Goal: Communication & Community: Share content

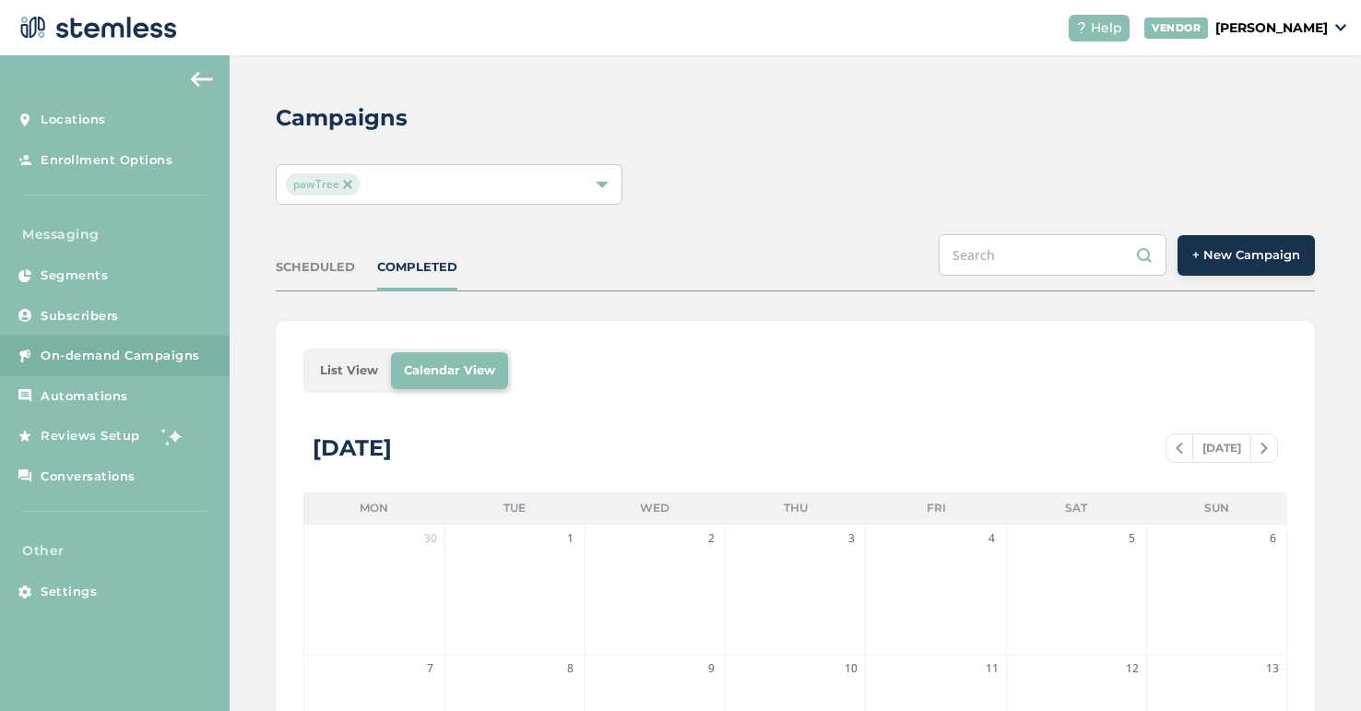
click at [1255, 255] on span "+ New Campaign" at bounding box center [1246, 255] width 108 height 18
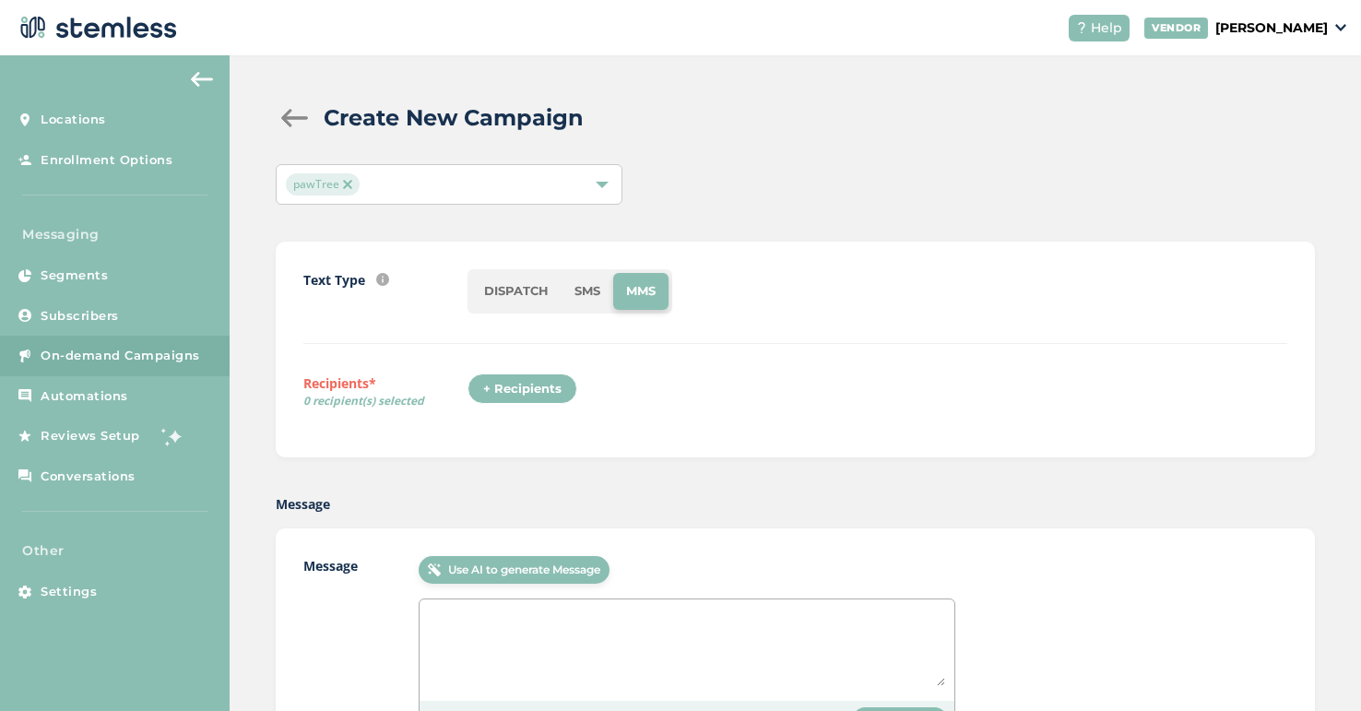
click at [587, 287] on li "SMS" at bounding box center [588, 291] width 52 height 37
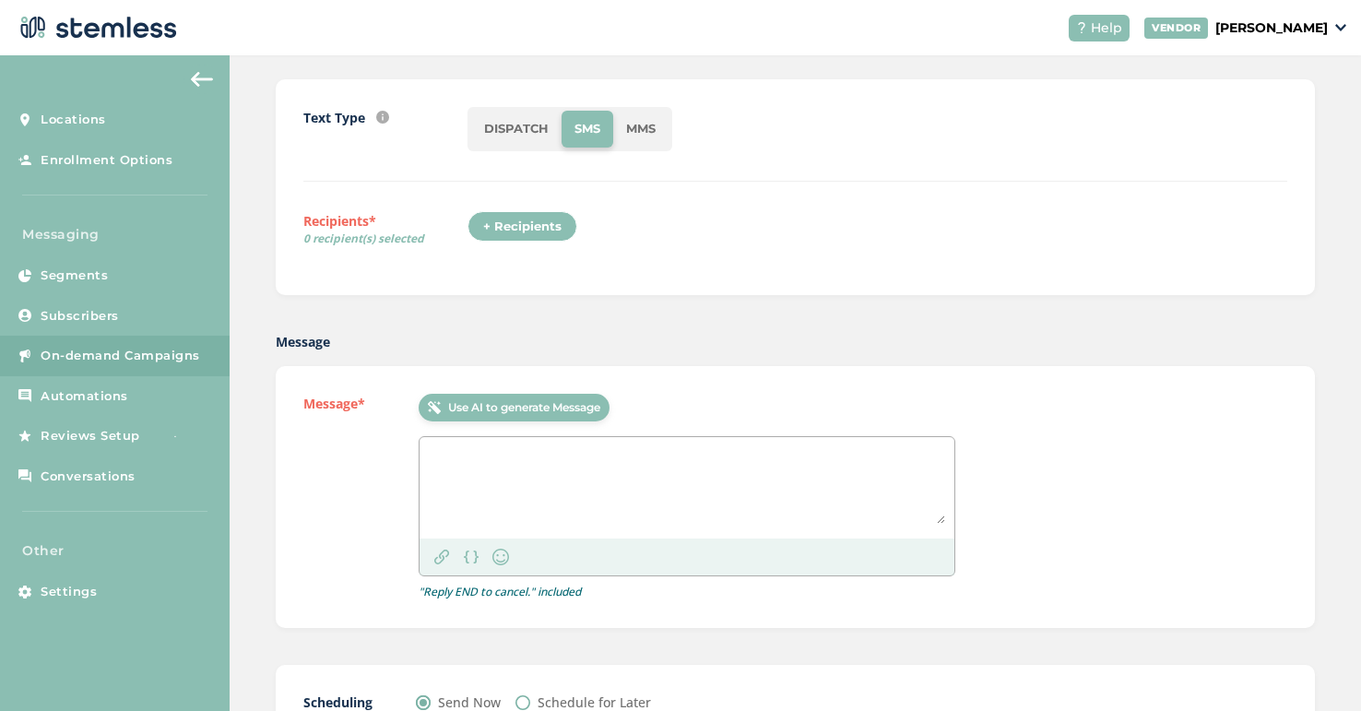
scroll to position [272, 0]
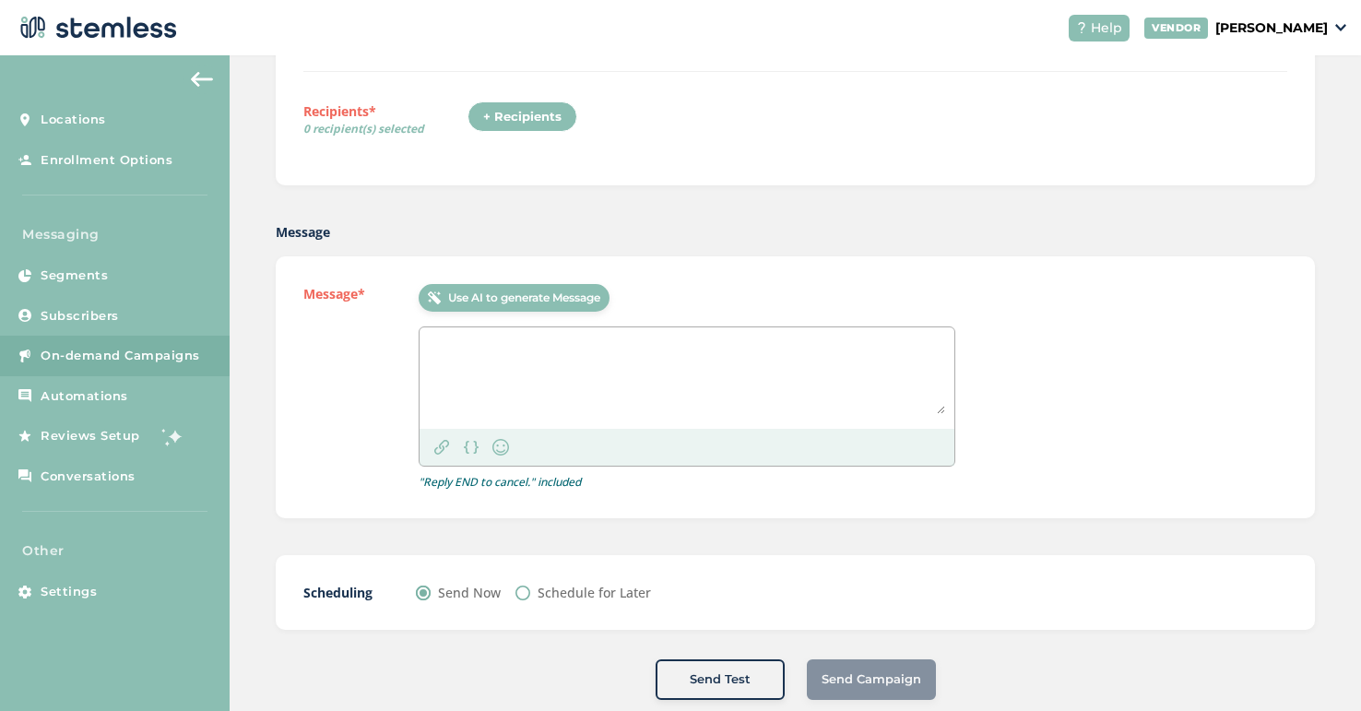
click at [506, 353] on textarea at bounding box center [687, 375] width 516 height 77
paste textarea "Free paw treats with NEW10-in1 Multivitamin purchase. Only 10 days left! Let’s …"
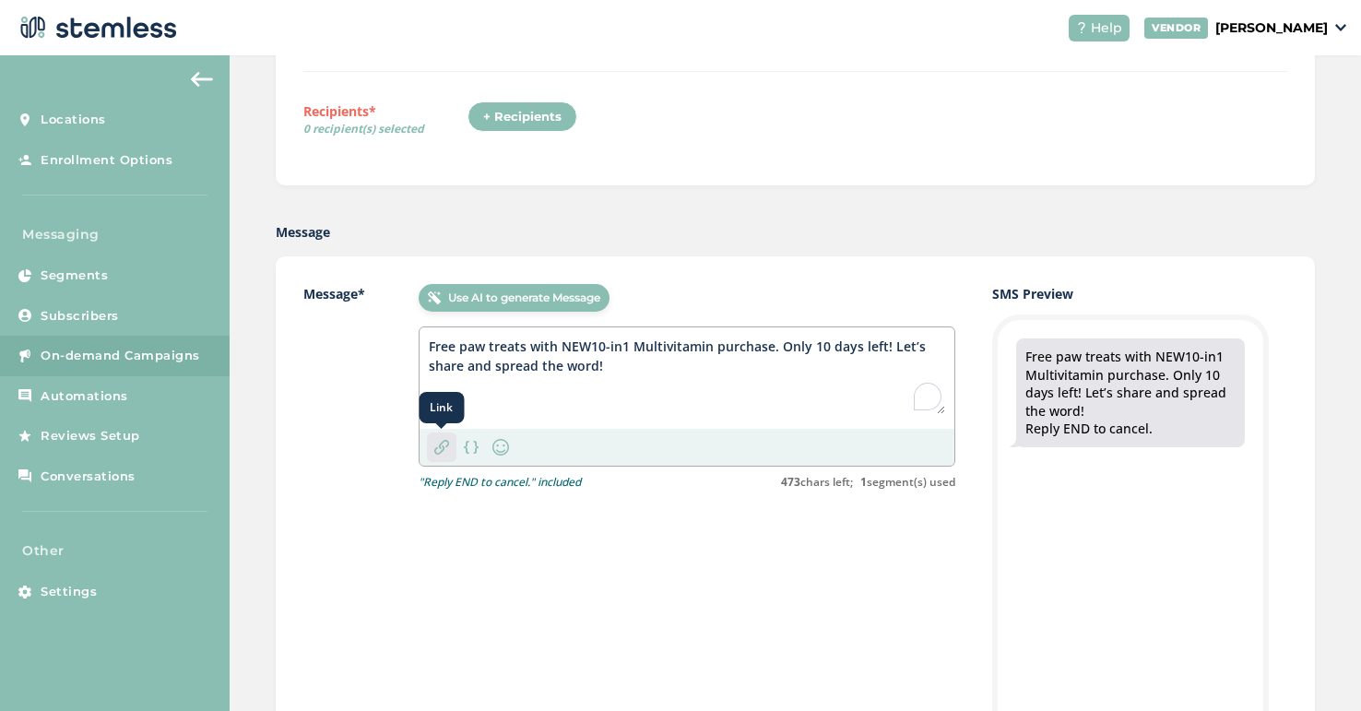
type textarea "Free paw treats with NEW10-in1 Multivitamin purchase. Only 10 days left! Let’s …"
click at [449, 445] on div "Link" at bounding box center [442, 448] width 30 height 30
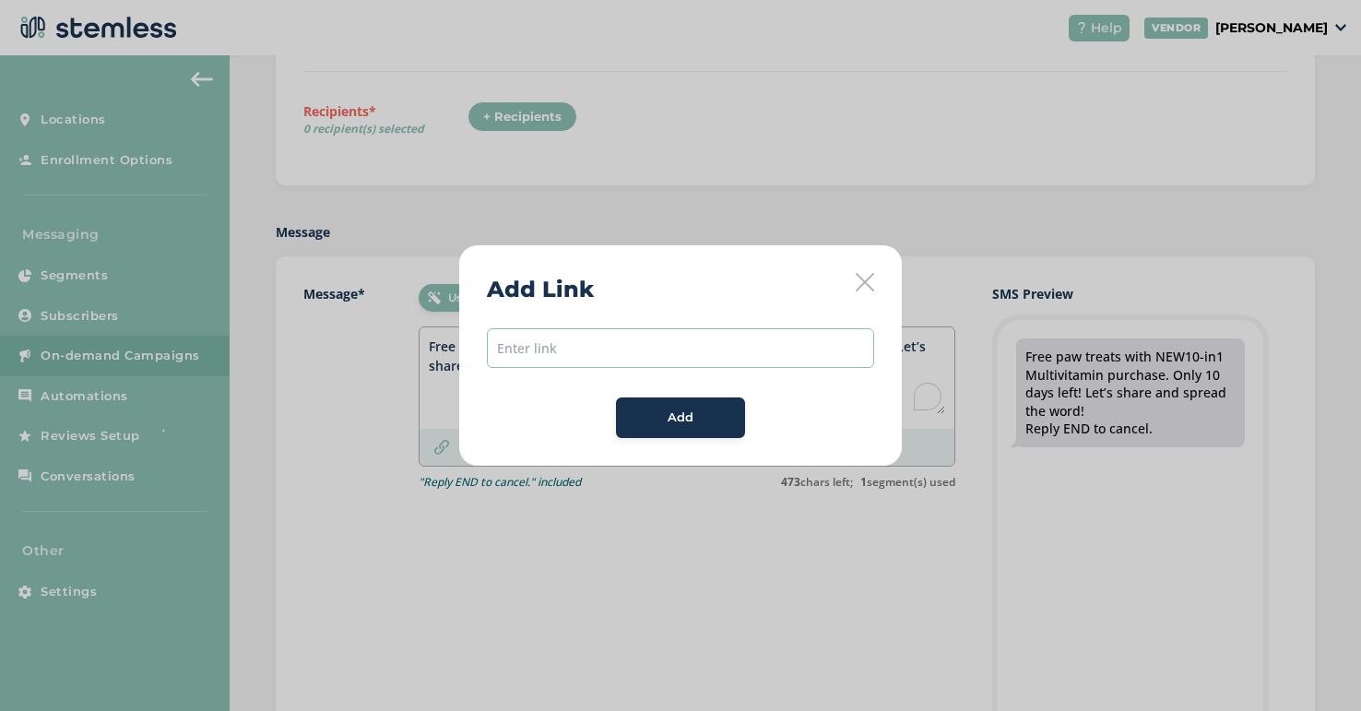
click at [573, 349] on input "text" at bounding box center [680, 348] width 387 height 40
paste input "[URL][DOMAIN_NAME]"
type input "[URL][DOMAIN_NAME]"
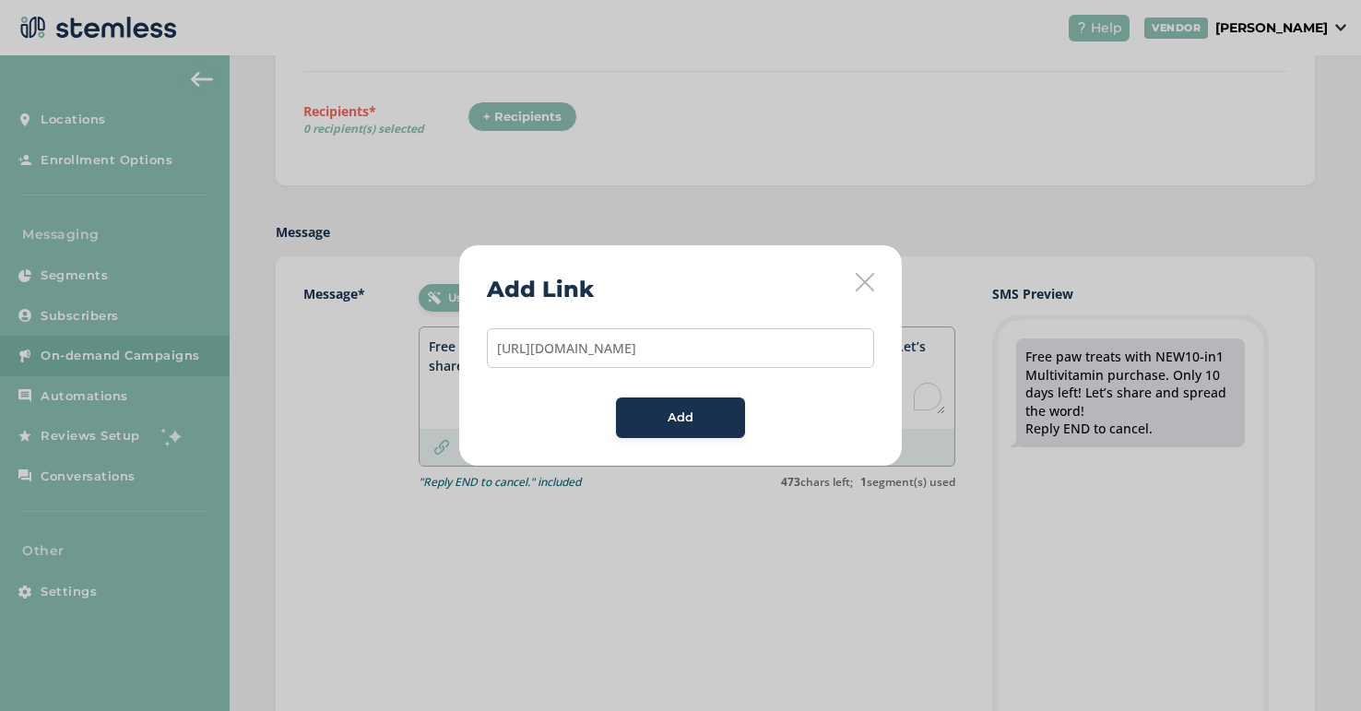
click at [657, 411] on div "Add" at bounding box center [681, 418] width 100 height 18
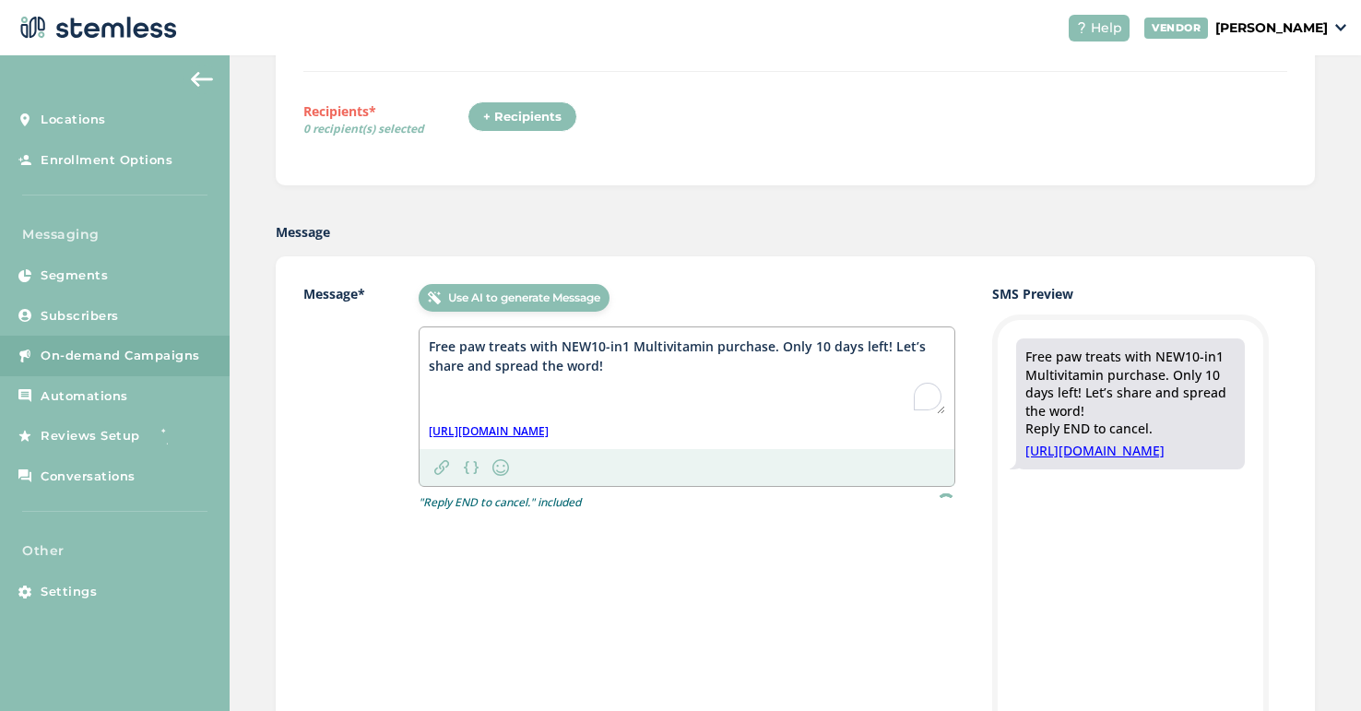
click at [587, 349] on textarea "Free paw treats with NEW10-in1 Multivitamin purchase. Only 10 days left! Let’s …" at bounding box center [687, 375] width 516 height 77
click at [493, 344] on textarea "Free paw treats with NEW 10-in1 Multivitamin purchase. Only 10 days left! Let’s…" at bounding box center [687, 375] width 516 height 77
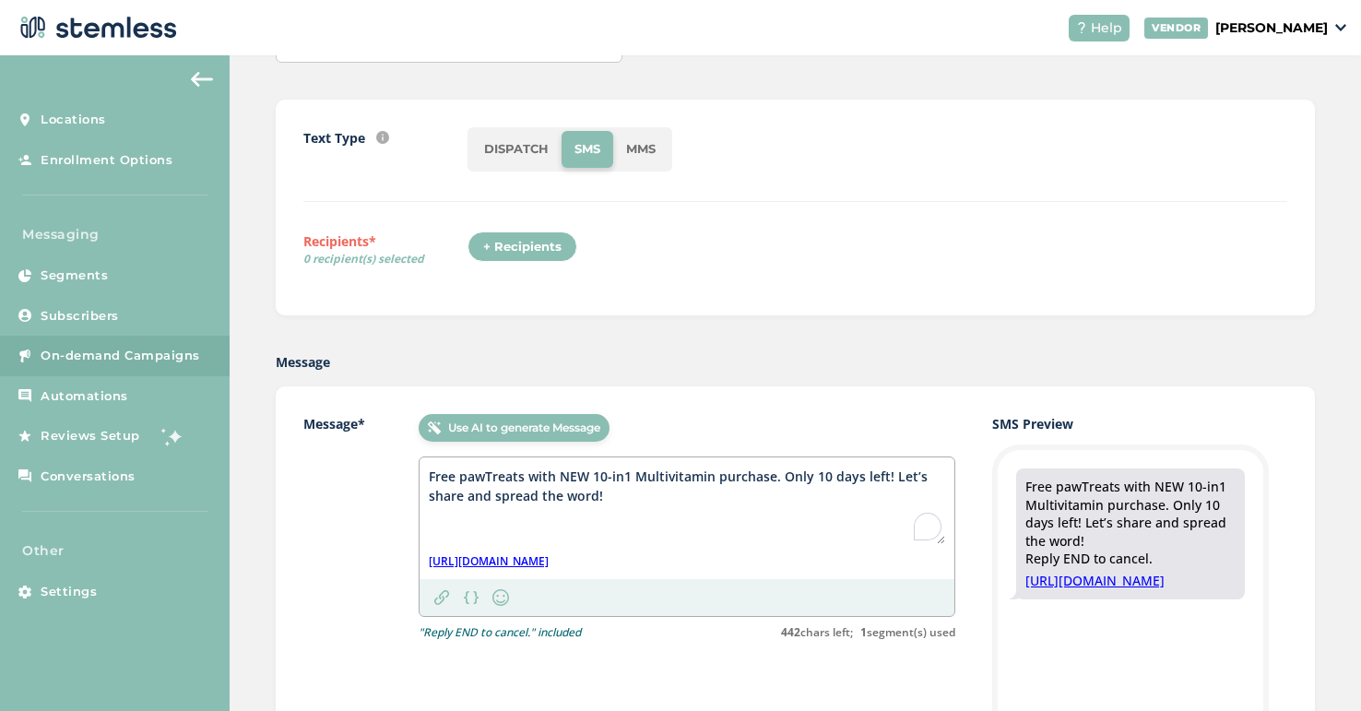
scroll to position [132, 0]
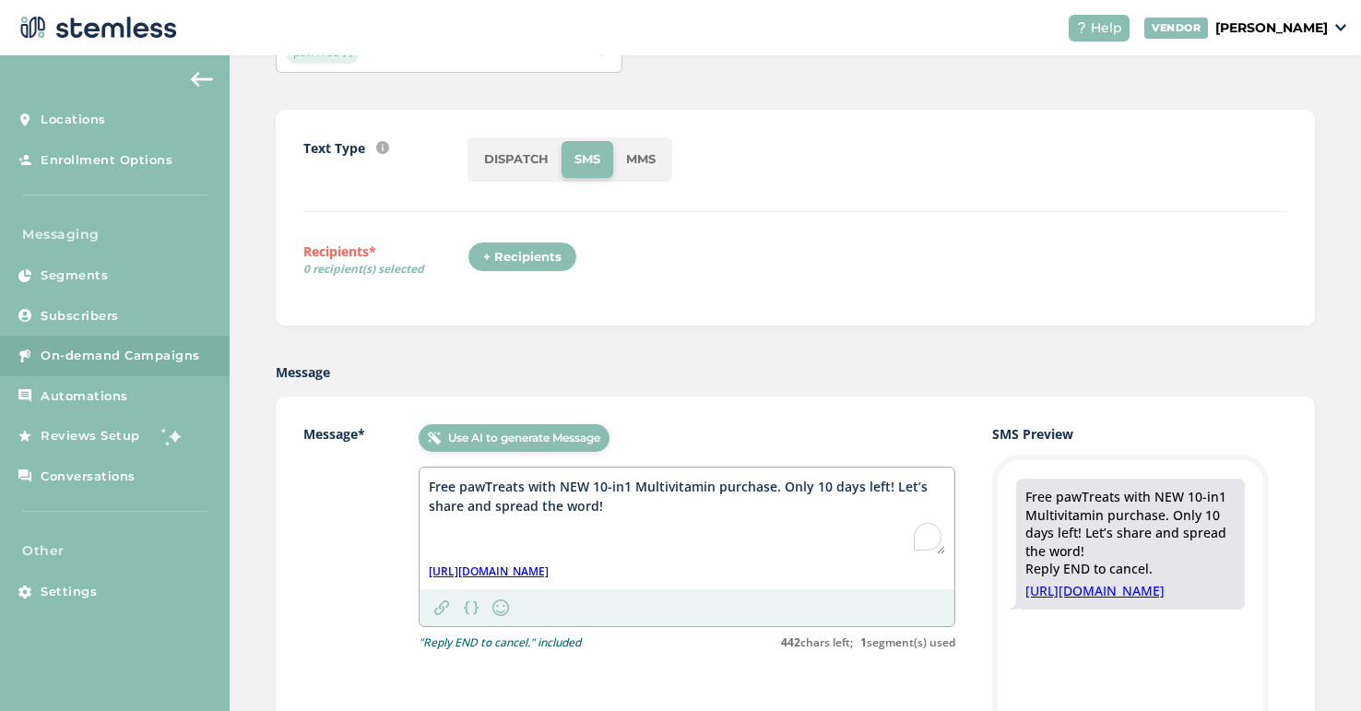
click at [546, 258] on div "+ Recipients" at bounding box center [523, 257] width 110 height 31
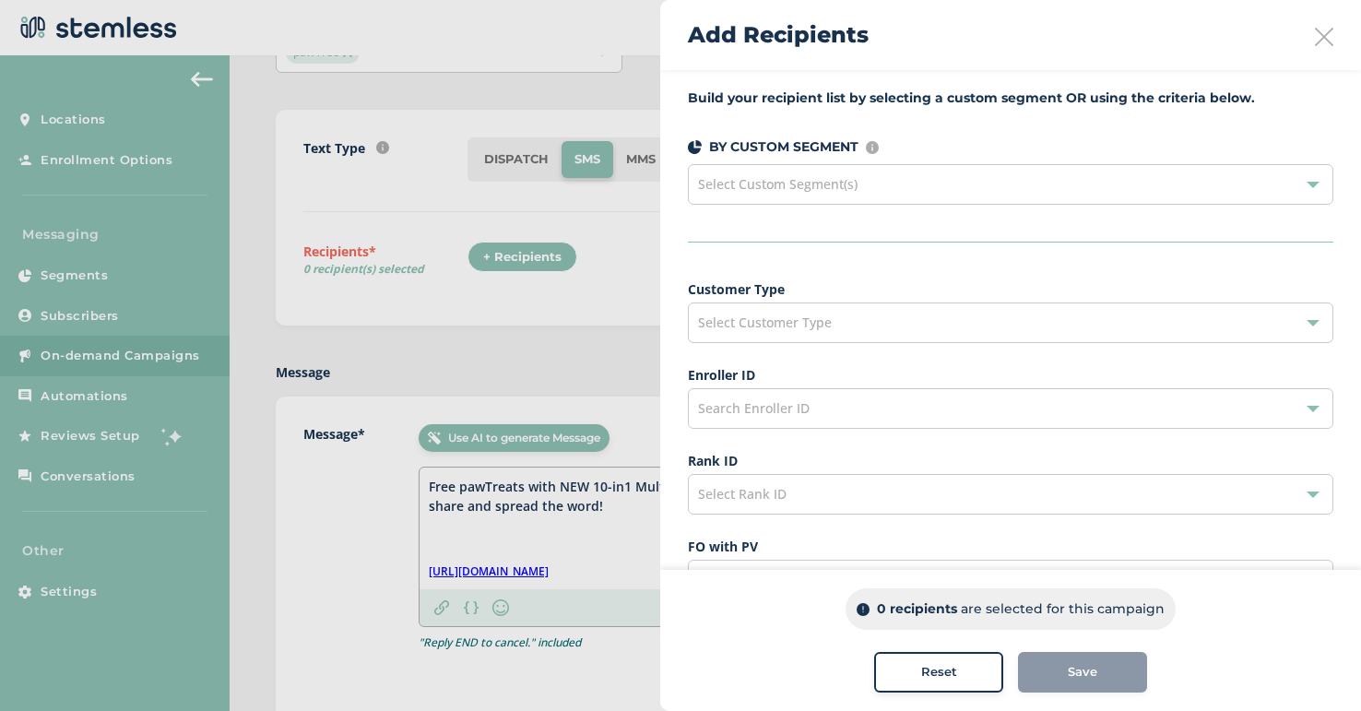
click at [858, 186] on div "Select Custom Segment(s)" at bounding box center [1011, 184] width 646 height 41
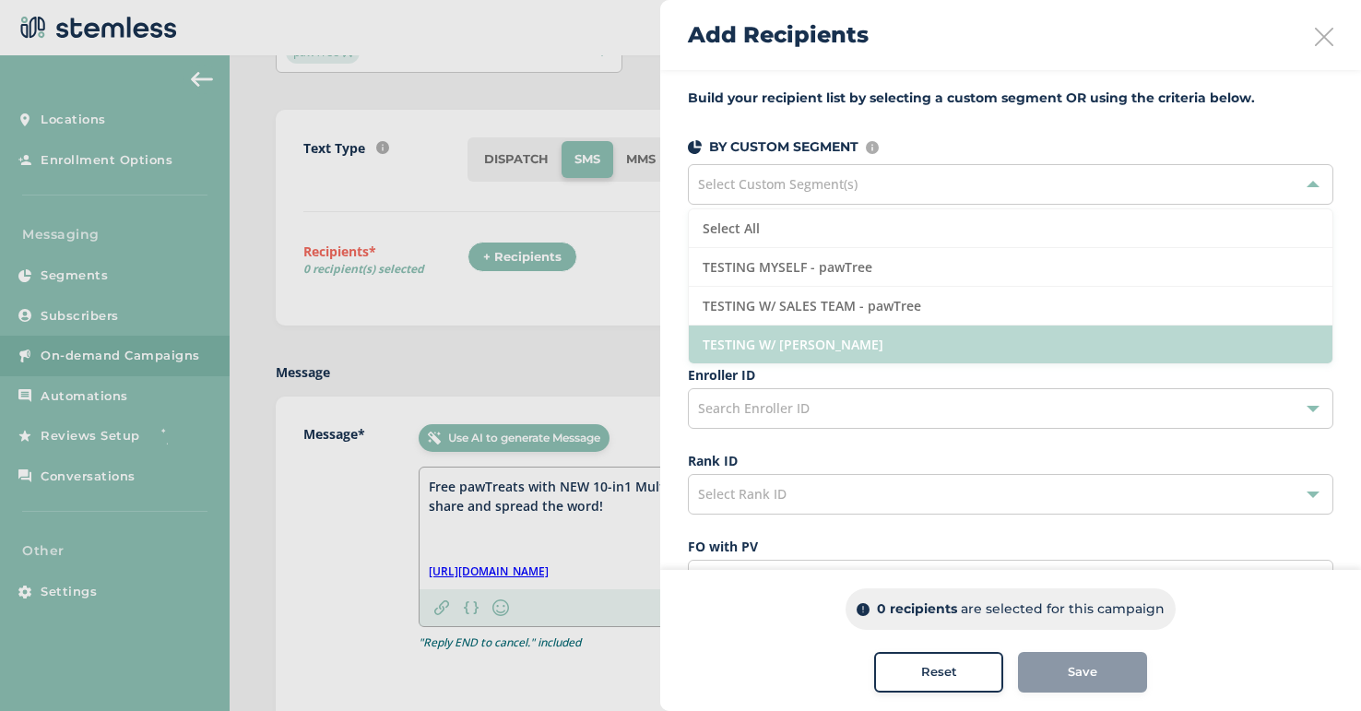
click at [824, 345] on li "TESTING W/ [PERSON_NAME]" at bounding box center [1011, 345] width 644 height 38
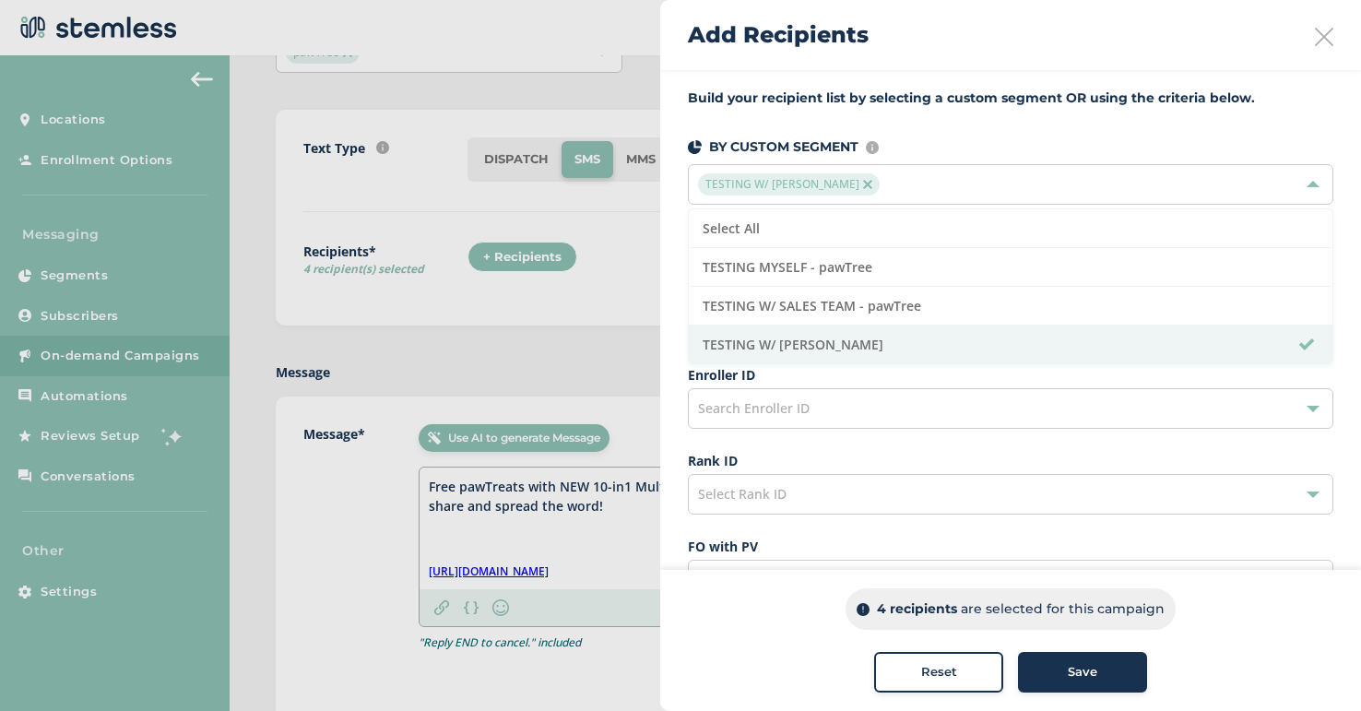
click at [1051, 687] on button "Save" at bounding box center [1082, 672] width 129 height 41
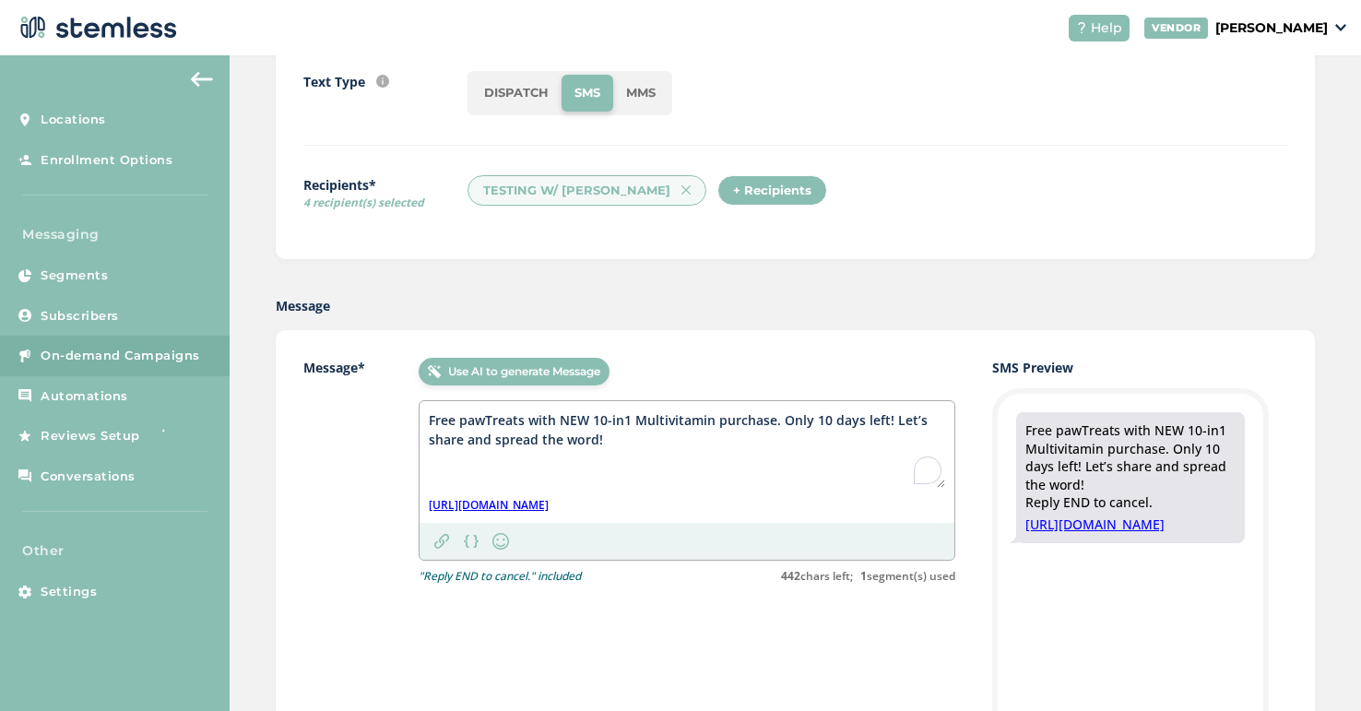
scroll to position [229, 0]
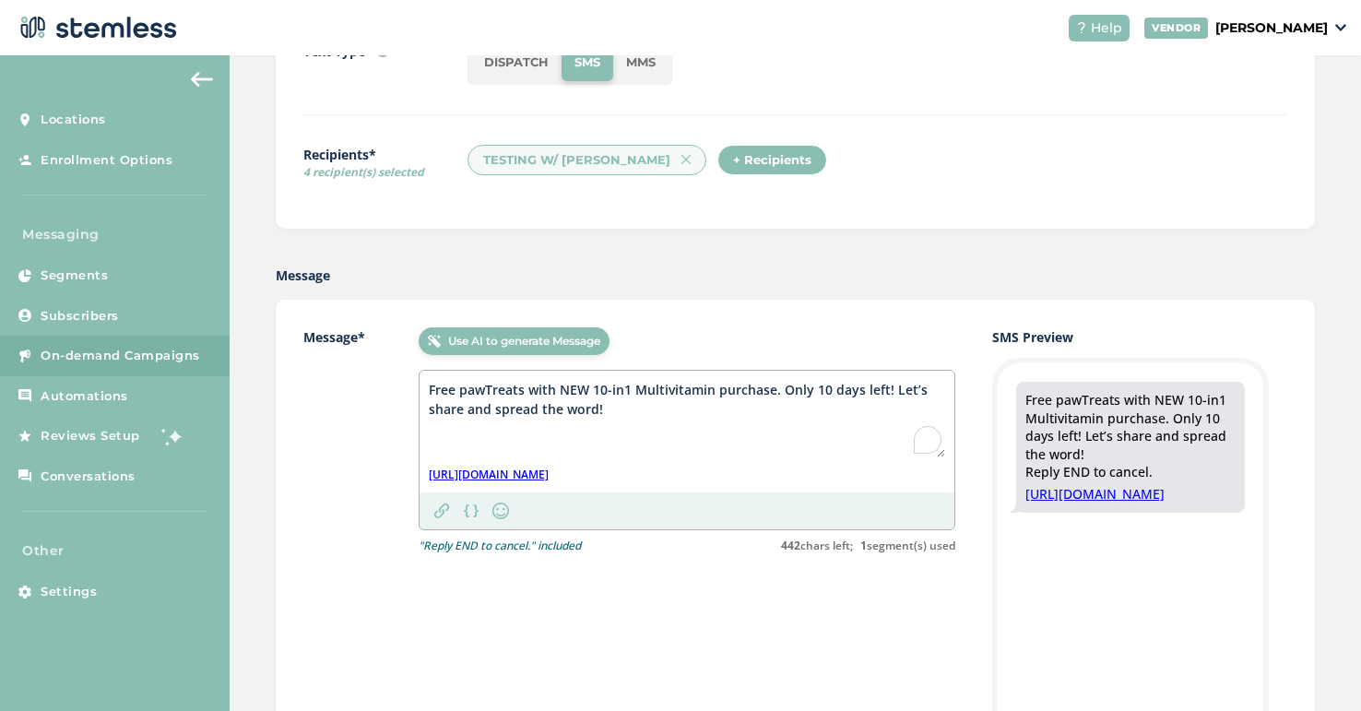
click at [625, 388] on textarea "Free pawTreats with NEW 10-in1 Multivitamin purchase. Only 10 days left! Let’s …" at bounding box center [687, 418] width 516 height 77
type textarea "Free pawTreats with NEW 10-in-1 Multivitamin purchase. Only 10 days left! Let’s…"
click at [801, 602] on div "Message* Use AI to generate Message Free pawTreats with NEW 10-in-1 Multivitami…" at bounding box center [629, 608] width 652 height 563
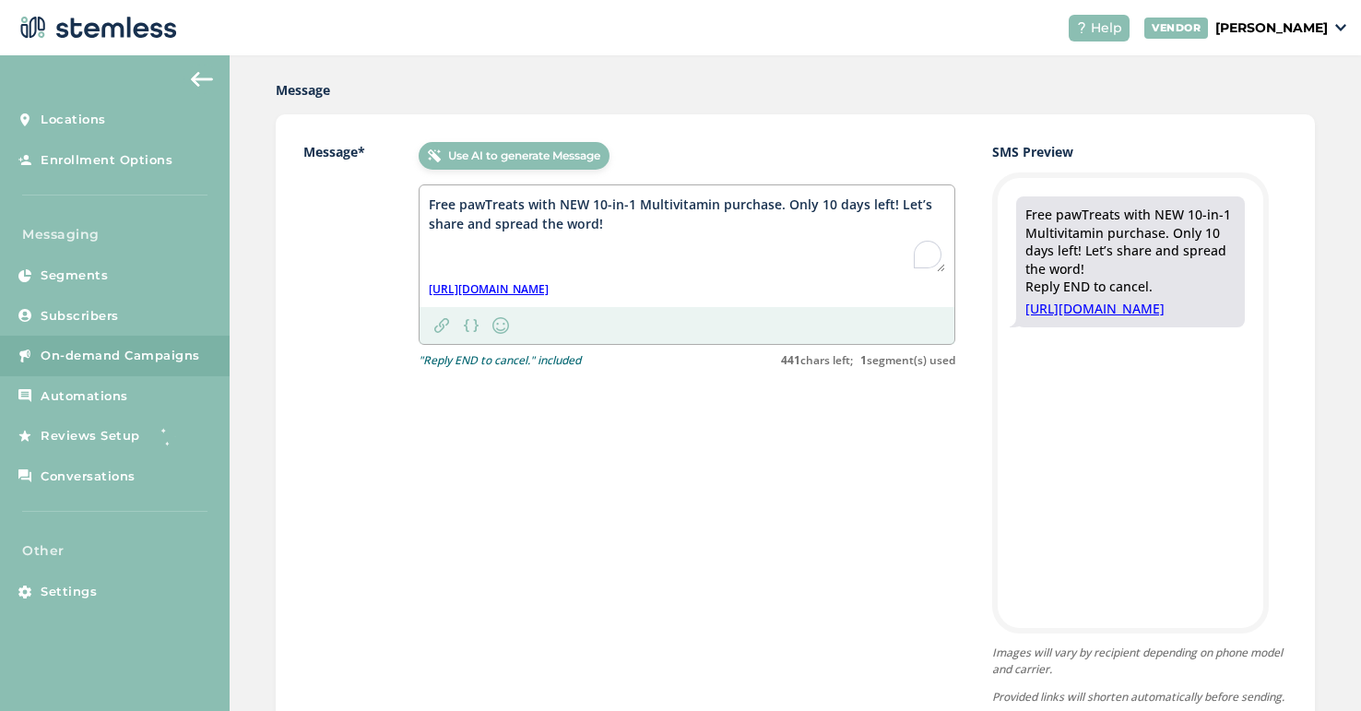
scroll to position [187, 0]
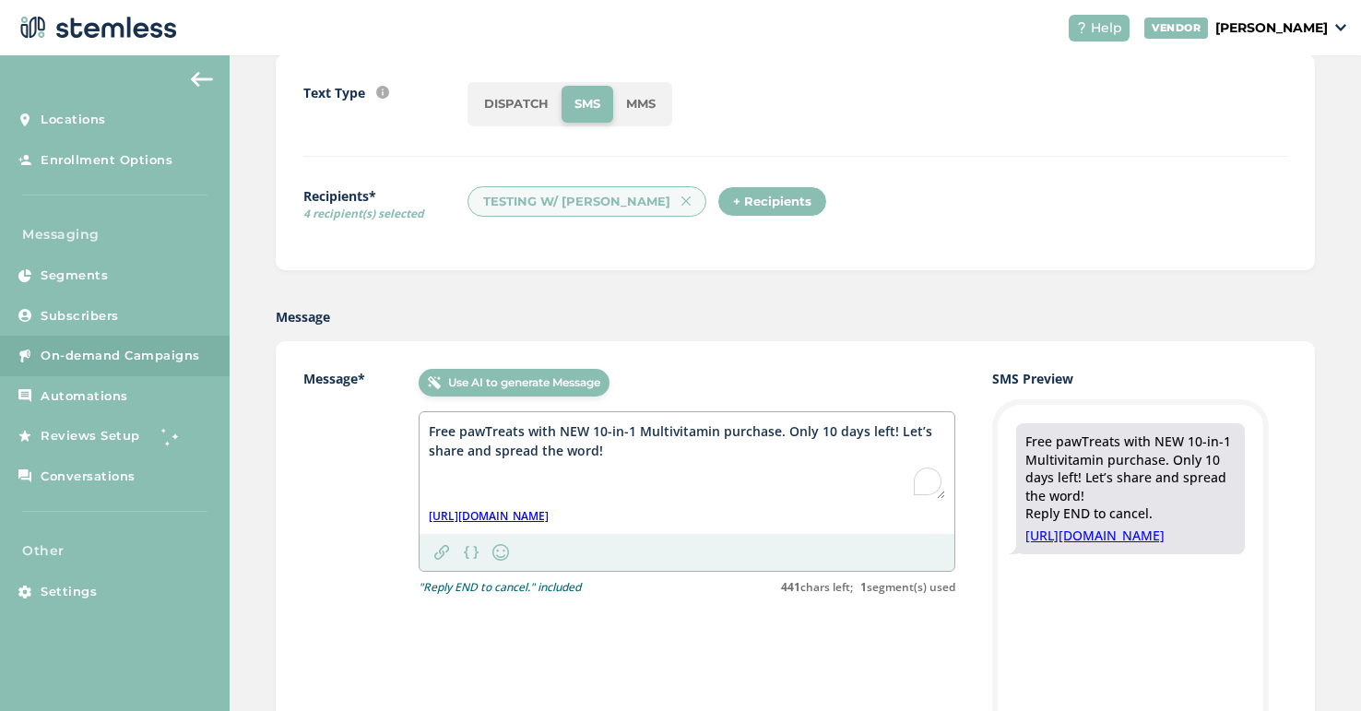
drag, startPoint x: 430, startPoint y: 428, endPoint x: 776, endPoint y: 489, distance: 351.2
click at [776, 489] on textarea "Free pawTreats with NEW 10-in-1 Multivitamin purchase. Only 10 days left! Let’s…" at bounding box center [687, 459] width 516 height 77
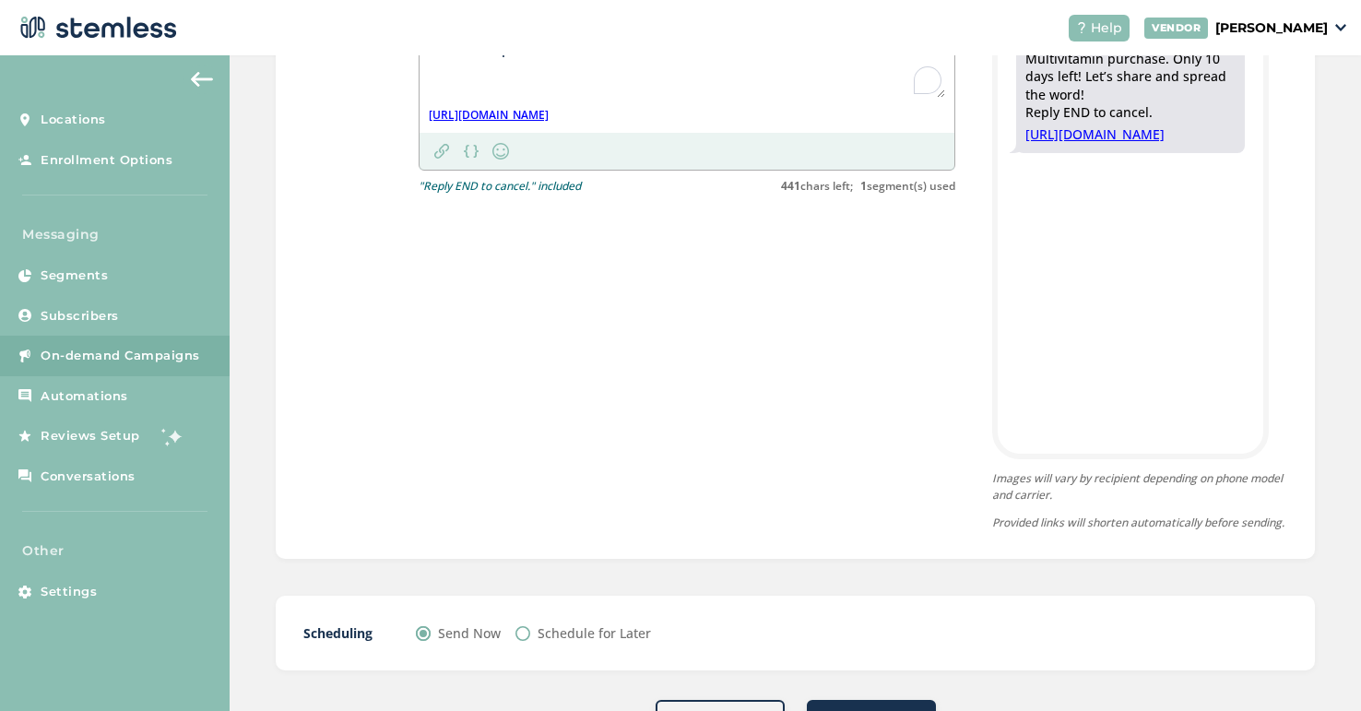
scroll to position [681, 0]
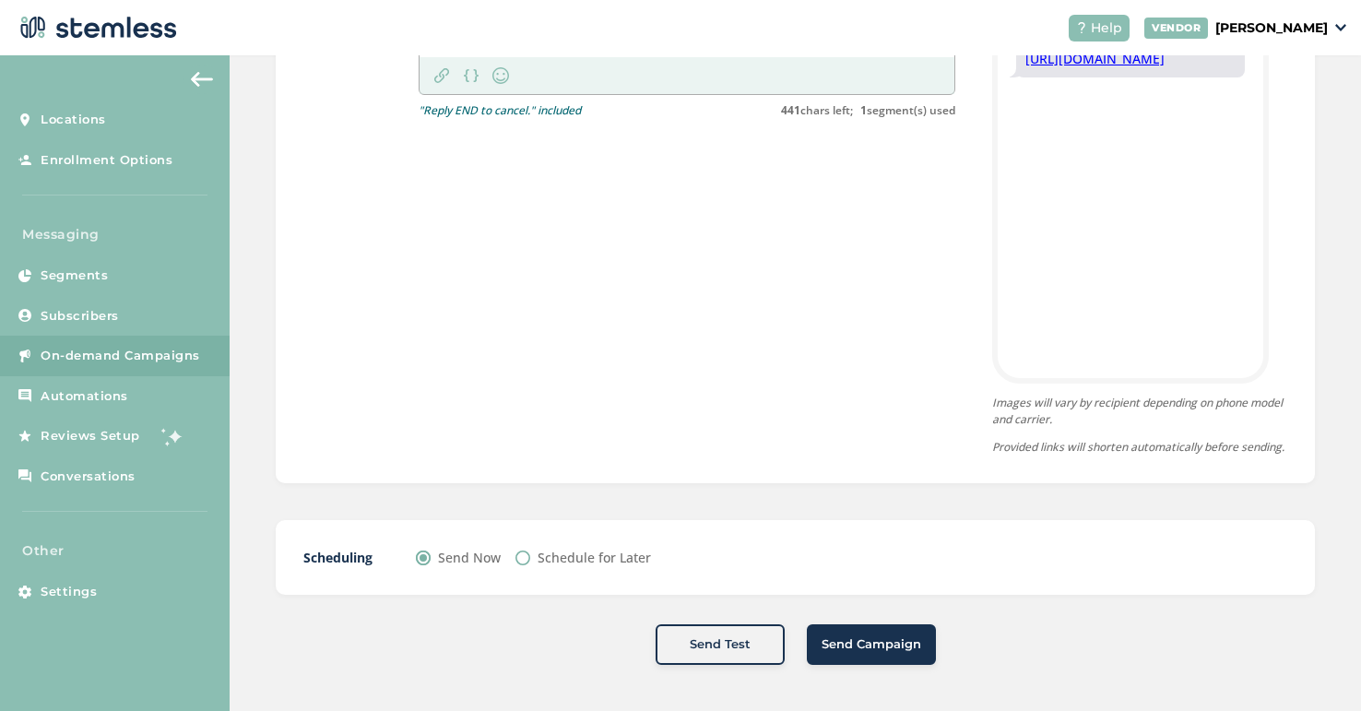
click at [705, 652] on span "Send Test" at bounding box center [720, 644] width 61 height 18
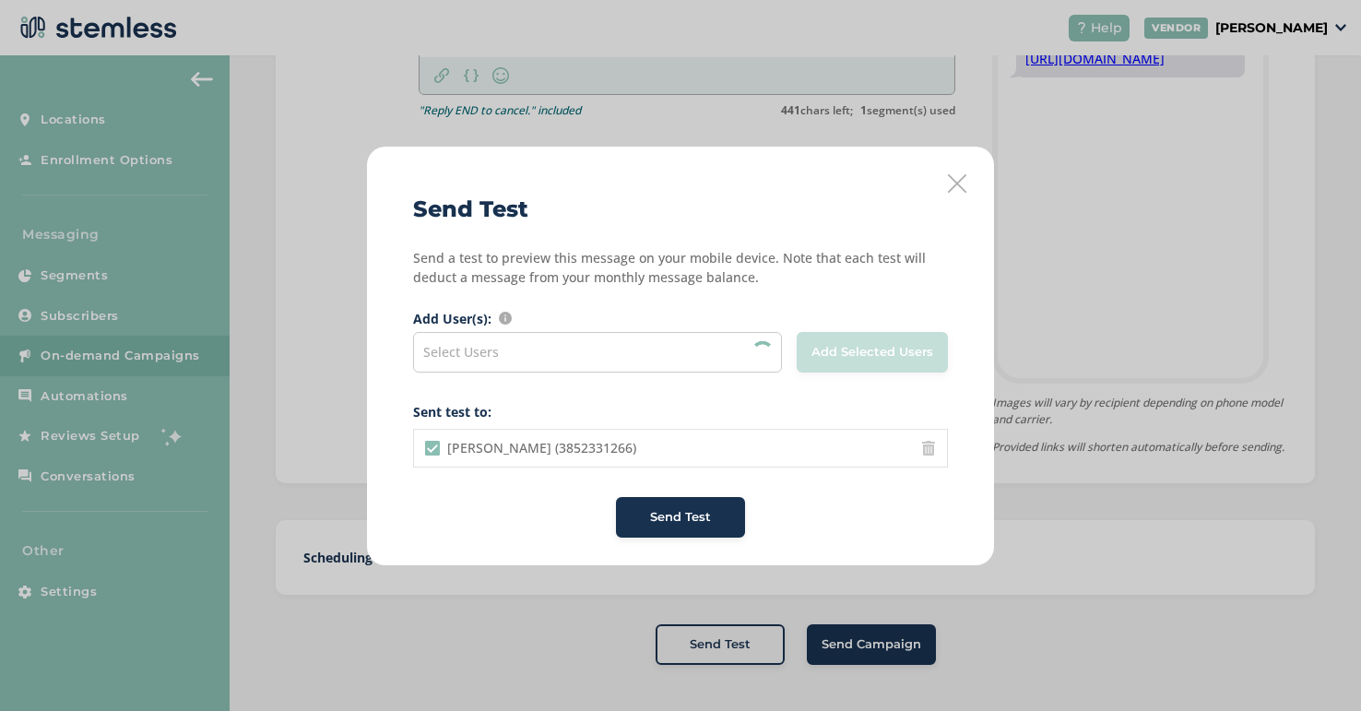
click at [605, 345] on div "Select Users" at bounding box center [597, 352] width 369 height 41
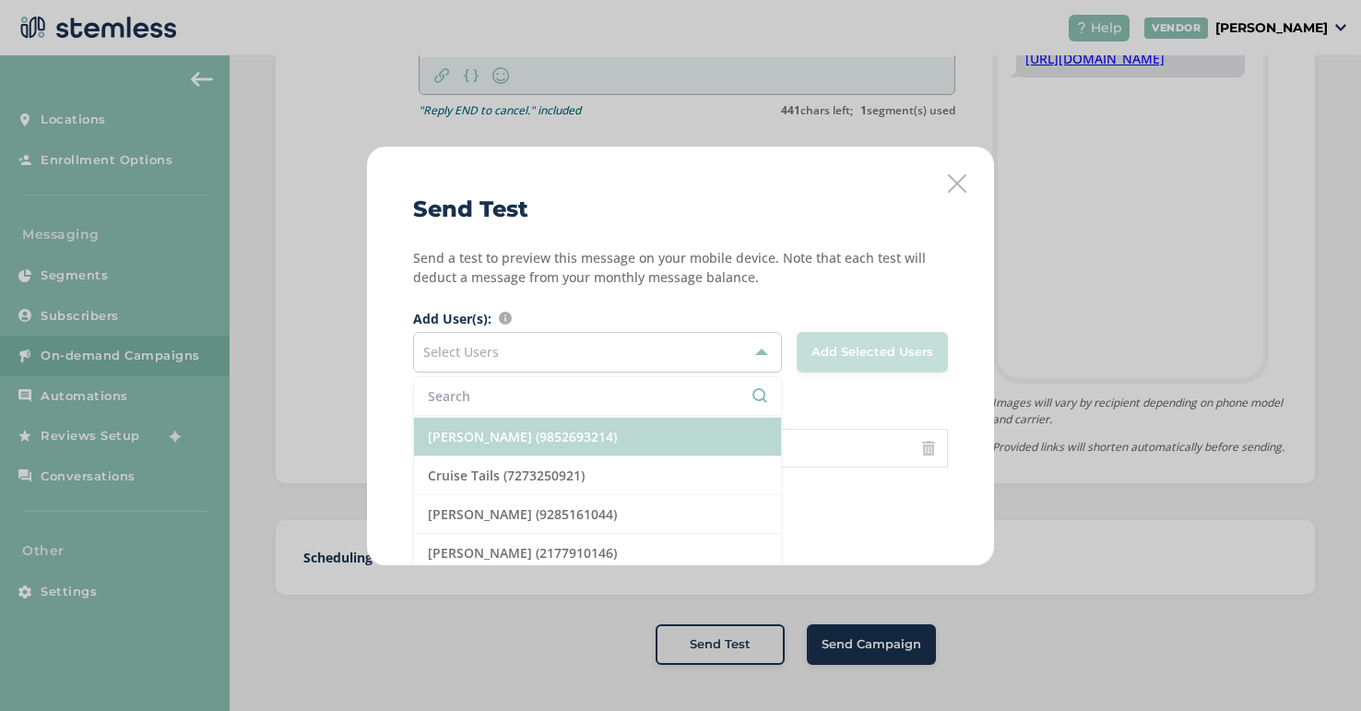
scroll to position [0, 0]
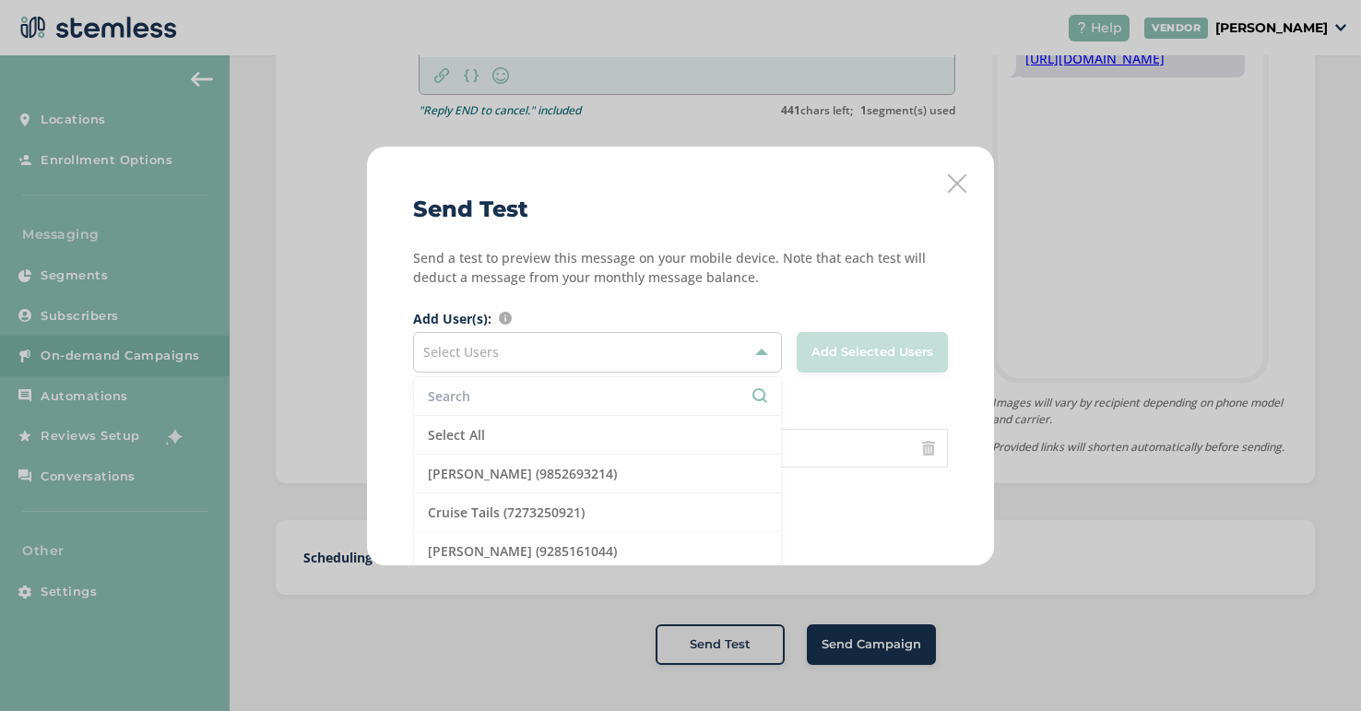
click at [514, 346] on div "Select Users" at bounding box center [597, 352] width 369 height 41
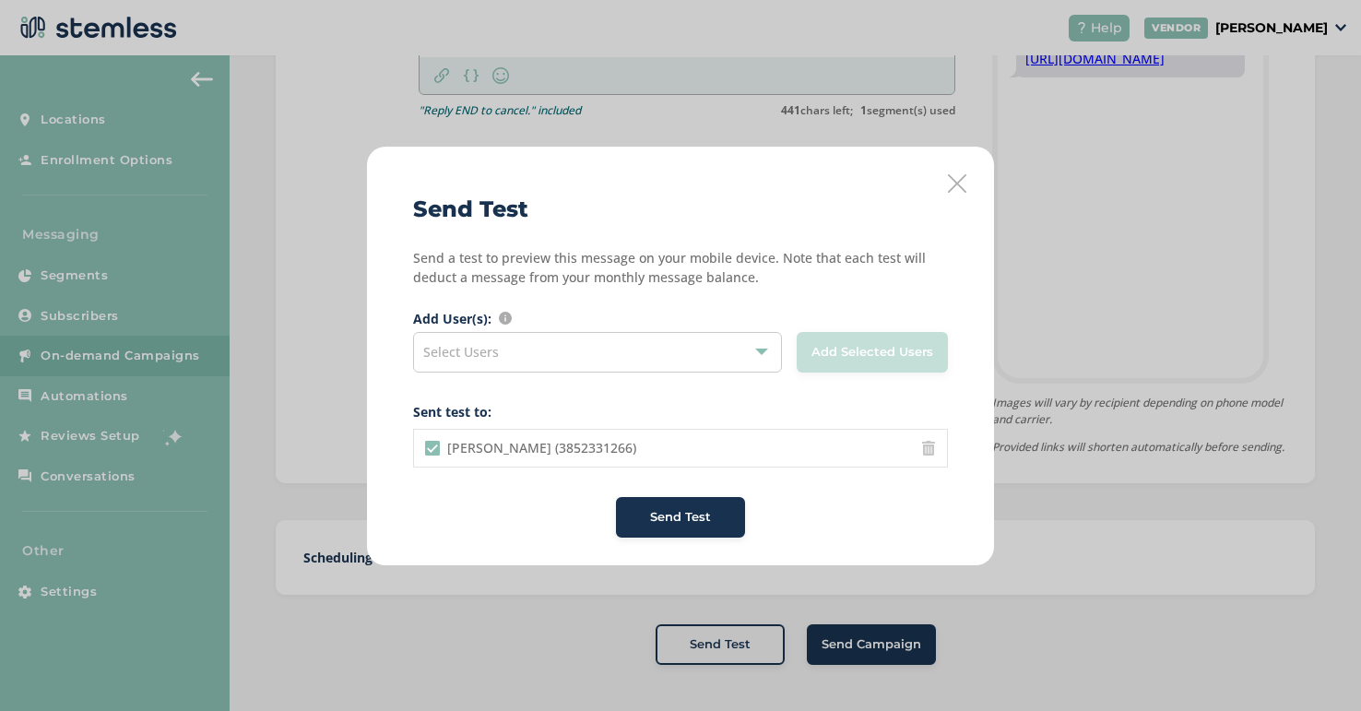
click at [514, 346] on div "Select Users" at bounding box center [597, 352] width 369 height 41
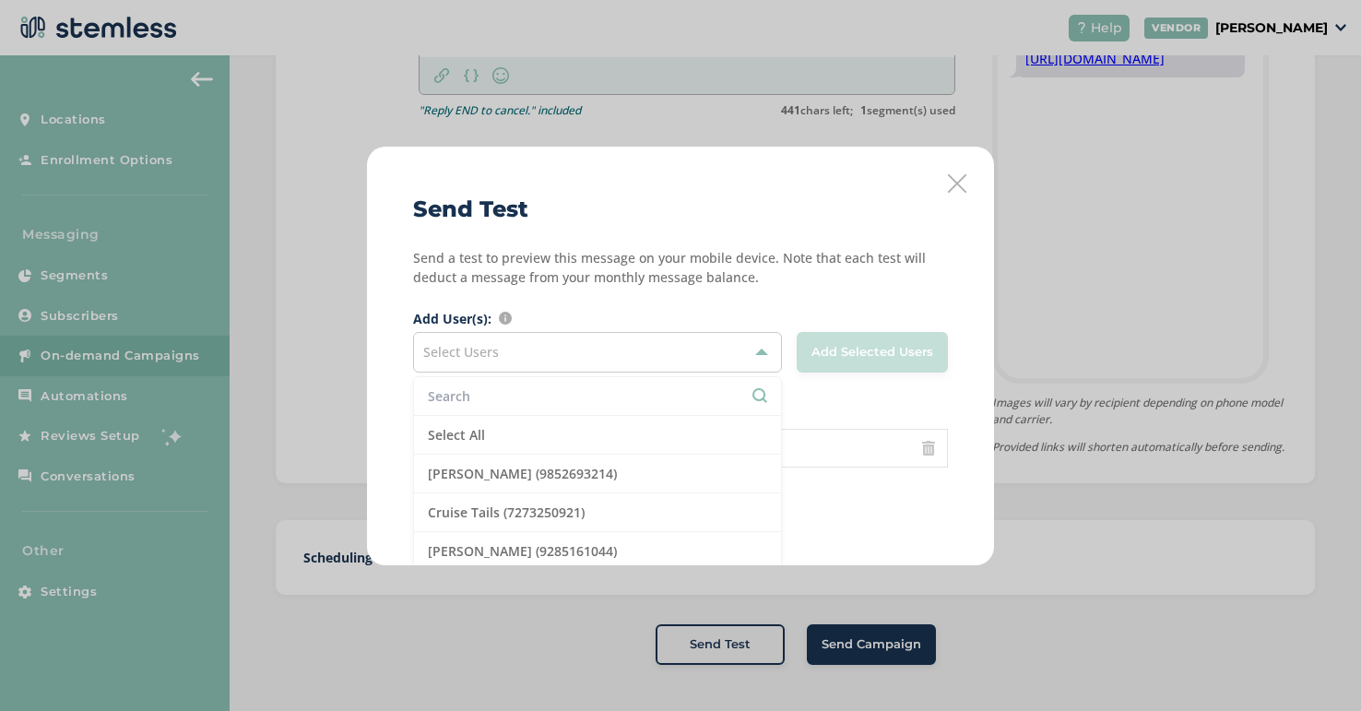
click at [514, 346] on div "Select Users" at bounding box center [597, 352] width 369 height 41
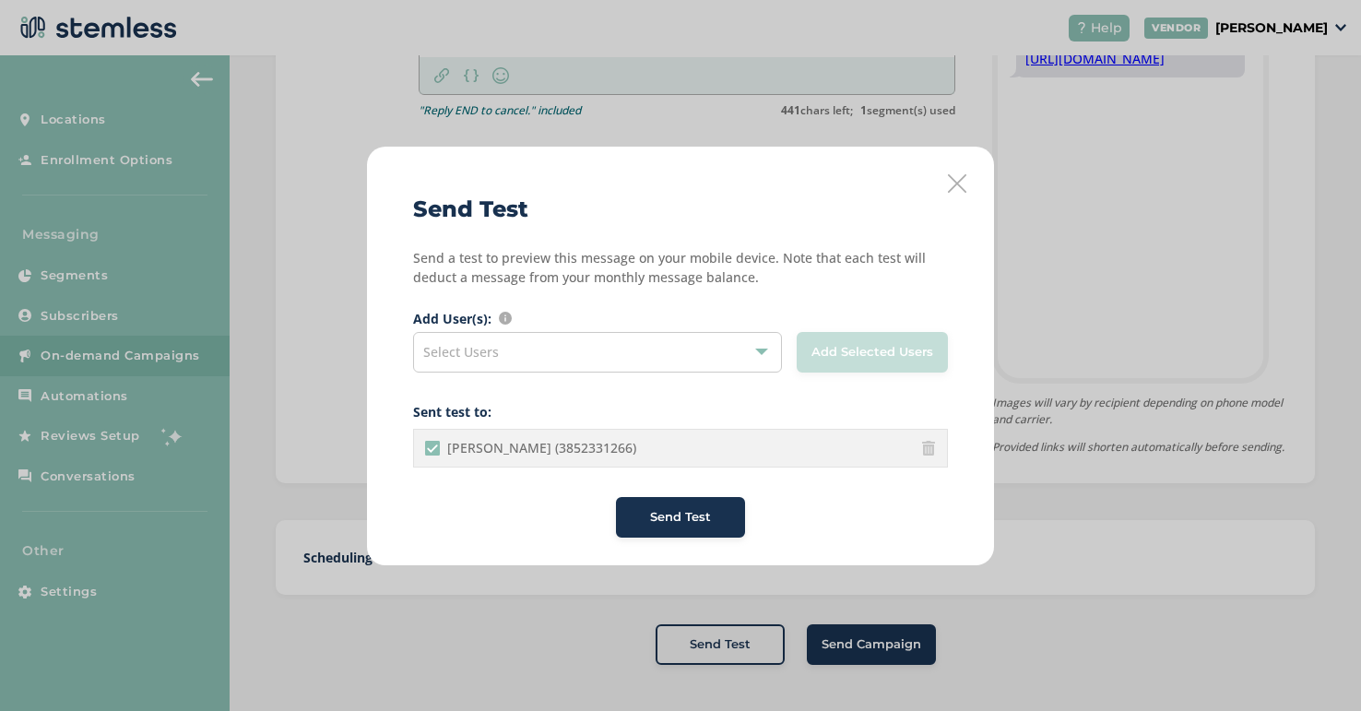
click at [434, 447] on \(3852331266\) "[PERSON_NAME] (3852331266)" at bounding box center [432, 448] width 15 height 15
checkbox \(3852331266\) "false"
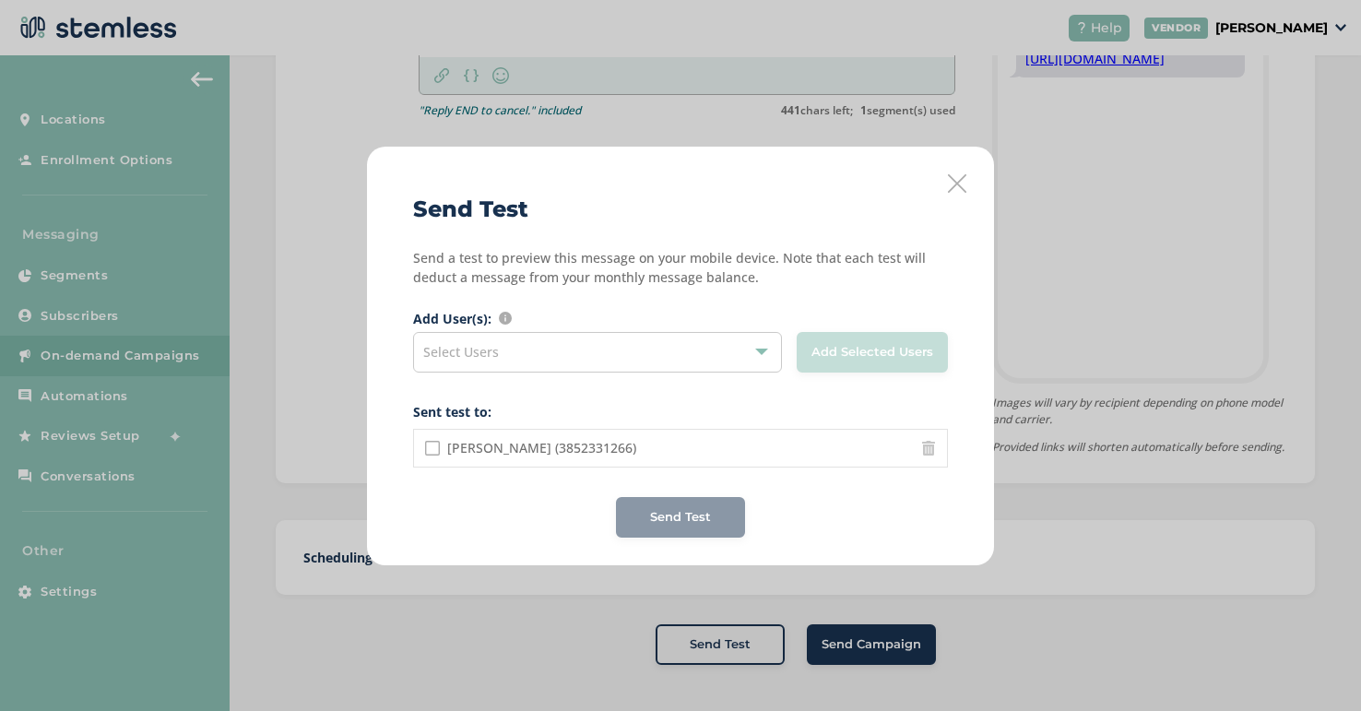
click at [957, 177] on icon at bounding box center [957, 183] width 18 height 18
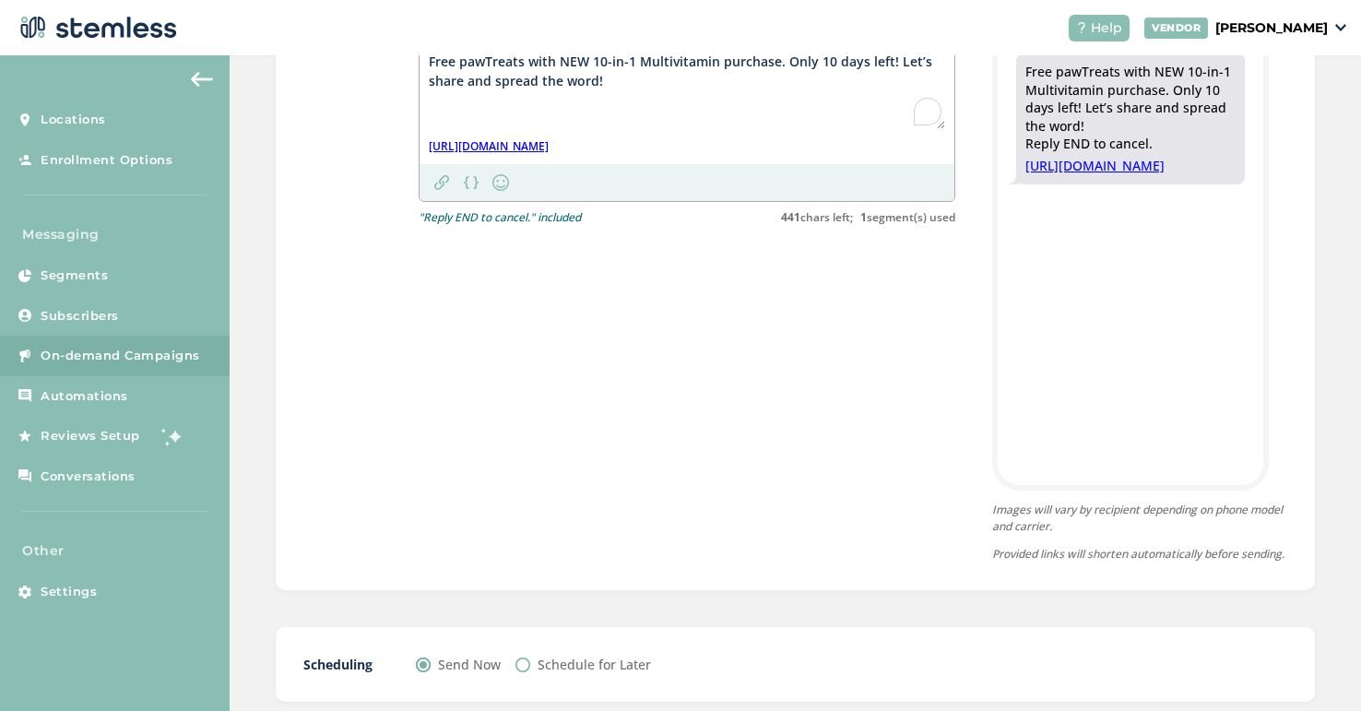
scroll to position [681, 0]
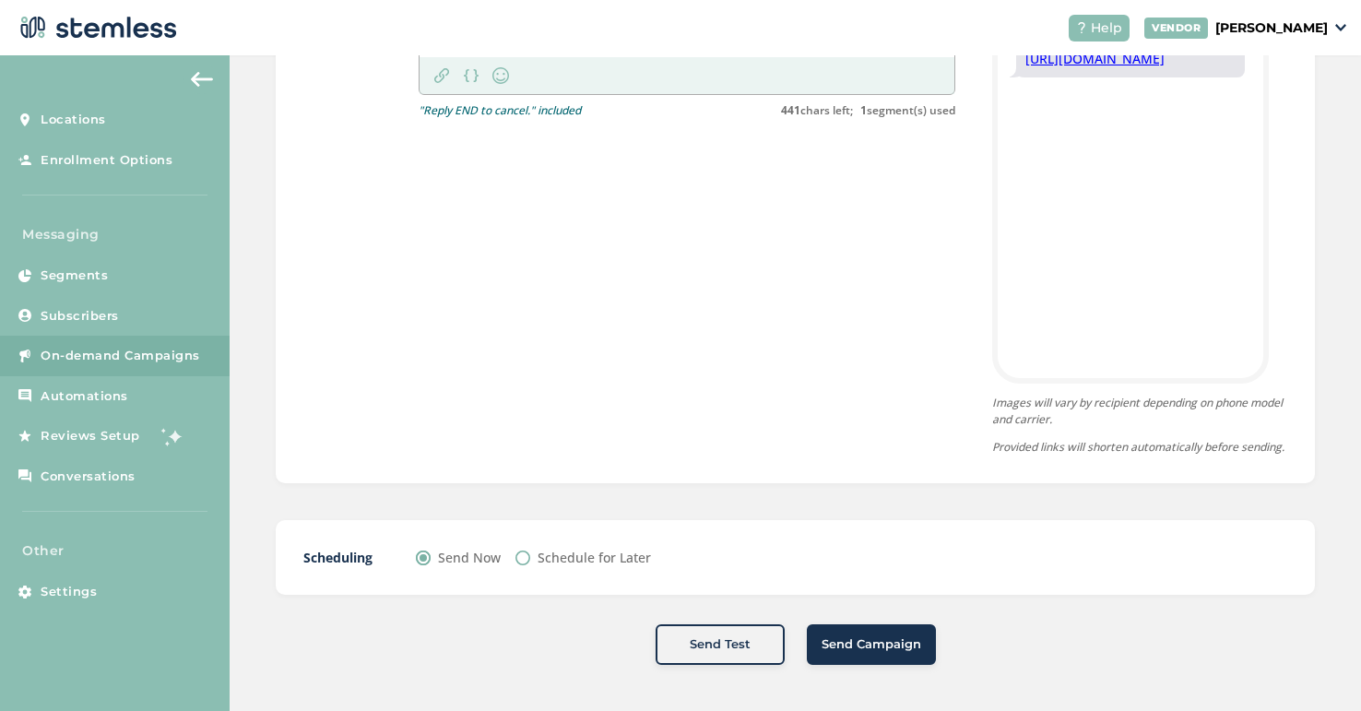
click at [885, 641] on span "Send Campaign" at bounding box center [872, 644] width 100 height 18
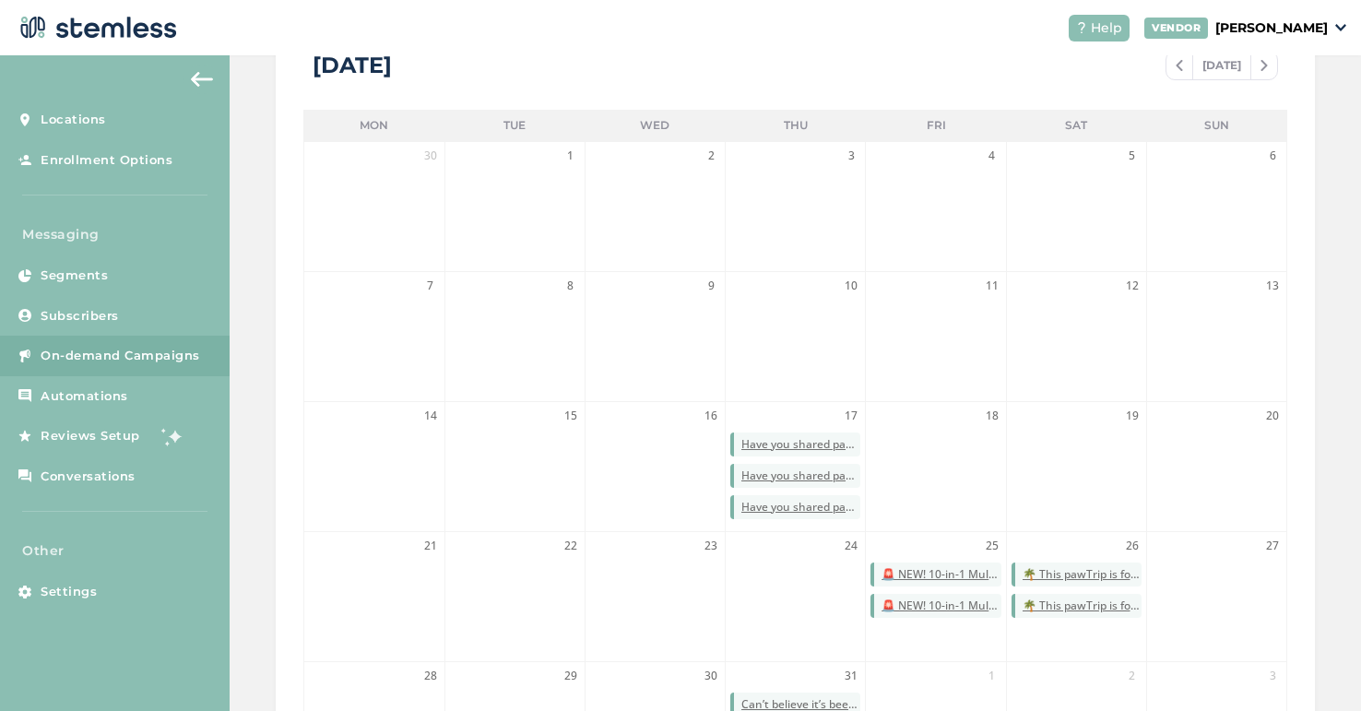
scroll to position [163, 0]
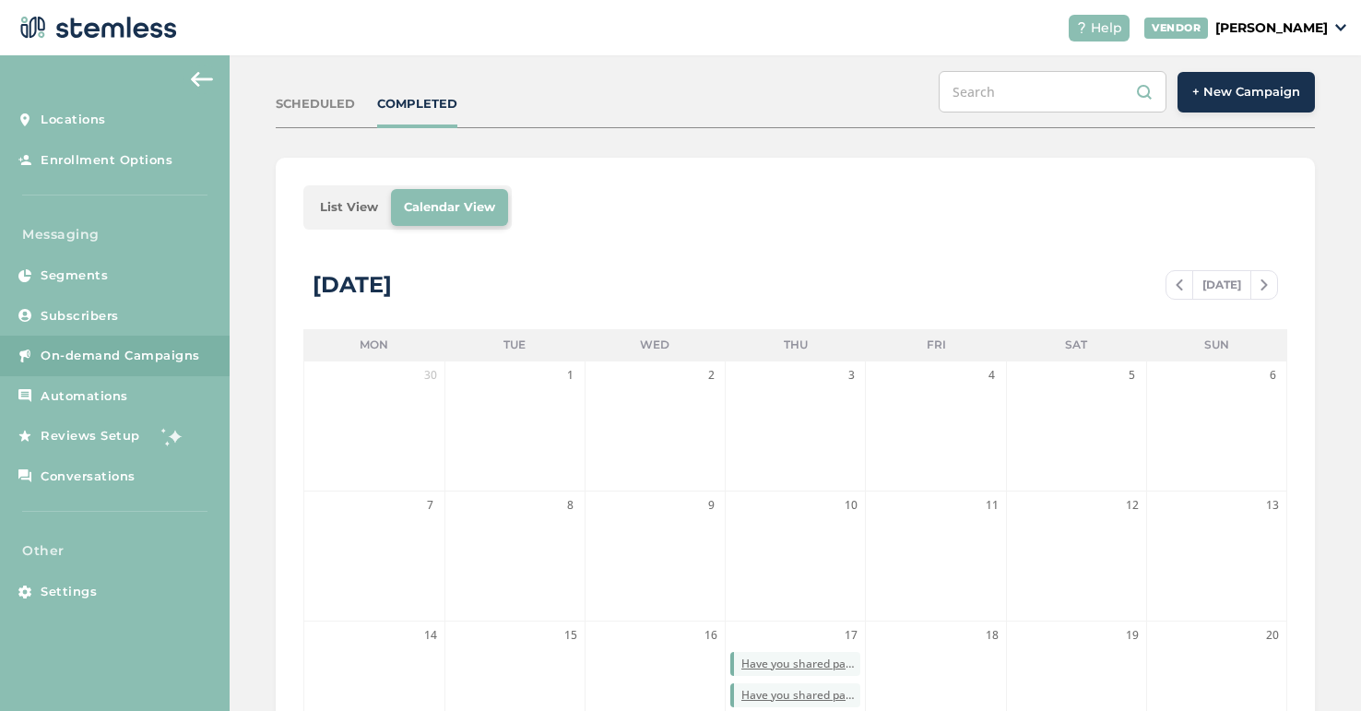
click at [1274, 283] on span at bounding box center [1264, 285] width 26 height 22
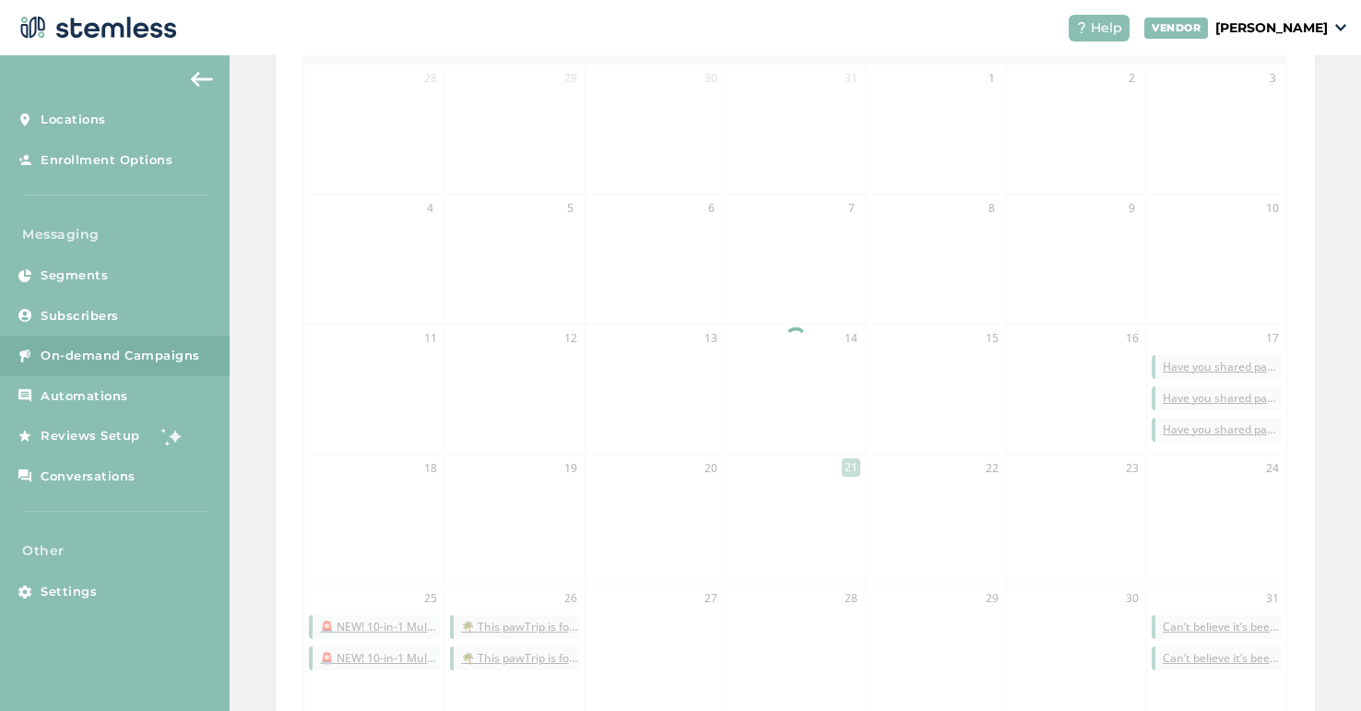
scroll to position [537, 0]
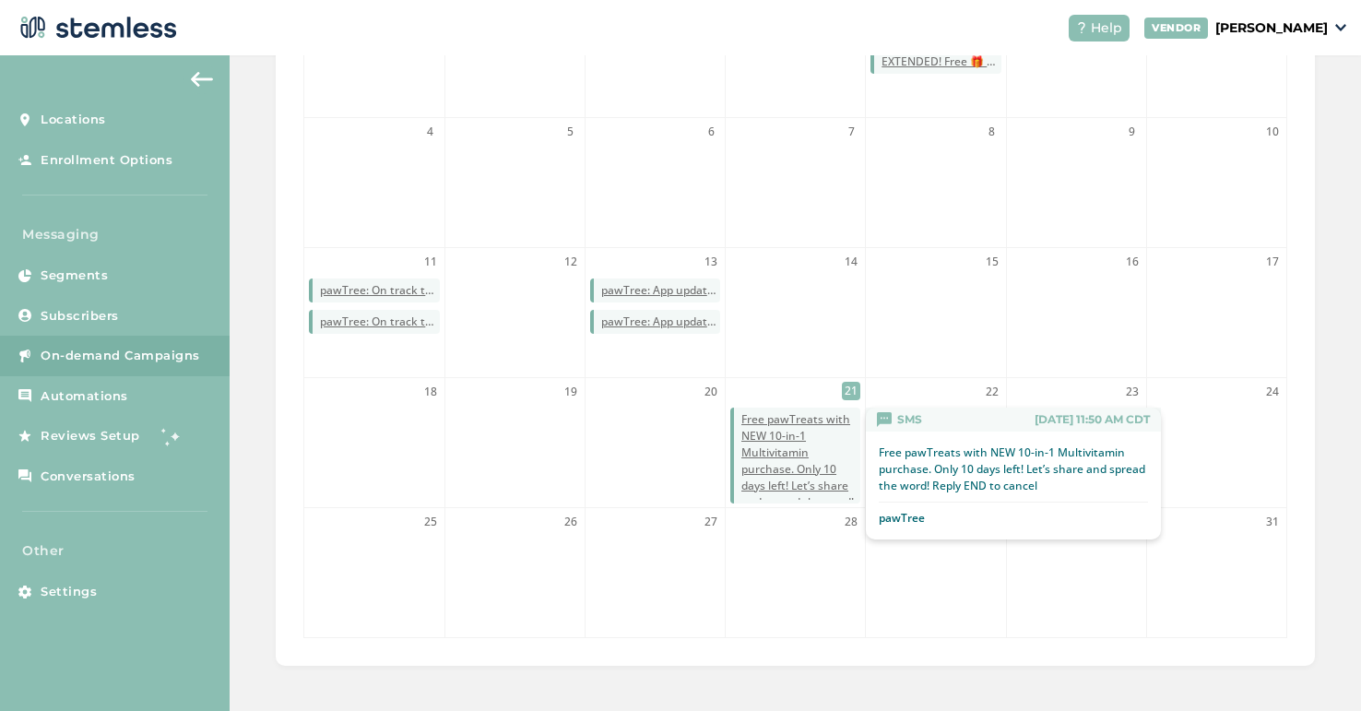
click at [790, 421] on span "Free pawTreats with NEW 10-in-1 Multivitamin purchase. Only 10 days left! Let’s…" at bounding box center [800, 469] width 119 height 116
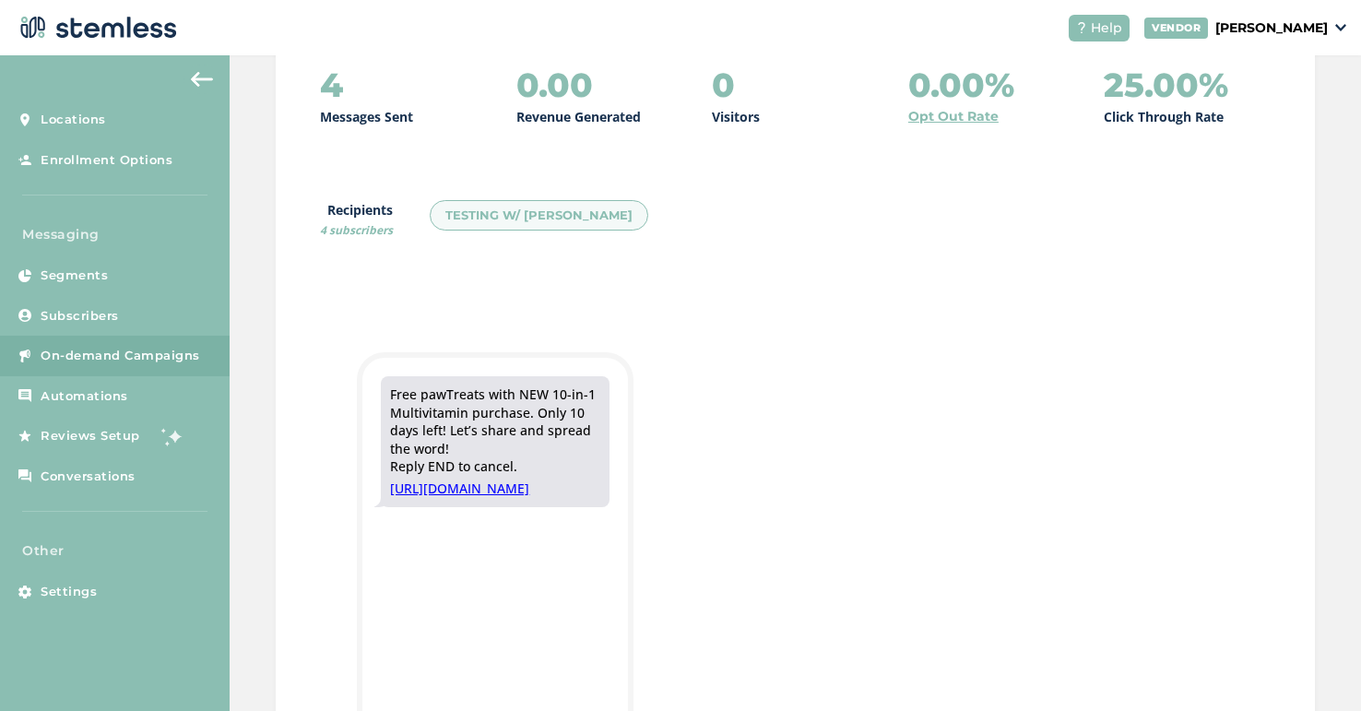
scroll to position [275, 0]
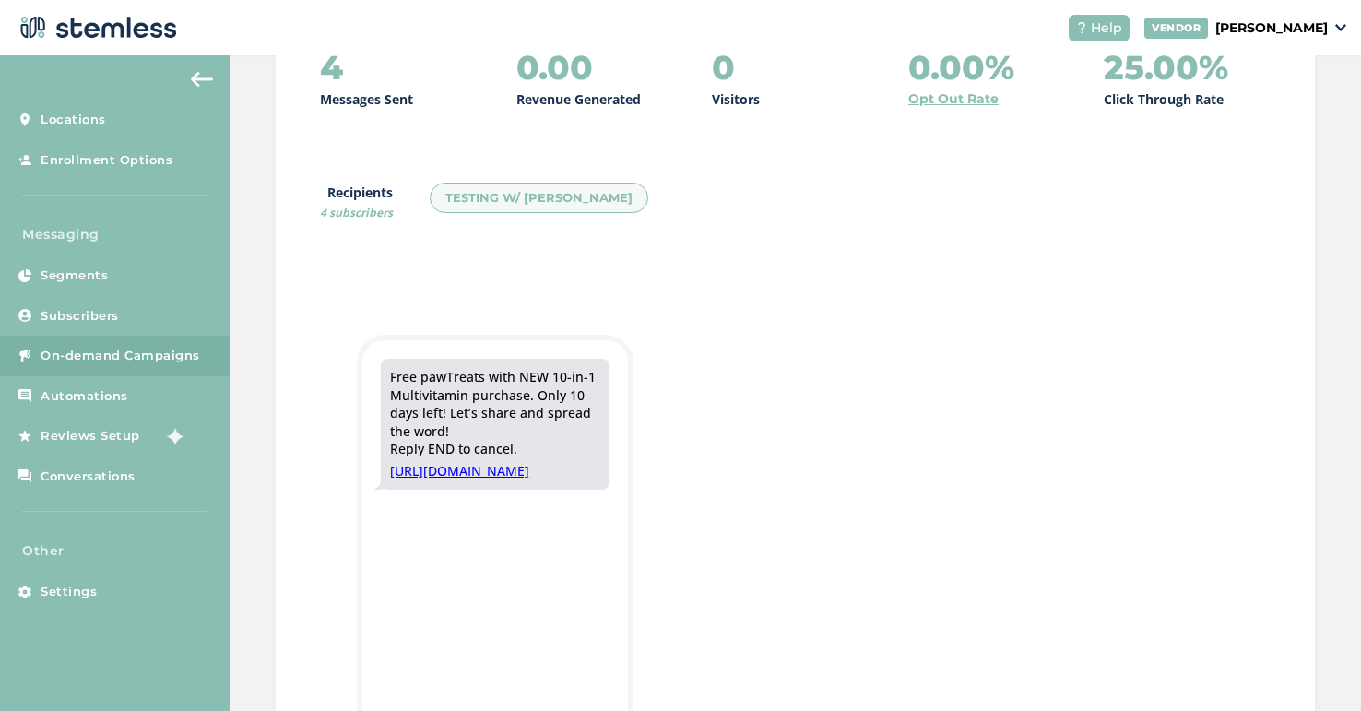
drag, startPoint x: 392, startPoint y: 376, endPoint x: 491, endPoint y: 424, distance: 109.7
click at [491, 424] on div "Free pawTreats with NEW 10-in-1 Multivitamin purchase. Only 10 days left! Let’s…" at bounding box center [495, 413] width 210 height 90
copy div "Free pawTreats with NEW 10-in-1 Multivitamin purchase. Only 10 days left! Let’s…"
click at [197, 65] on button at bounding box center [202, 80] width 37 height 30
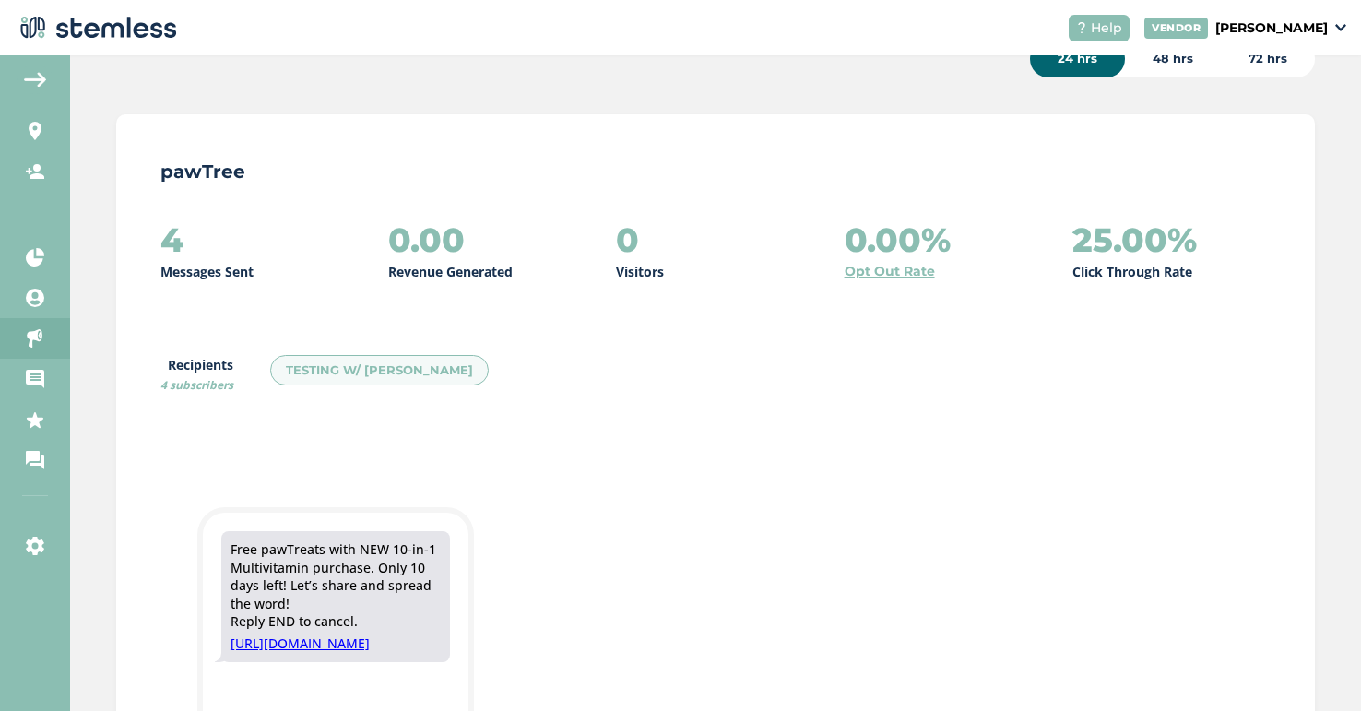
scroll to position [53, 0]
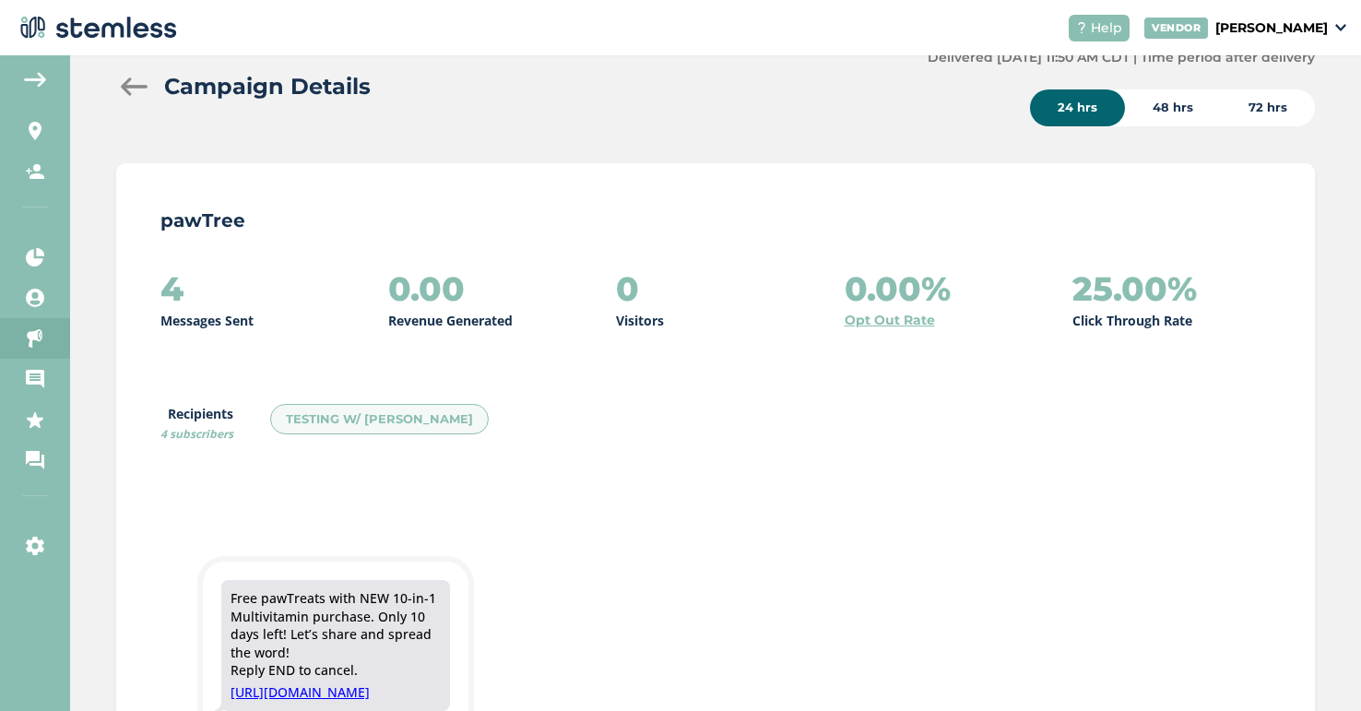
click at [136, 86] on div at bounding box center [134, 86] width 37 height 18
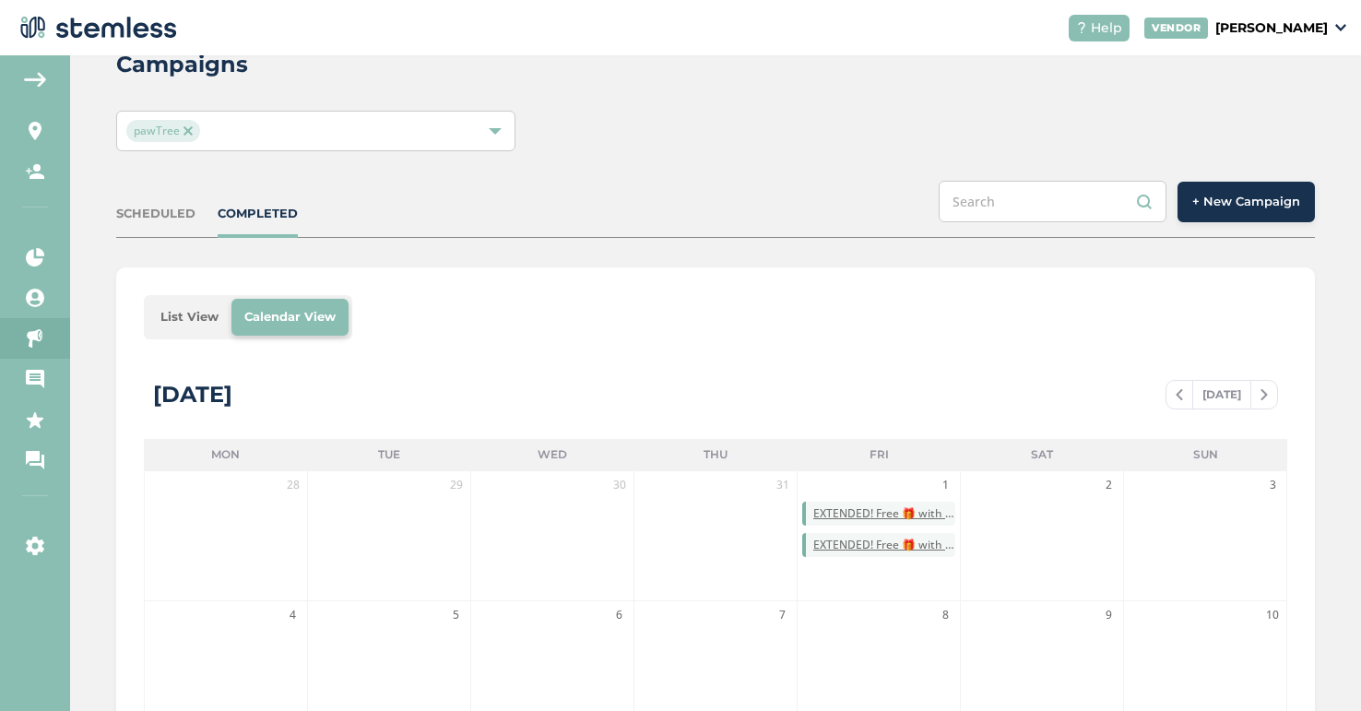
click at [1279, 202] on span "+ New Campaign" at bounding box center [1246, 202] width 108 height 18
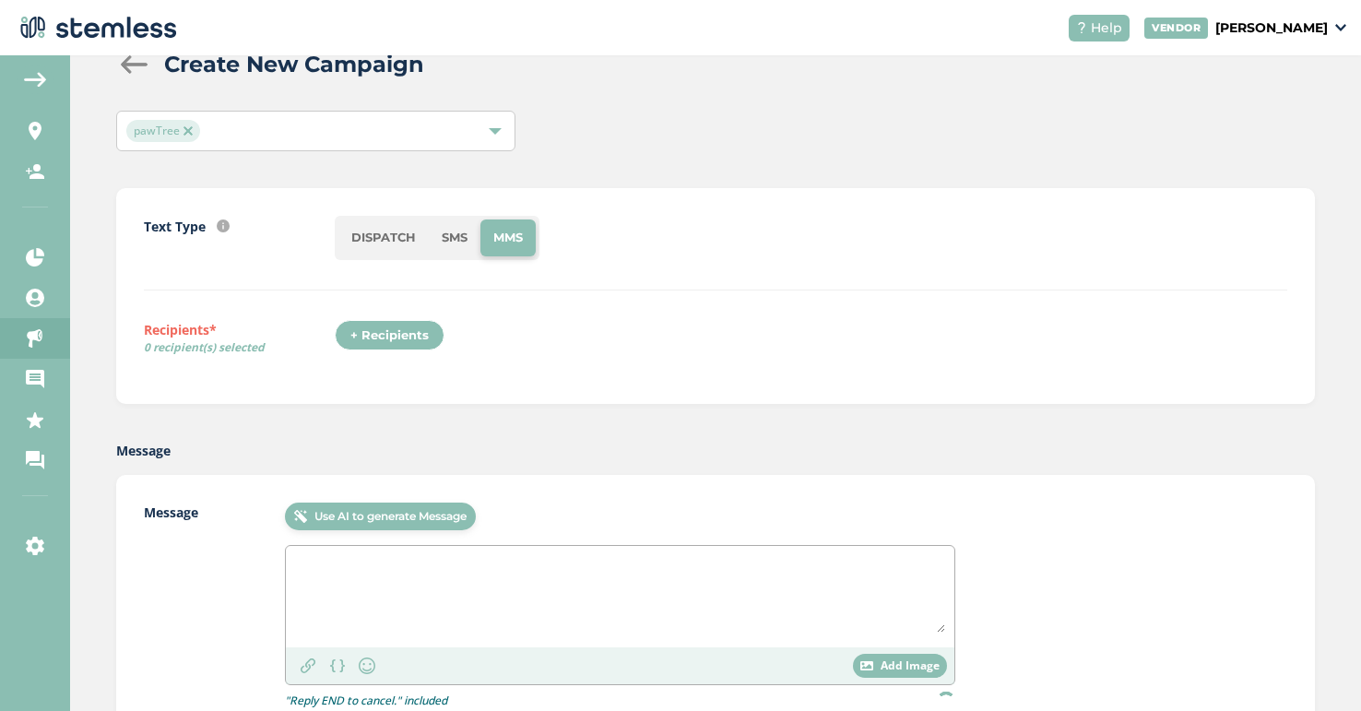
click at [445, 241] on li "SMS" at bounding box center [455, 237] width 52 height 37
click at [337, 568] on textarea "To enrich screen reader interactions, please activate Accessibility in Grammarl…" at bounding box center [620, 593] width 650 height 77
paste textarea "Free pawTreats with NEW 10-in-1 Multivitamin purchase. Only 10 days left! Let’s…"
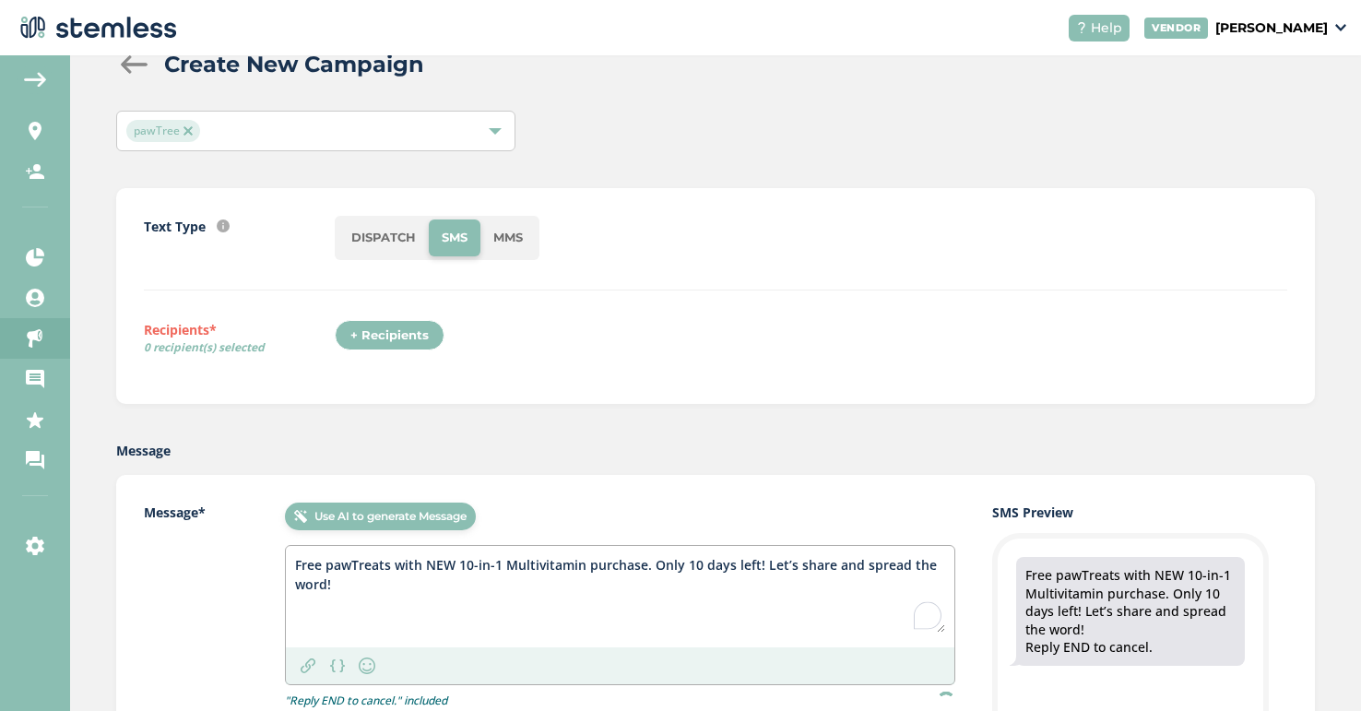
click at [295, 565] on textarea "Free pawTreats with NEW 10-in-1 Multivitamin purchase. Only 10 days left! Let’s…" at bounding box center [620, 593] width 650 height 77
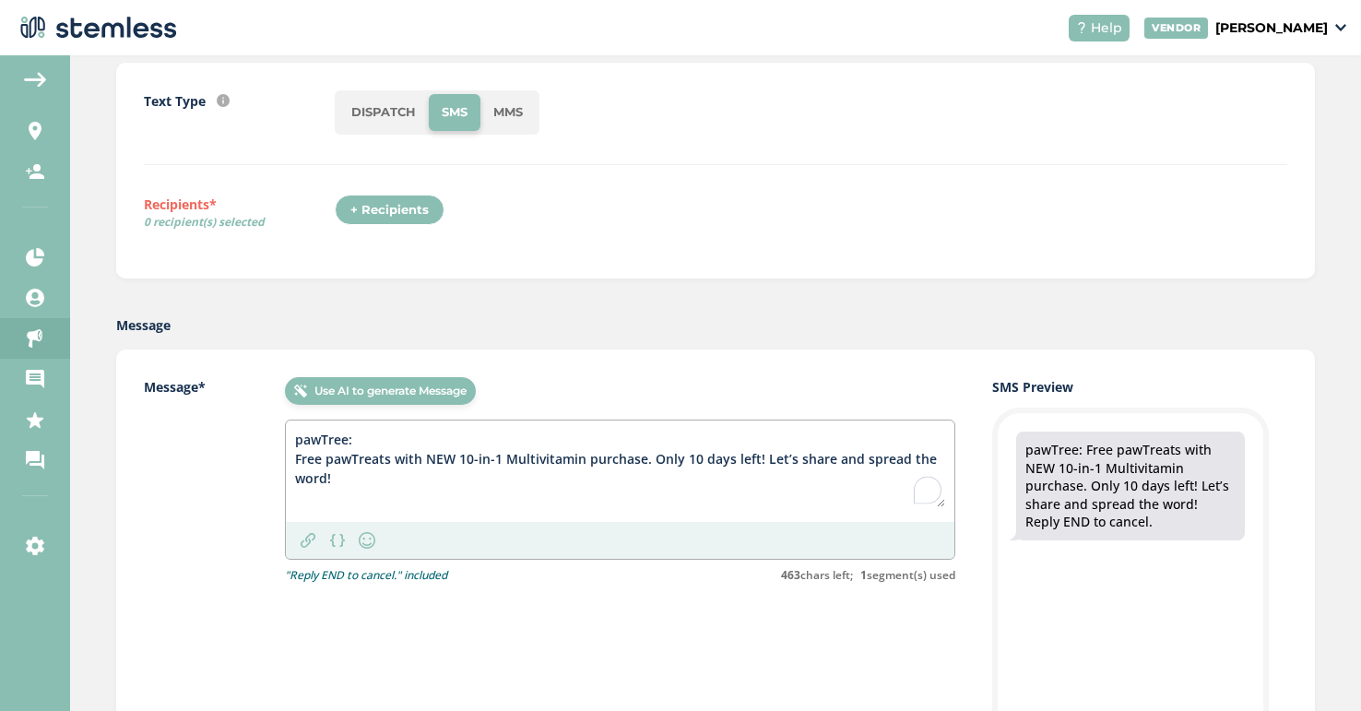
scroll to position [197, 0]
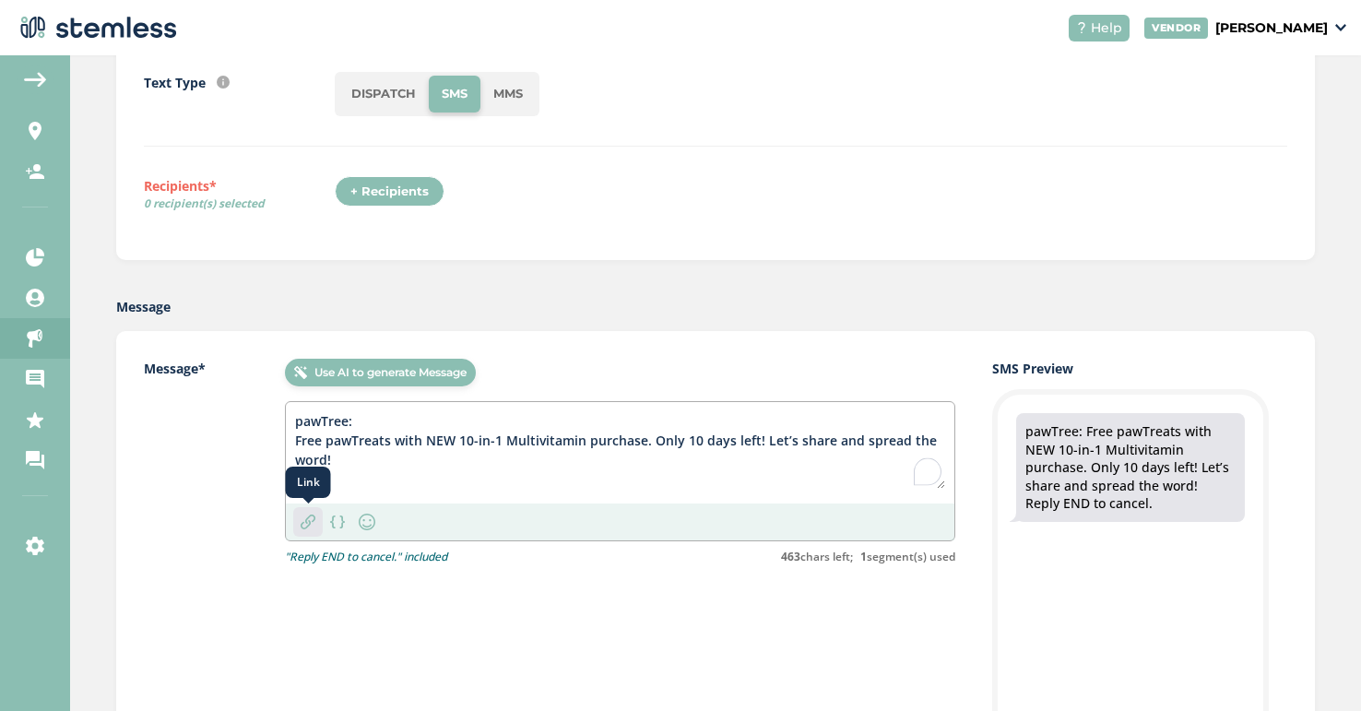
type textarea "pawTree: Free pawTreats with NEW 10-in-1 Multivitamin purchase. Only 10 days le…"
click at [305, 523] on img at bounding box center [308, 522] width 15 height 15
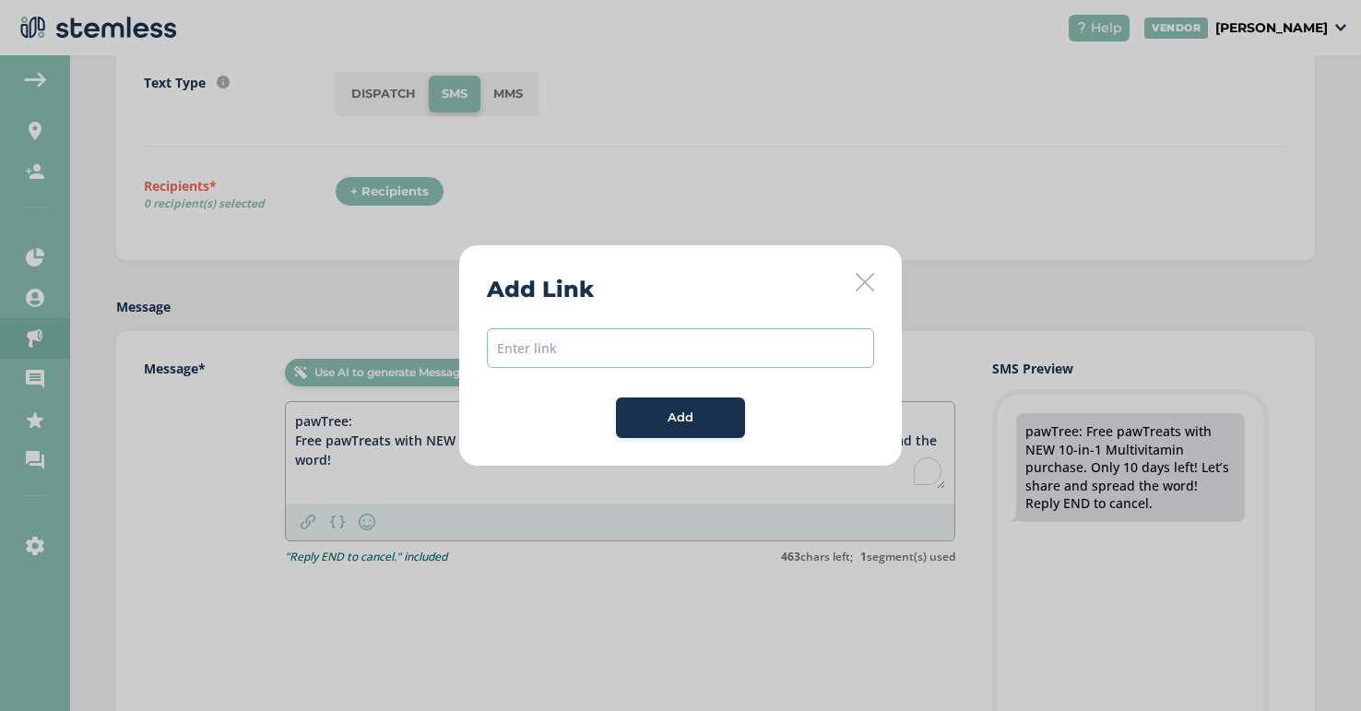
paste input "[URL][DOMAIN_NAME]"
type input "[URL][DOMAIN_NAME]"
click at [668, 414] on span "Add" at bounding box center [681, 418] width 26 height 18
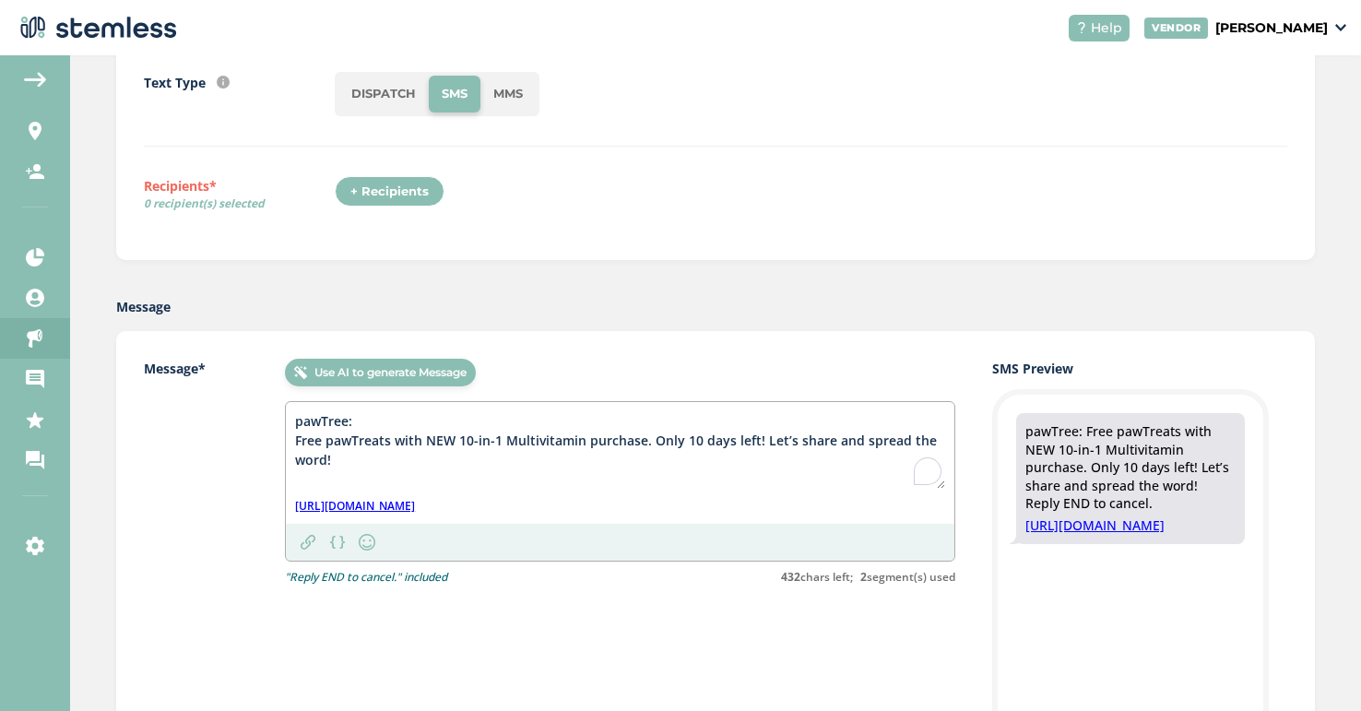
drag, startPoint x: 350, startPoint y: 462, endPoint x: 268, endPoint y: 406, distance: 99.5
click at [268, 406] on div "Message* Use AI to generate Message pawTree: Free pawTreats with NEW 10-in-1 Mu…" at bounding box center [550, 472] width 812 height 227
click at [422, 443] on textarea "pawTree: Free pawTreats with NEW 10-in-1 Multivitamin purchase. Only 10 days le…" at bounding box center [620, 449] width 650 height 77
drag, startPoint x: 859, startPoint y: 442, endPoint x: 794, endPoint y: 447, distance: 64.8
click at [794, 447] on textarea "pawTree: Free pawTreats with NEW 10-in-1 Multivitamin purchase. Only 10 days le…" at bounding box center [620, 449] width 650 height 77
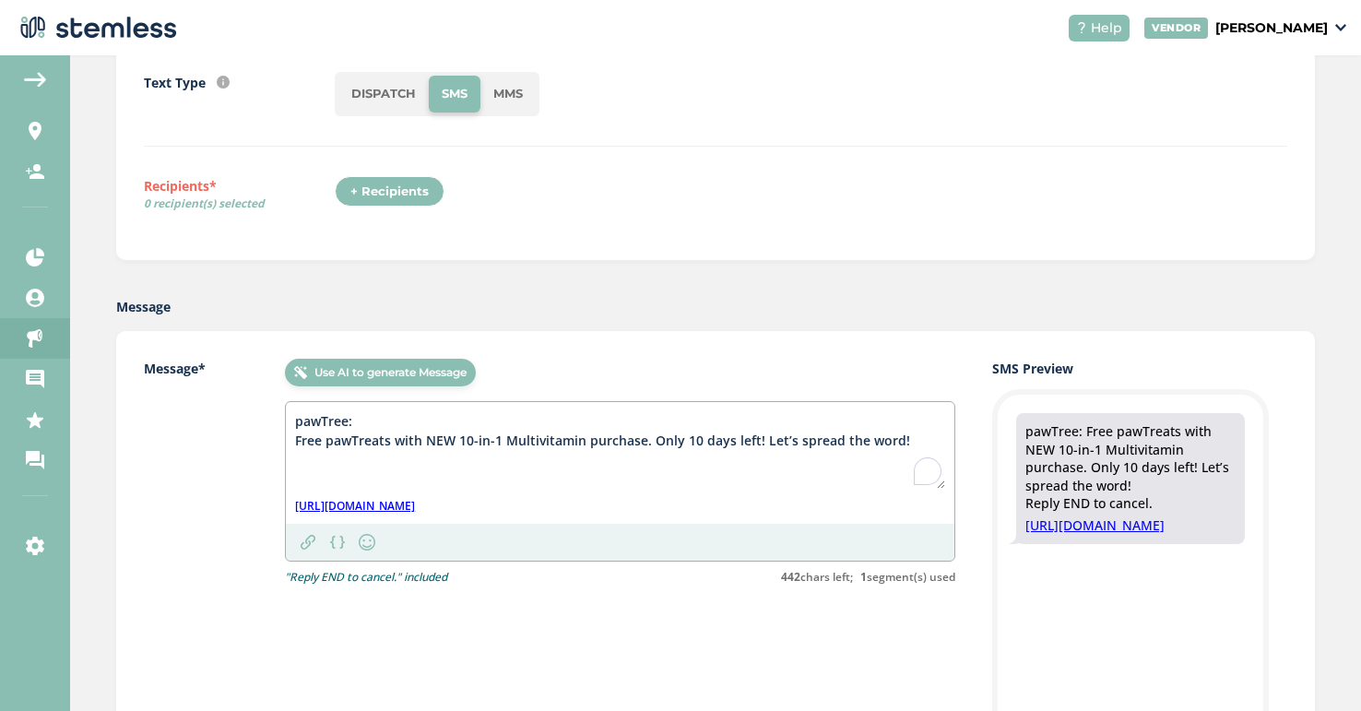
click at [756, 478] on textarea "pawTree: Free pawTreats with NEW 10-in-1 Multivitamin purchase. Only 10 days le…" at bounding box center [620, 449] width 650 height 77
drag, startPoint x: 909, startPoint y: 440, endPoint x: 220, endPoint y: 425, distance: 689.1
click at [220, 425] on div "Message* Use AI to generate Message pawTree: Free pawTreats with NEW 10-in-1 Mu…" at bounding box center [550, 472] width 812 height 227
type textarea "pawTree: Free pawTreats with NEW 10-in-1 Multivitamin purchase. Only 10 days le…"
click at [719, 472] on textarea "pawTree: Free pawTreats with NEW 10-in-1 Multivitamin purchase. Only 10 days le…" at bounding box center [620, 449] width 650 height 77
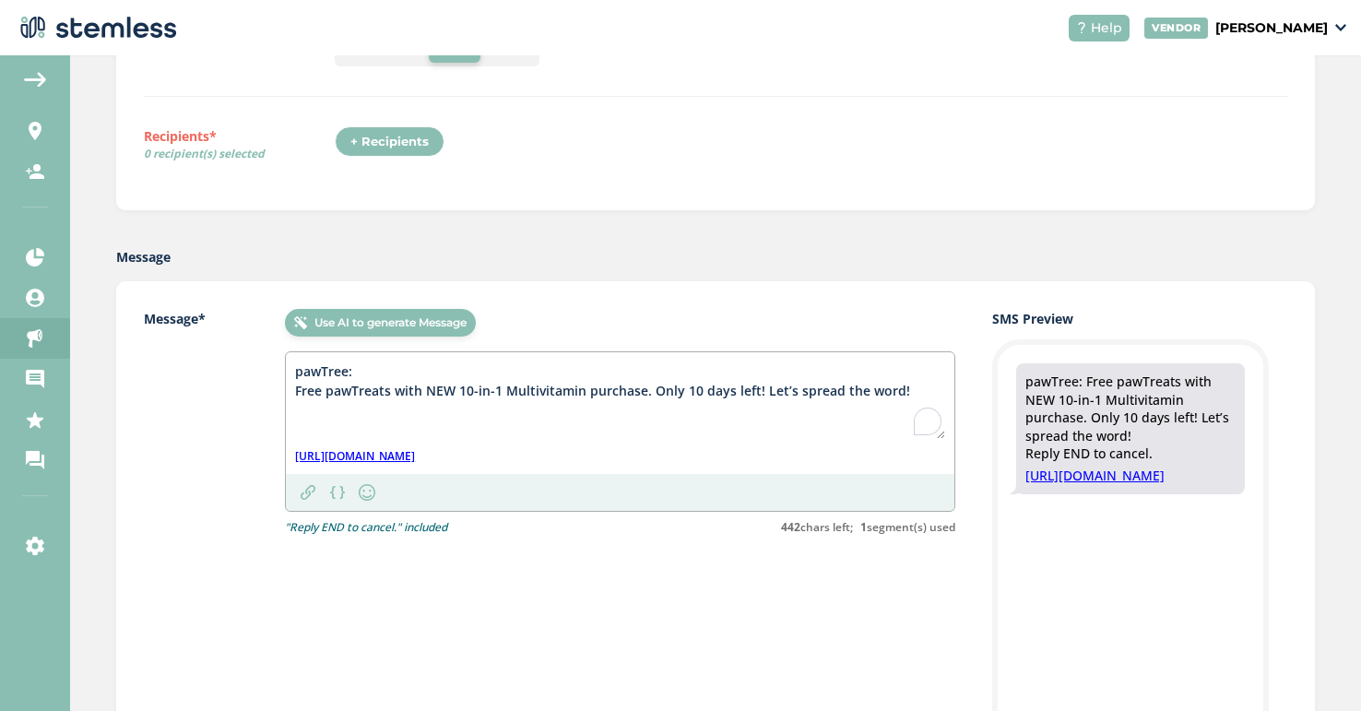
scroll to position [248, 0]
click at [415, 461] on link "[URL][DOMAIN_NAME]" at bounding box center [355, 455] width 120 height 17
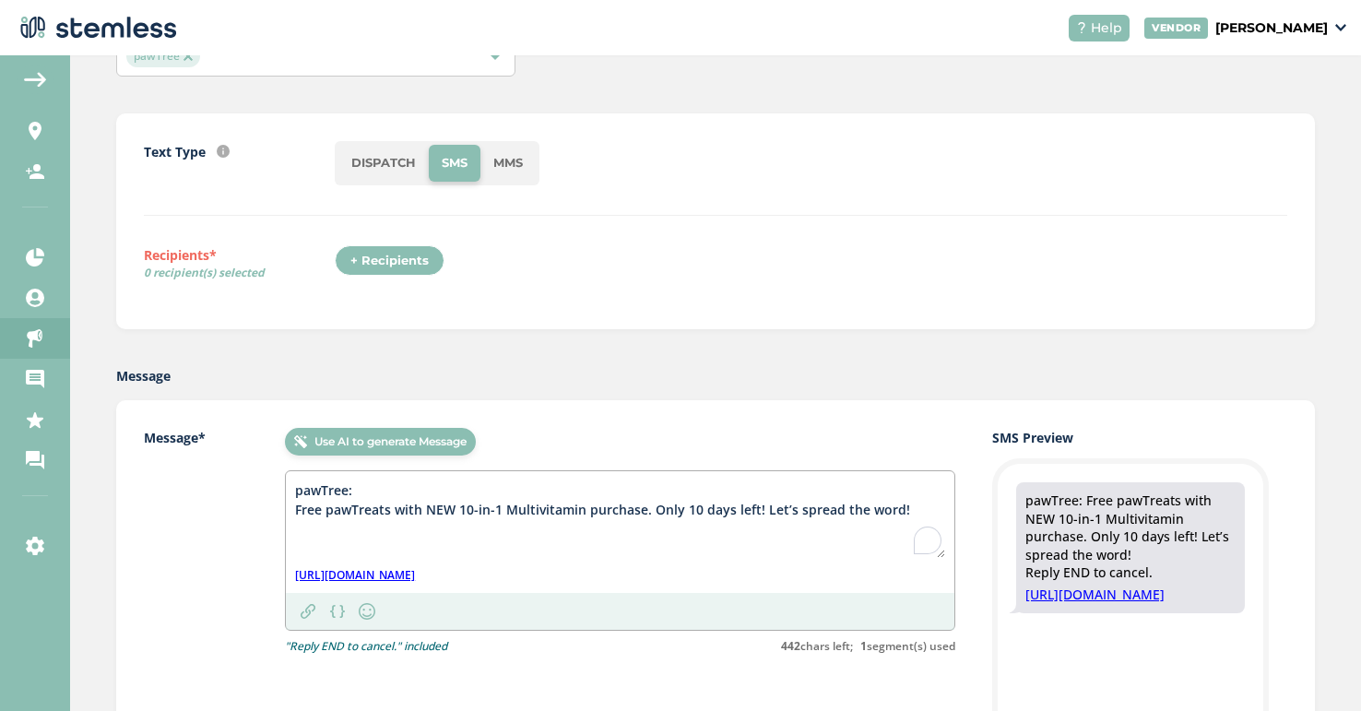
scroll to position [49, 0]
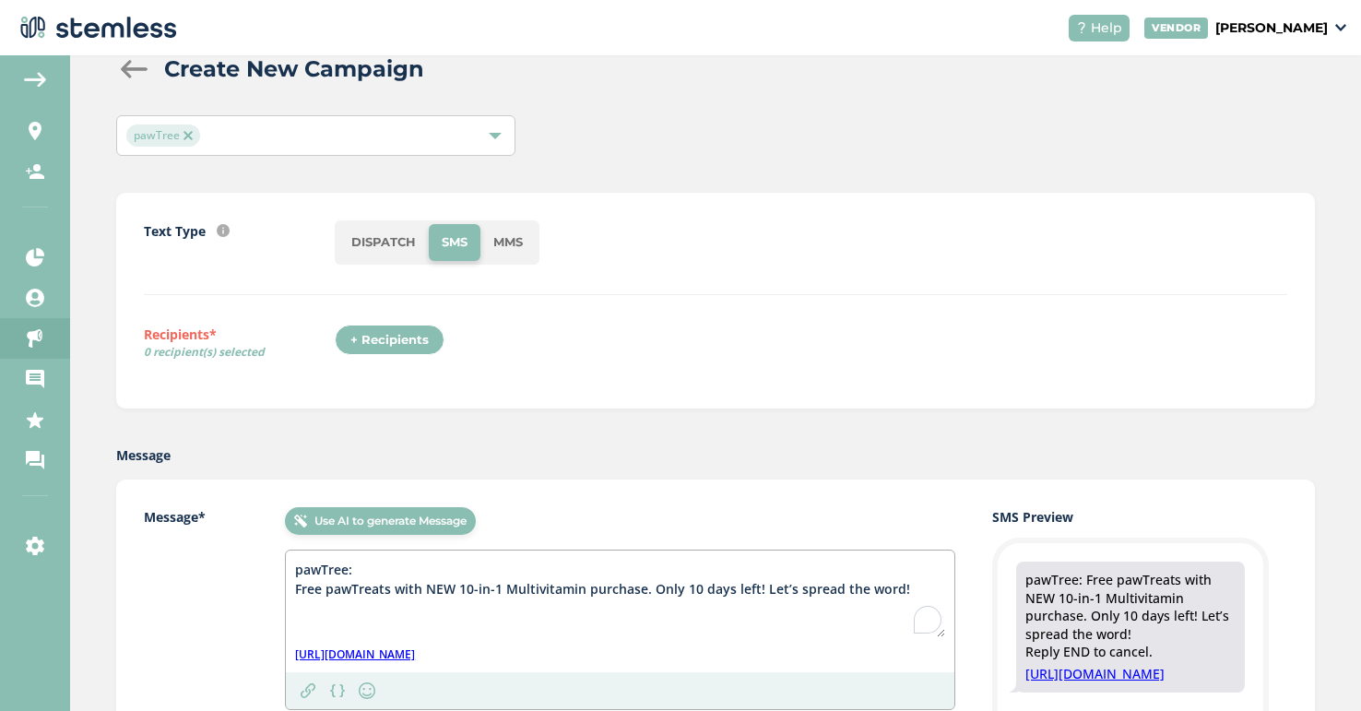
click at [406, 345] on div "+ Recipients" at bounding box center [390, 340] width 110 height 31
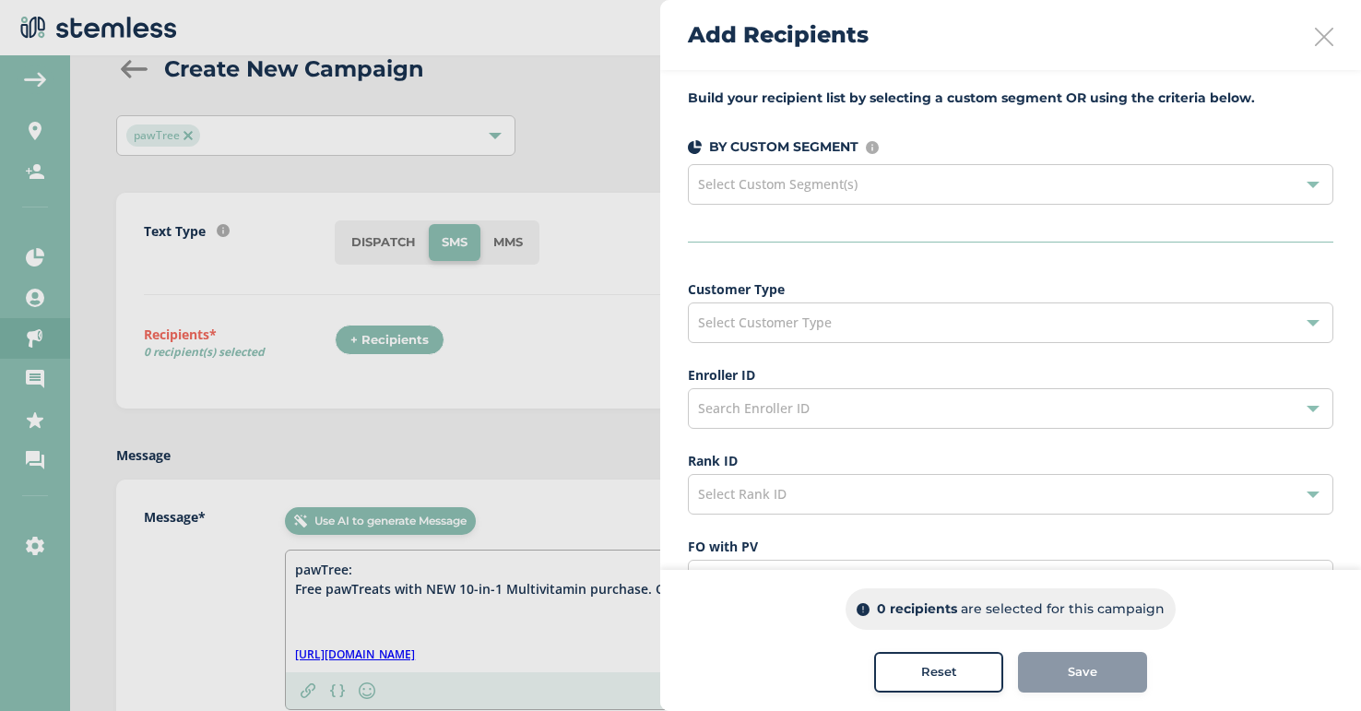
click at [860, 330] on div "Select Customer Type" at bounding box center [1011, 322] width 646 height 41
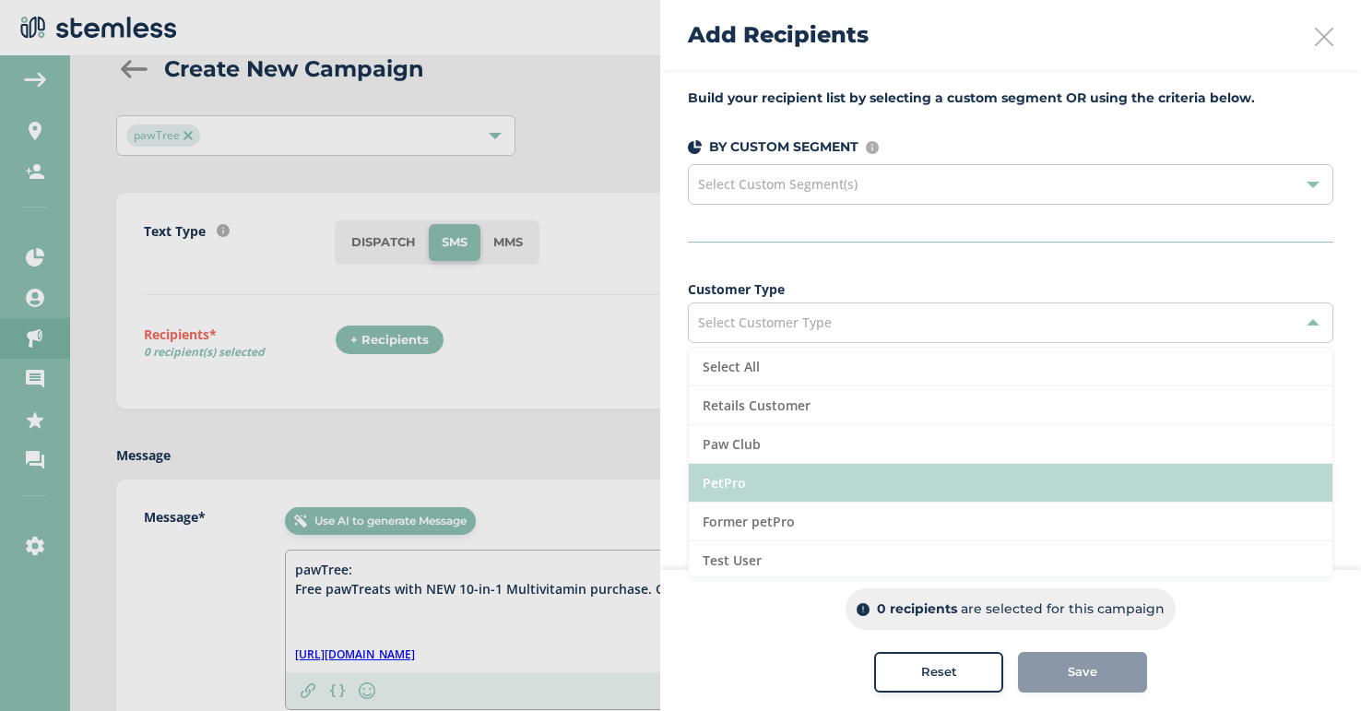
click at [765, 489] on li "PetPro" at bounding box center [1011, 483] width 644 height 39
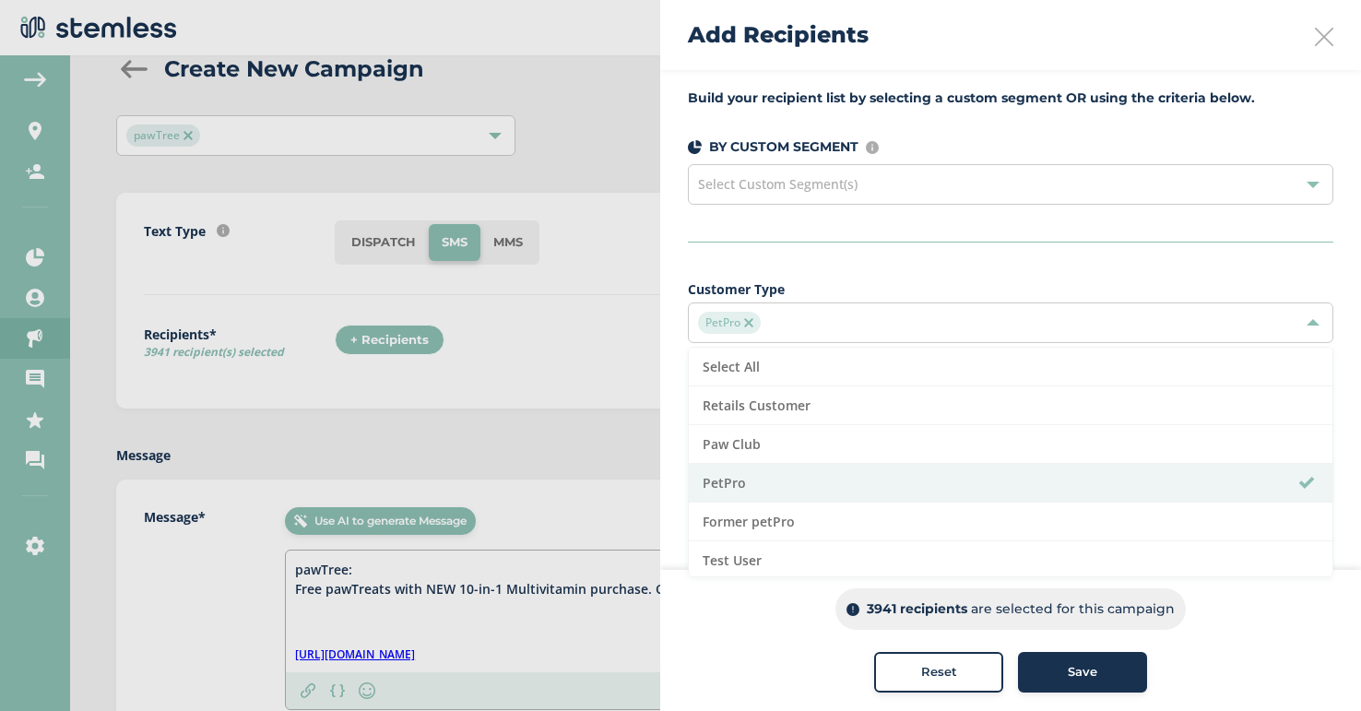
click at [925, 273] on div "Build your recipient list by selecting a custom segment OR using the criteria b…" at bounding box center [1010, 527] width 701 height 914
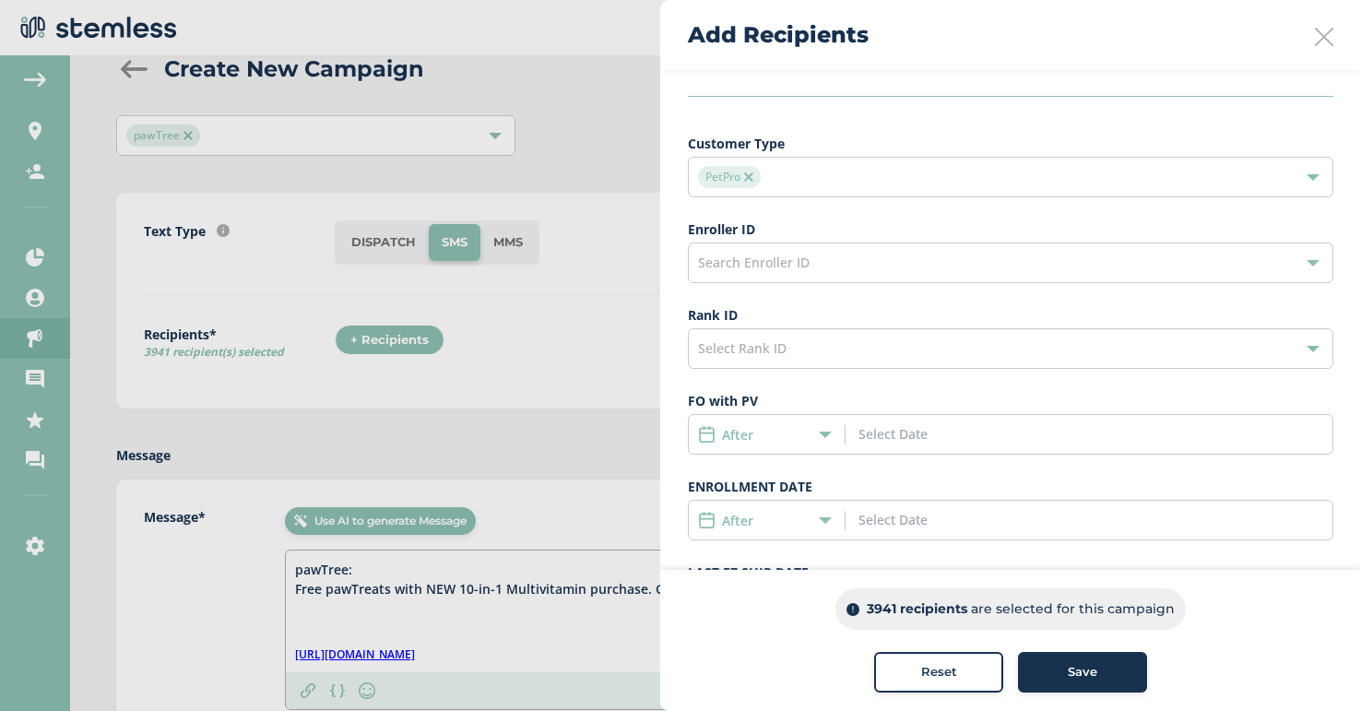
scroll to position [160, 0]
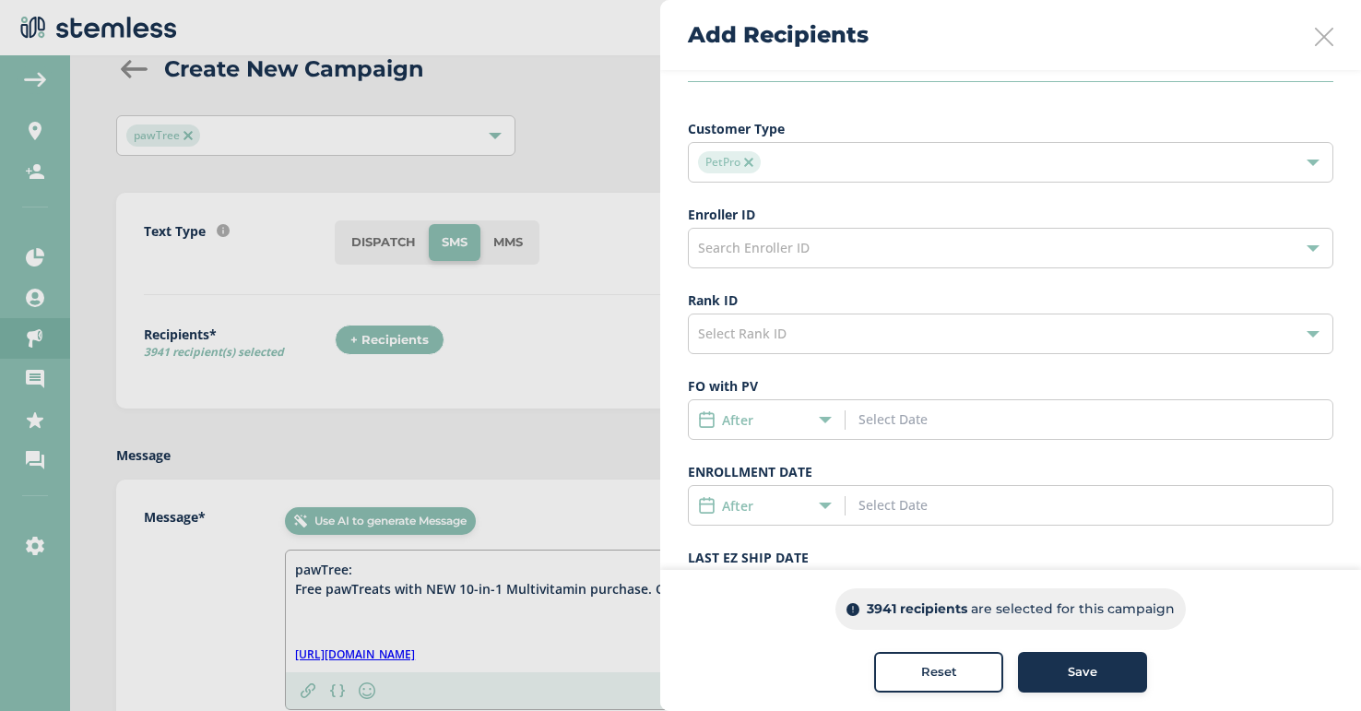
click at [845, 337] on div "Select Rank ID" at bounding box center [1011, 334] width 646 height 41
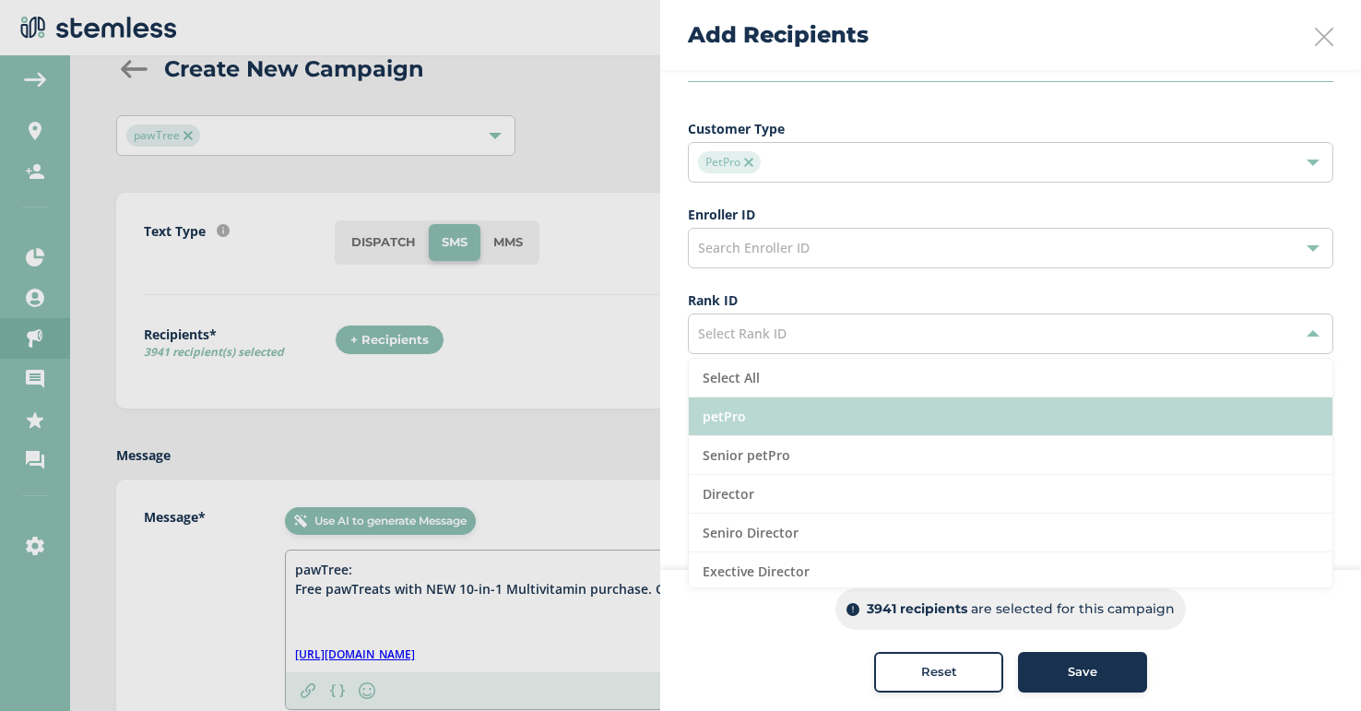
click at [836, 403] on li "petPro" at bounding box center [1011, 416] width 644 height 39
click at [831, 416] on li "petPro" at bounding box center [1011, 416] width 644 height 39
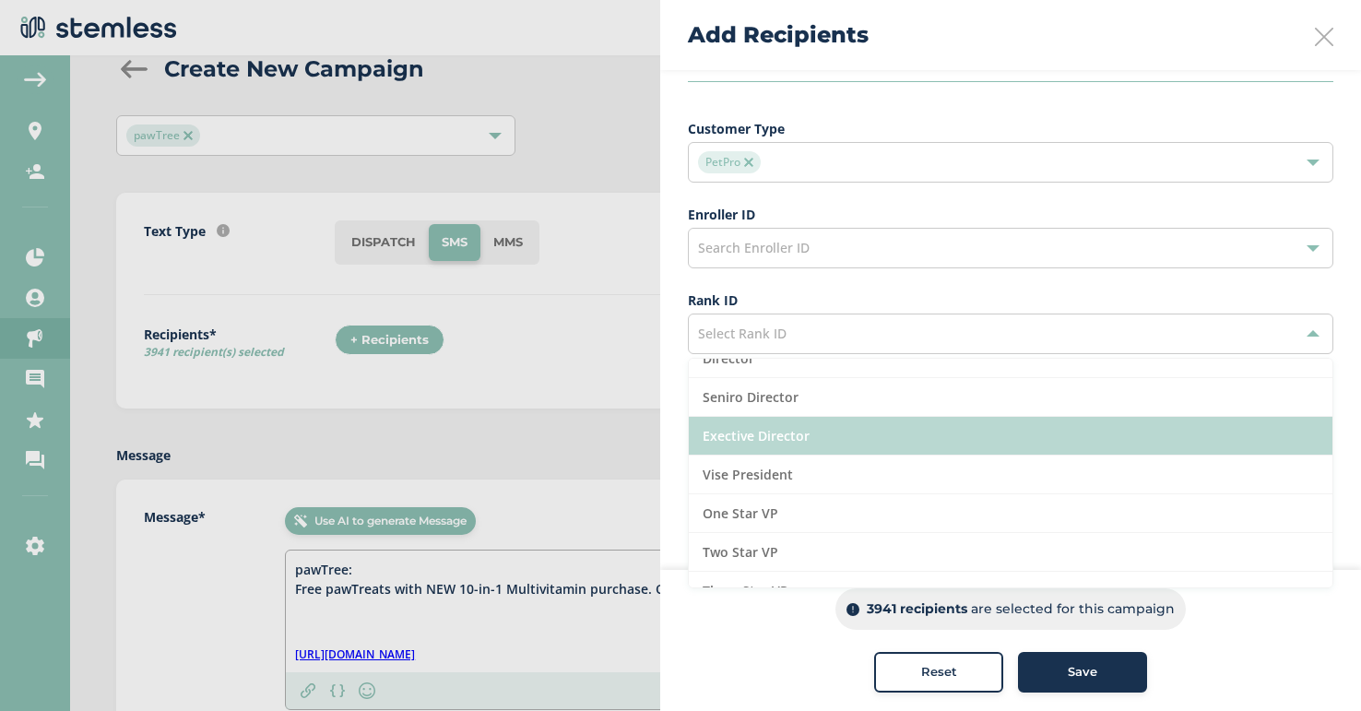
scroll to position [158, 0]
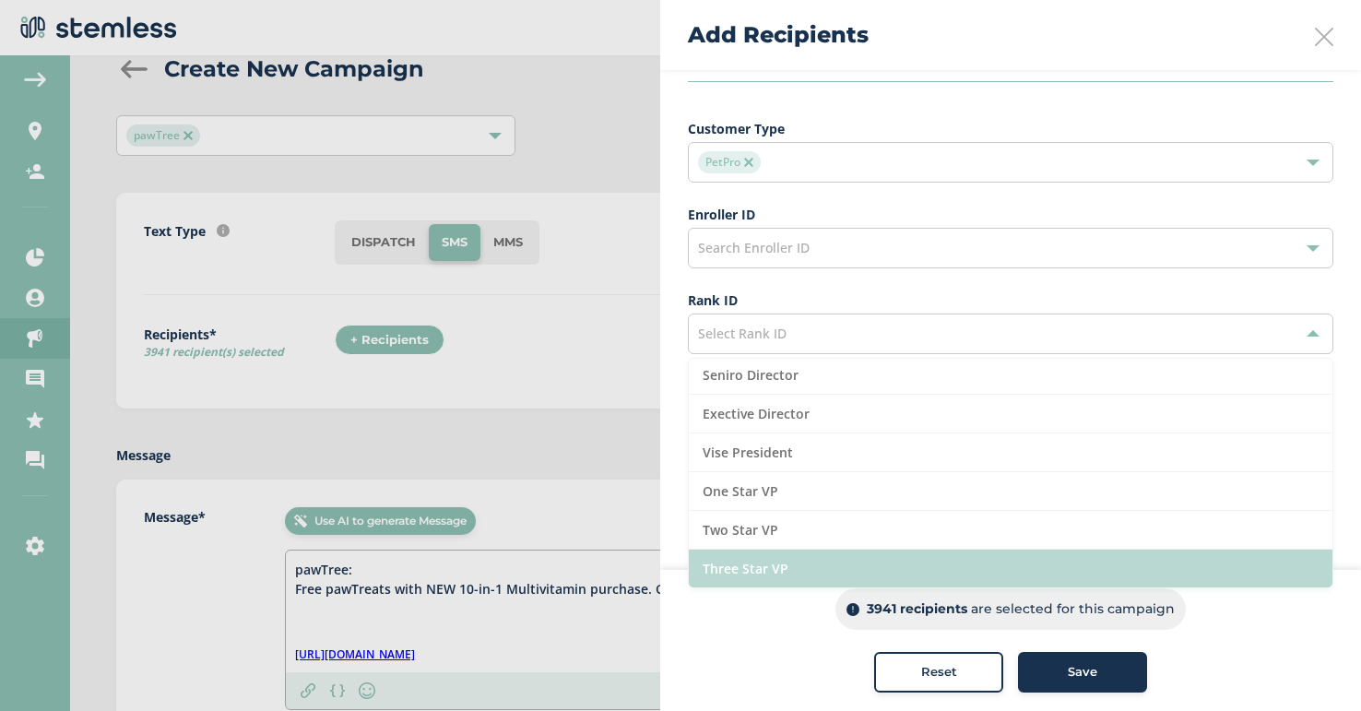
click at [809, 563] on li "Three Star VP" at bounding box center [1011, 569] width 644 height 38
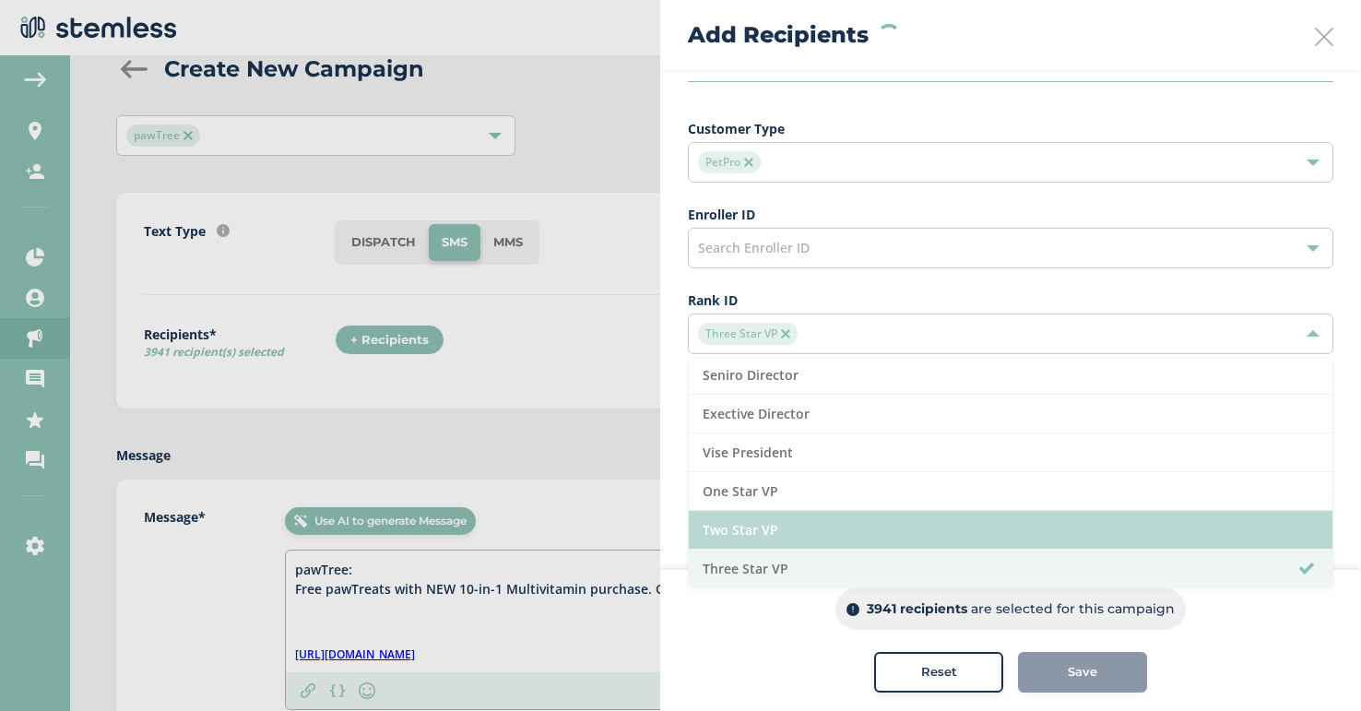
click at [795, 531] on li "Two Star VP" at bounding box center [1011, 530] width 644 height 39
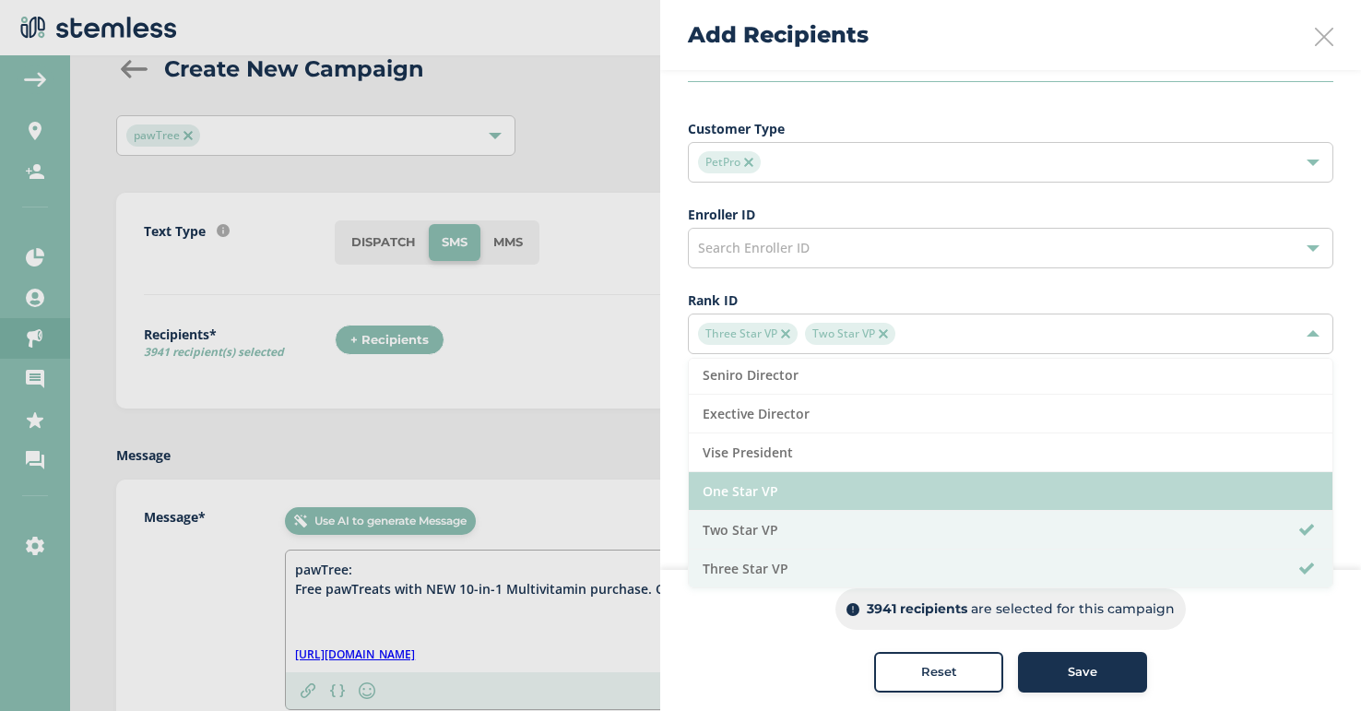
click at [783, 488] on li "One Star VP" at bounding box center [1011, 491] width 644 height 39
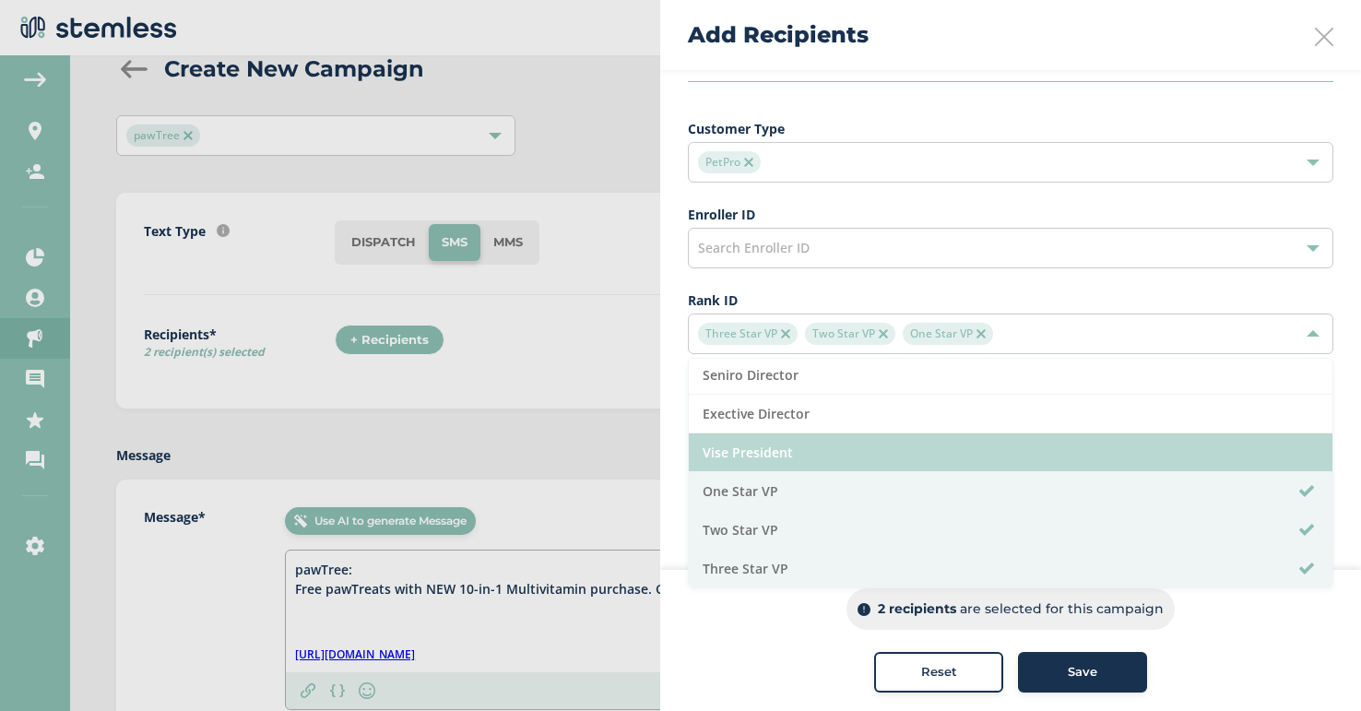
click at [782, 452] on li "Vise President" at bounding box center [1011, 452] width 644 height 39
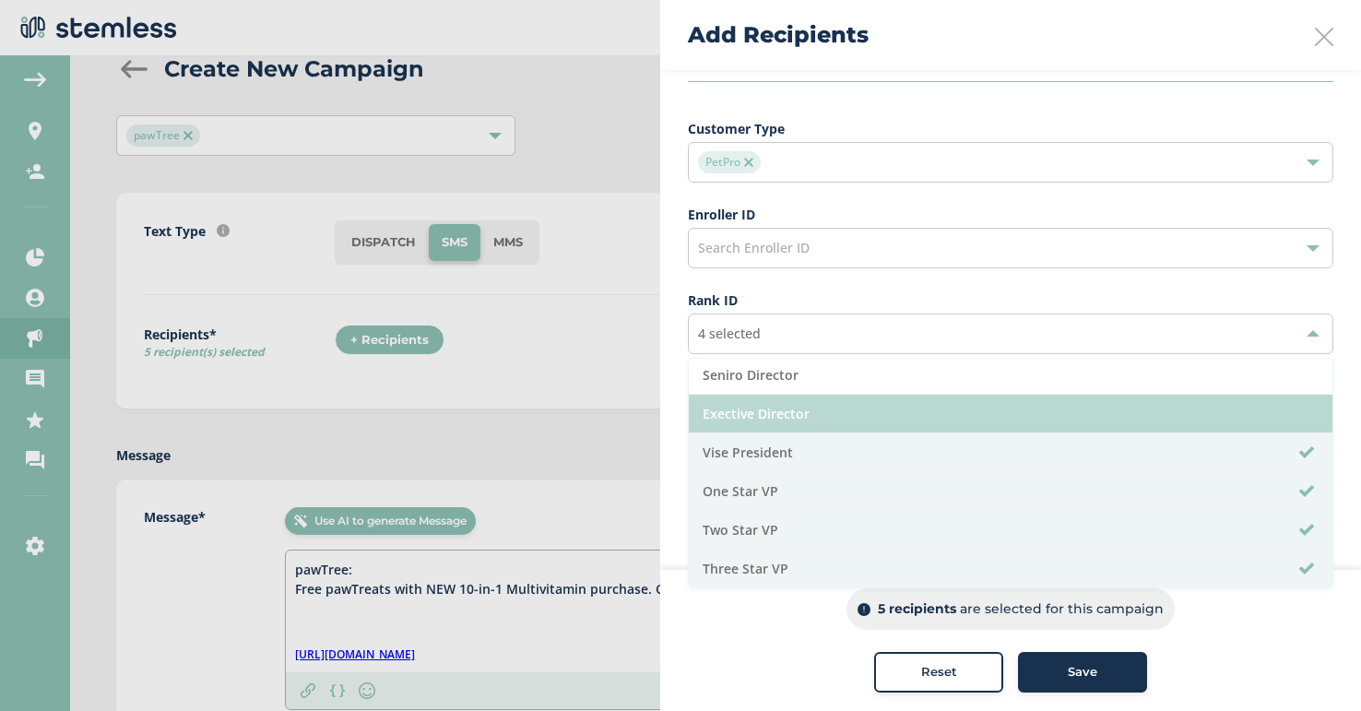
click at [777, 422] on li "Exective Director" at bounding box center [1011, 414] width 644 height 39
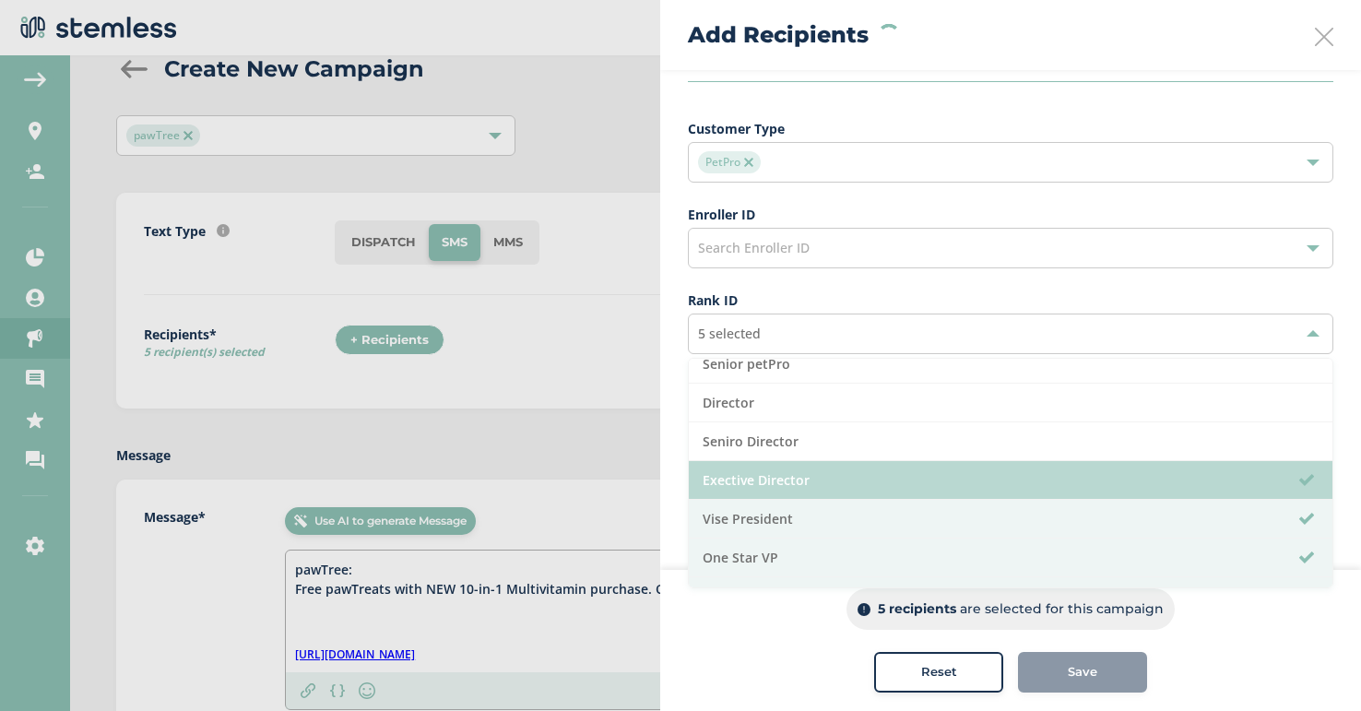
scroll to position [61, 0]
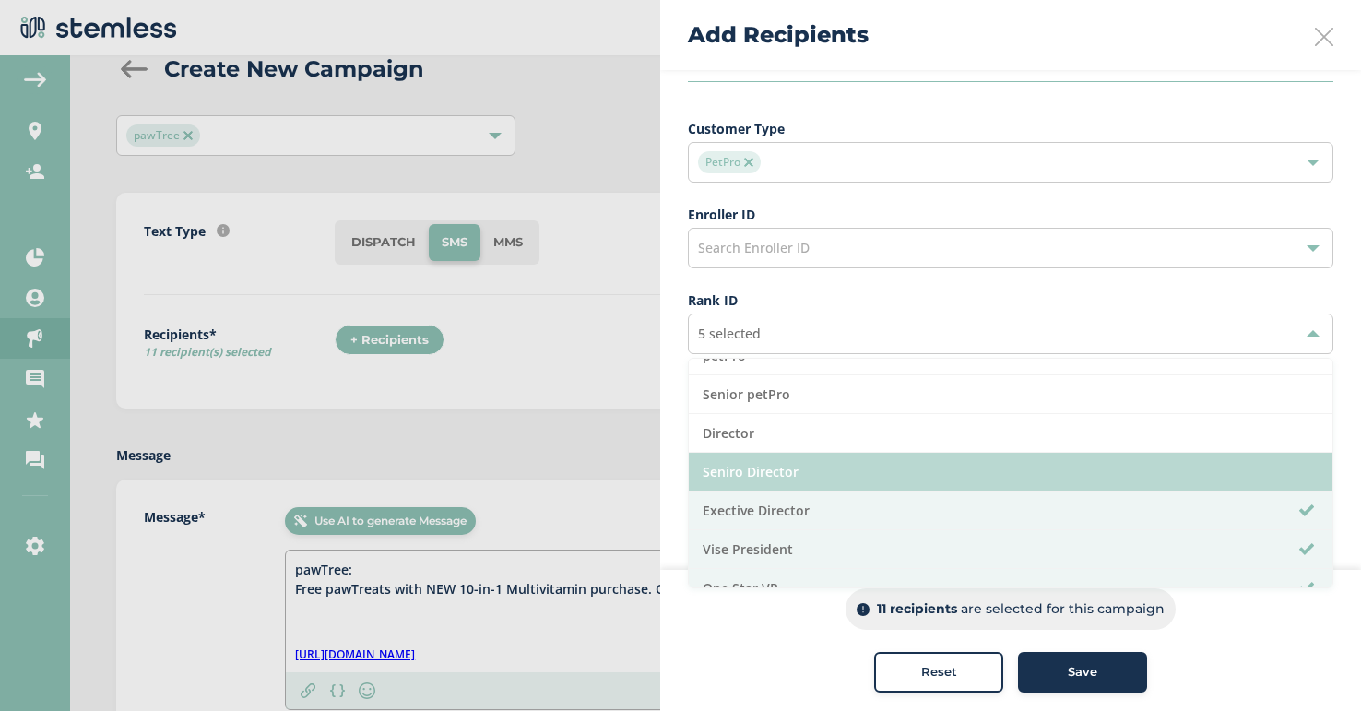
click at [770, 471] on li "Seniro Director" at bounding box center [1011, 472] width 644 height 39
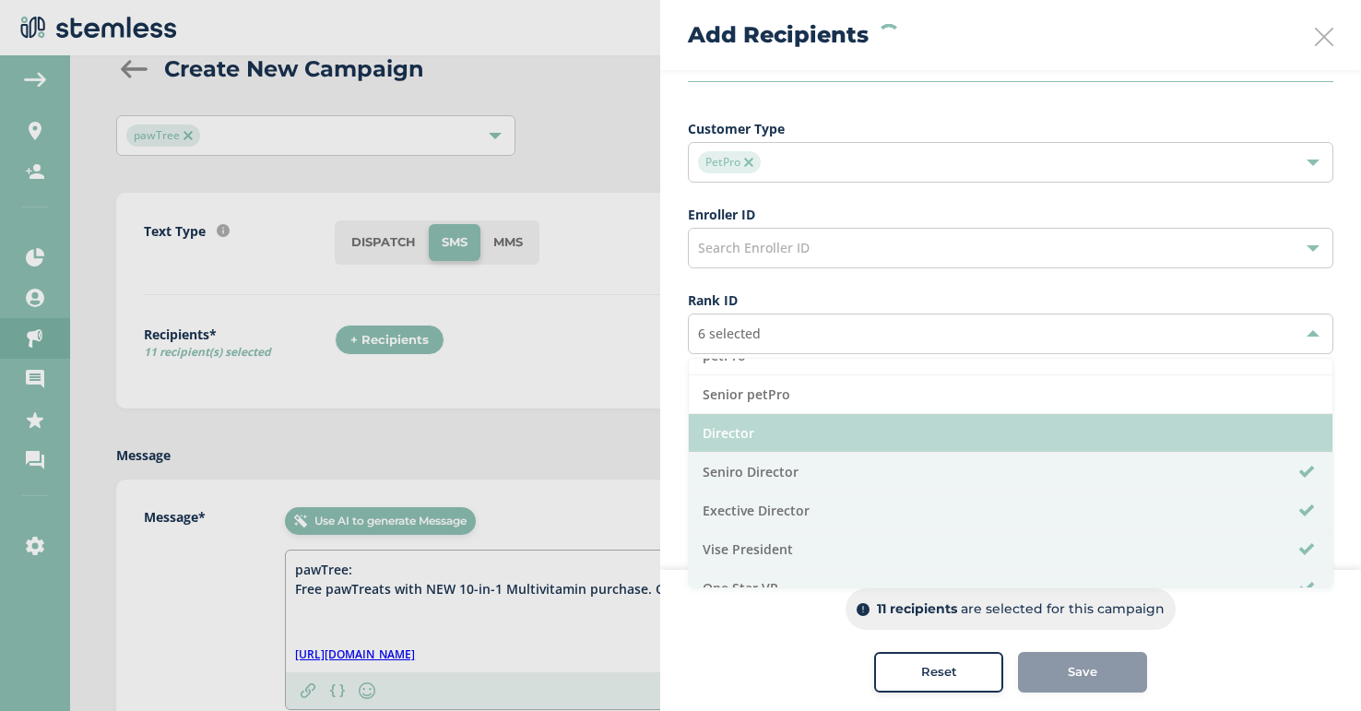
click at [770, 427] on li "Director" at bounding box center [1011, 433] width 644 height 39
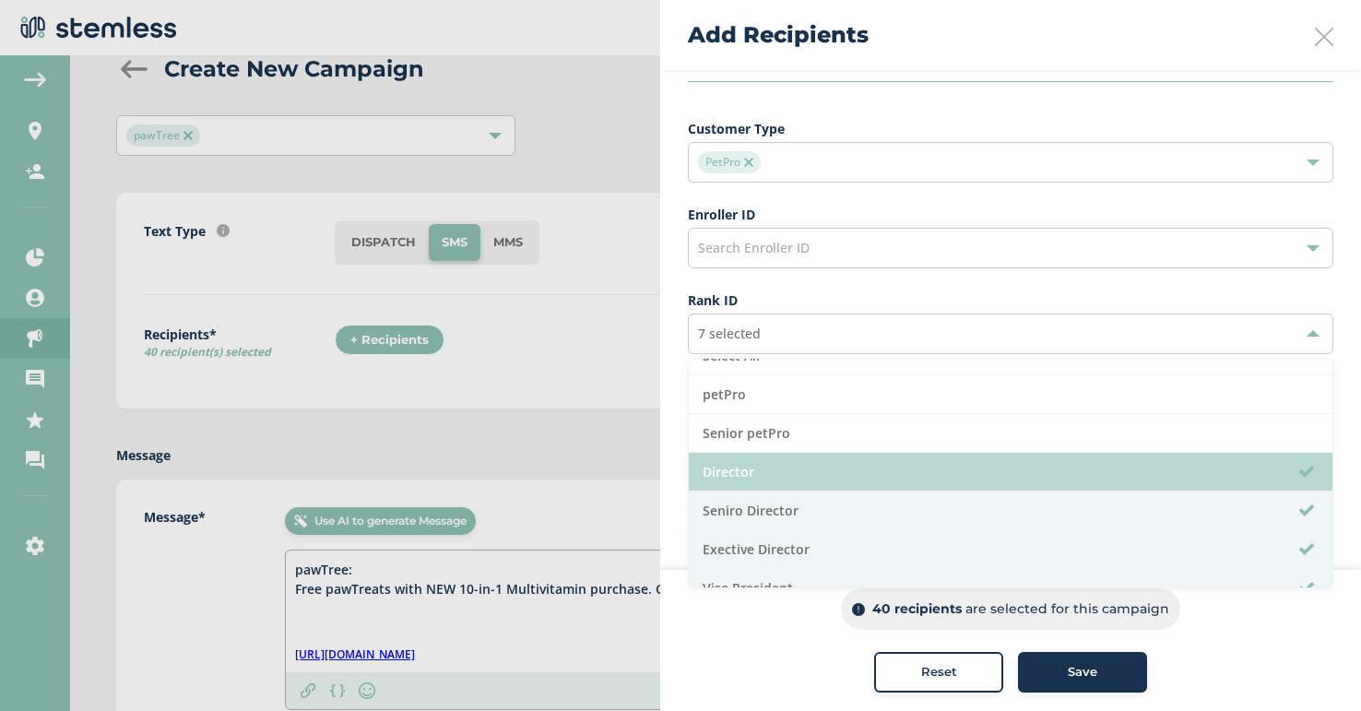
scroll to position [12, 0]
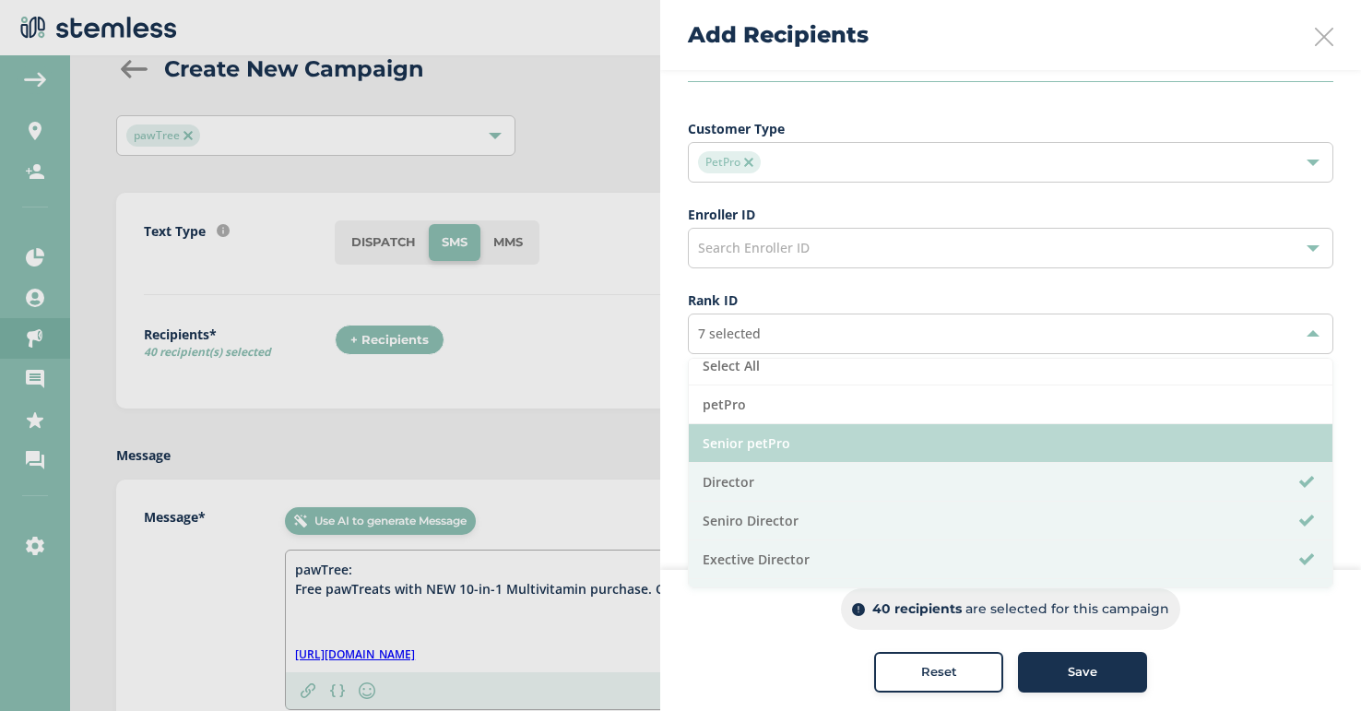
click at [769, 447] on li "Senior petPro" at bounding box center [1011, 443] width 644 height 39
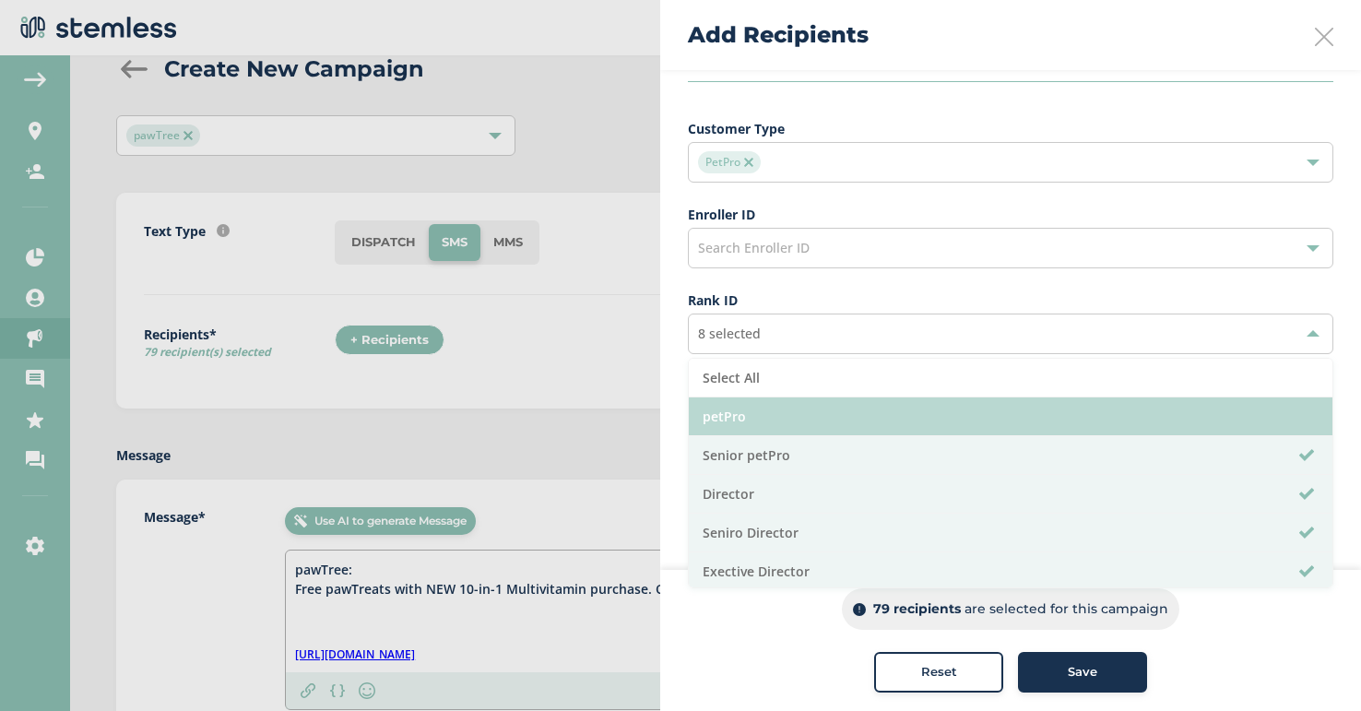
click at [757, 408] on li "petPro" at bounding box center [1011, 416] width 644 height 39
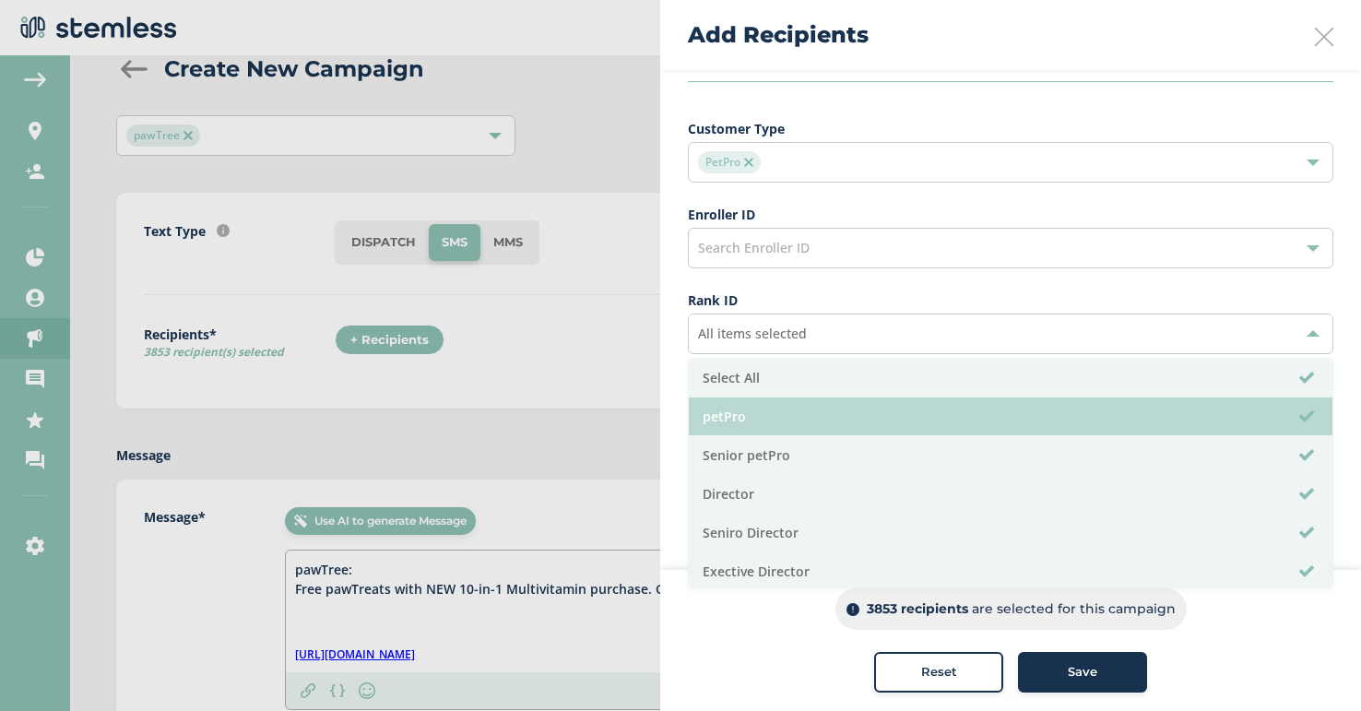
click at [757, 409] on li "petPro" at bounding box center [1011, 416] width 644 height 39
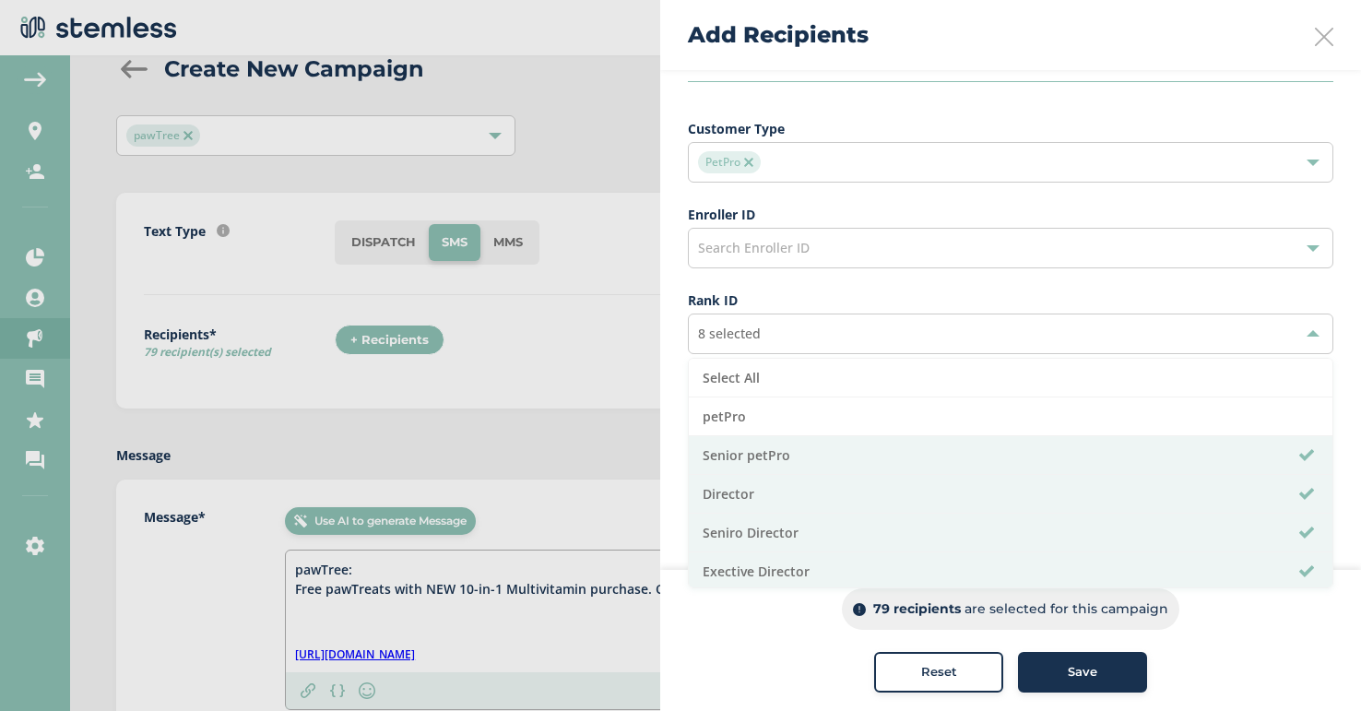
click at [939, 669] on span "Reset" at bounding box center [939, 672] width 36 height 18
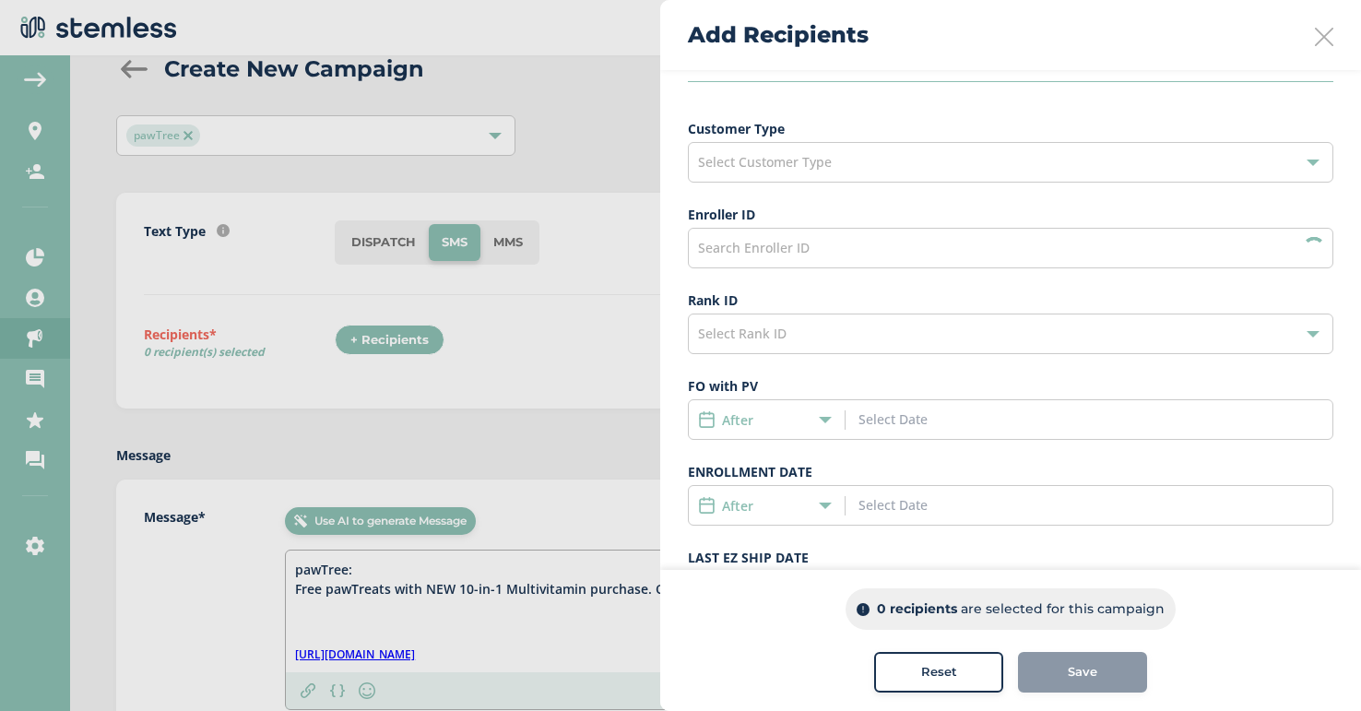
click at [863, 163] on div "Select Customer Type" at bounding box center [1011, 162] width 646 height 41
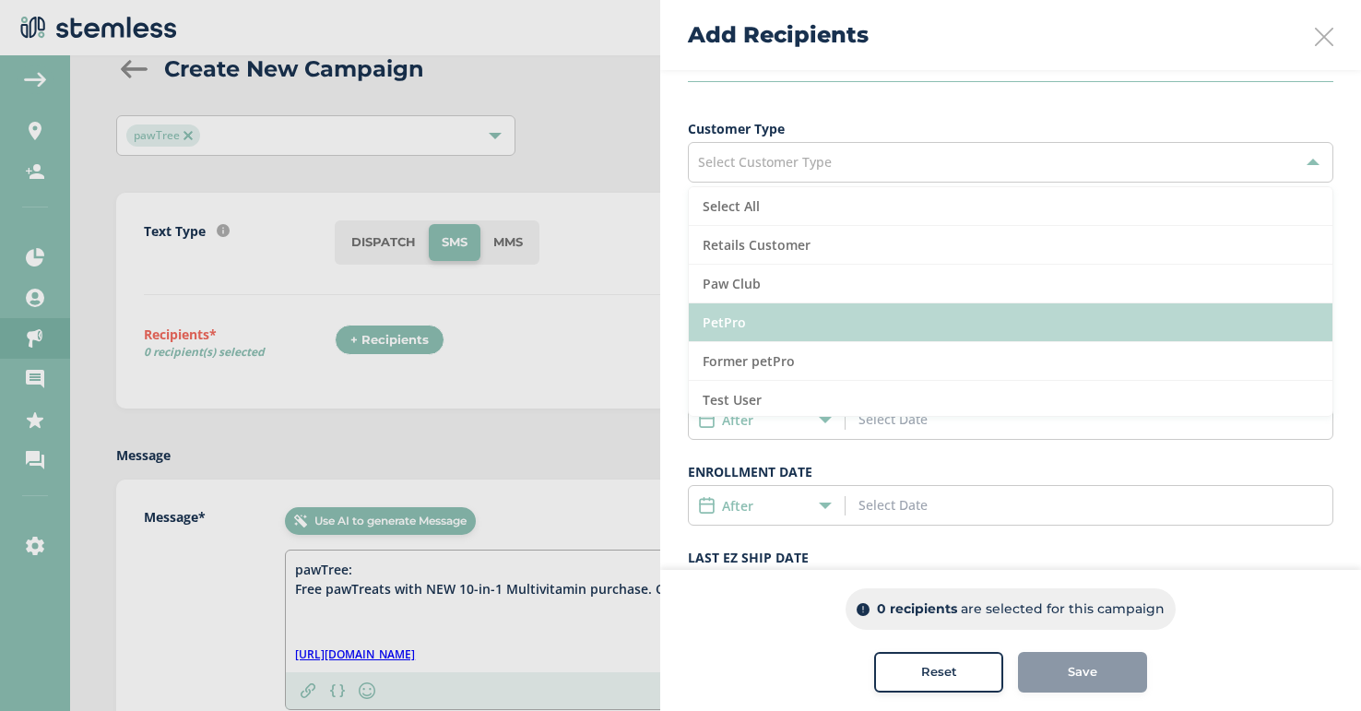
click at [780, 317] on li "PetPro" at bounding box center [1011, 322] width 644 height 39
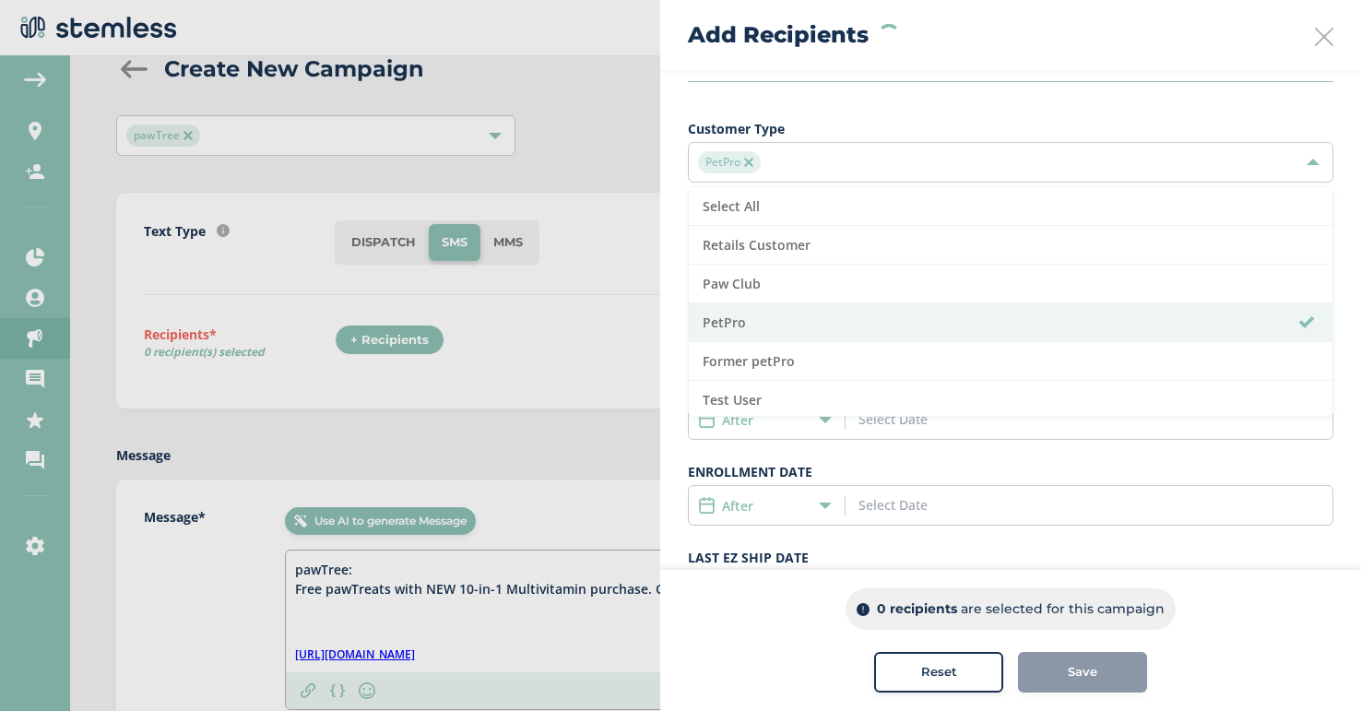
click at [806, 462] on label "ENROLLMENT DATE" at bounding box center [1011, 471] width 646 height 19
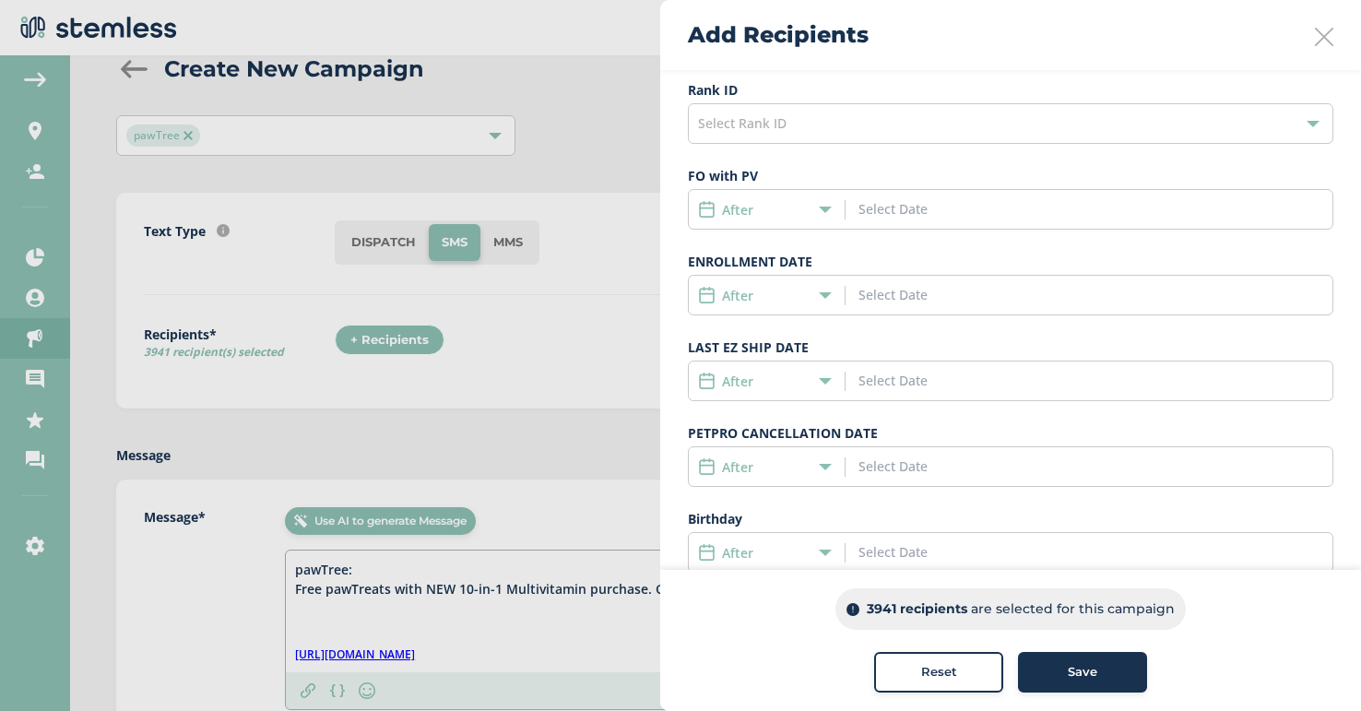
scroll to position [411, 0]
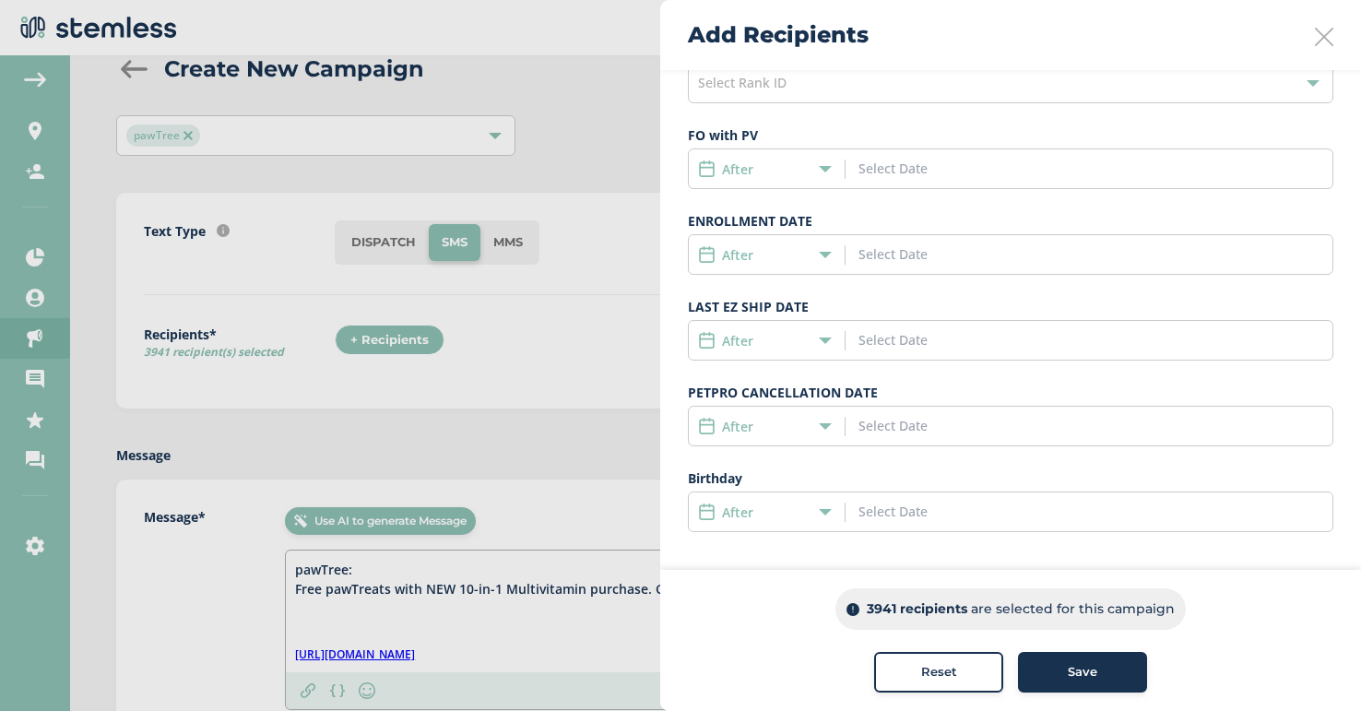
click at [816, 251] on div "After" at bounding box center [762, 254] width 128 height 19
click at [777, 354] on li "before" at bounding box center [767, 358] width 156 height 34
click at [797, 257] on div "before" at bounding box center [762, 254] width 128 height 19
click at [787, 379] on li "Date Range" at bounding box center [767, 391] width 156 height 34
click at [888, 250] on input at bounding box center [942, 253] width 167 height 19
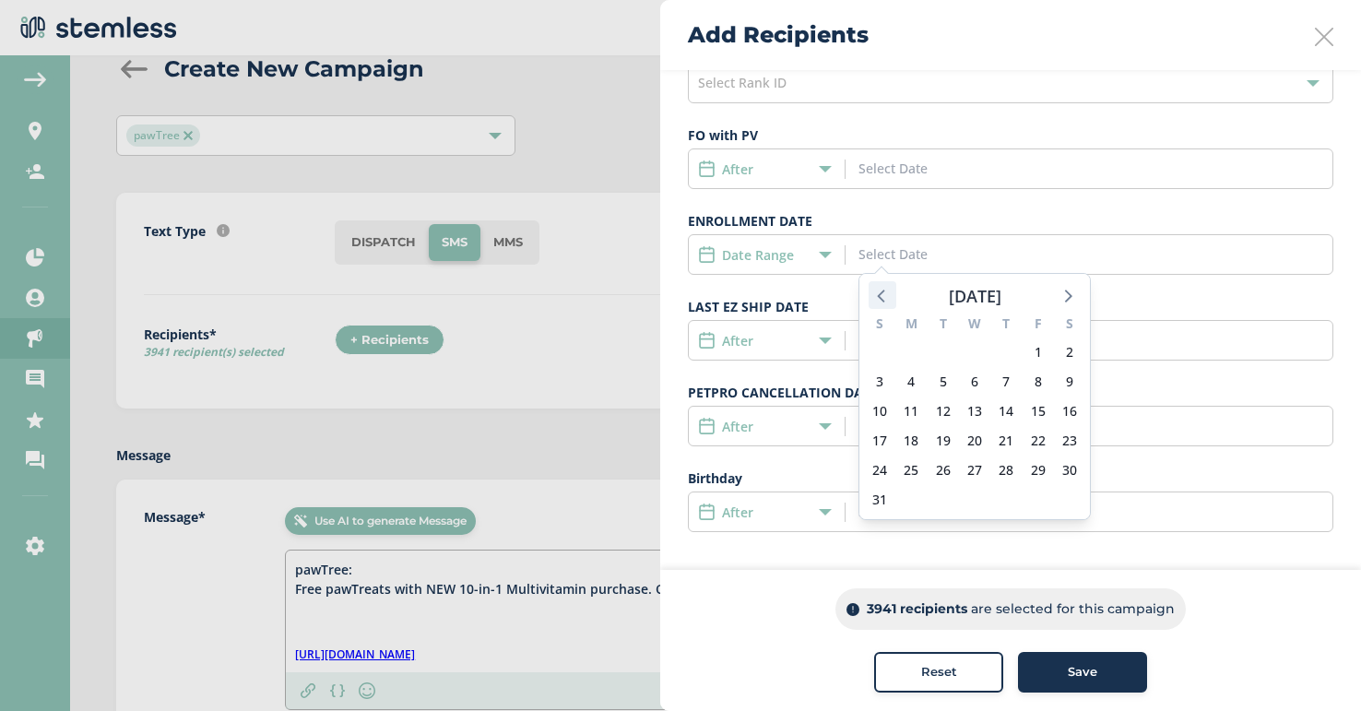
click at [888, 287] on icon at bounding box center [883, 295] width 24 height 24
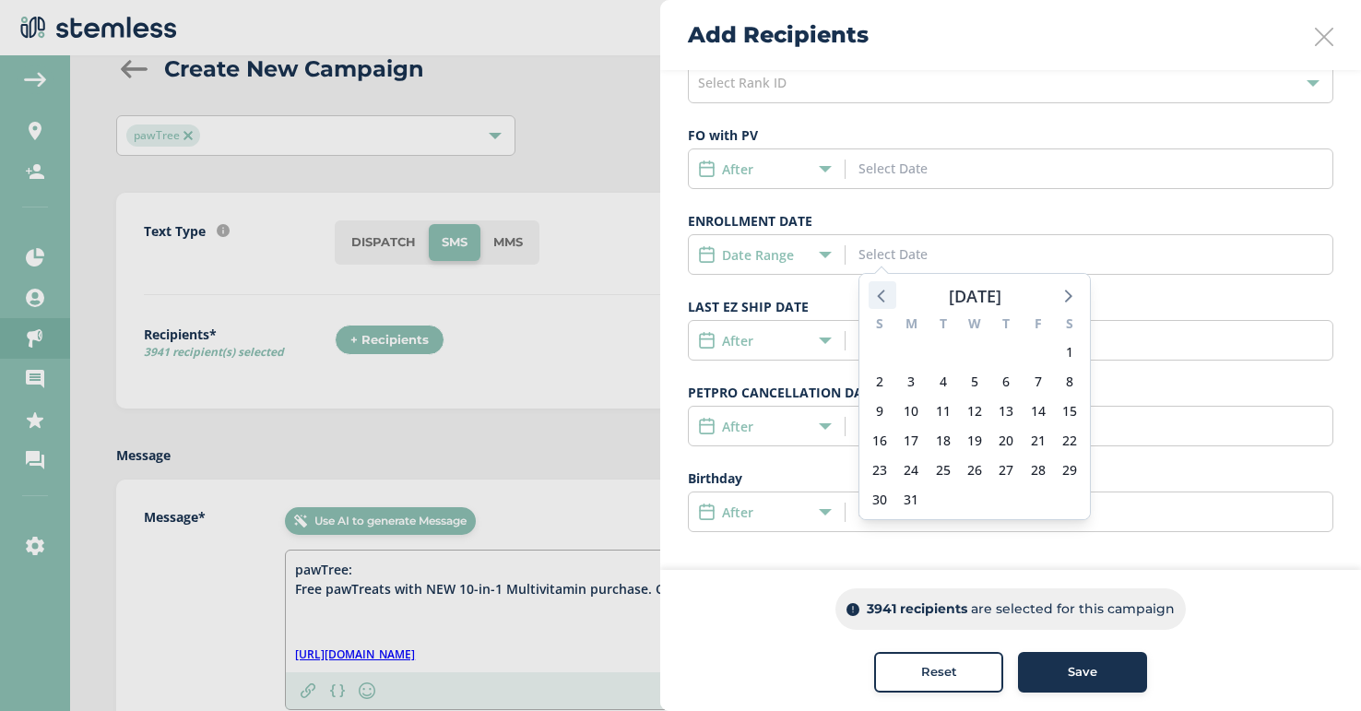
click at [888, 287] on icon at bounding box center [883, 295] width 24 height 24
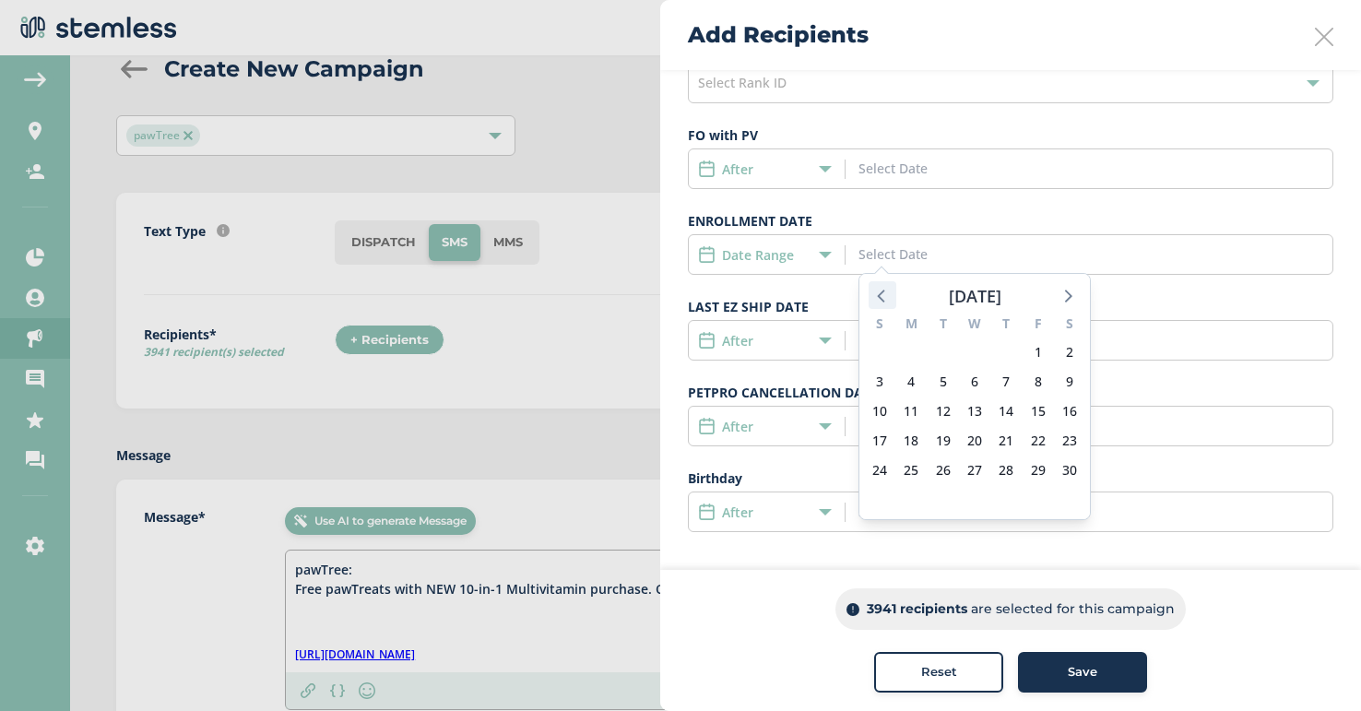
click at [888, 287] on icon at bounding box center [883, 295] width 24 height 24
click at [889, 290] on icon at bounding box center [883, 295] width 24 height 24
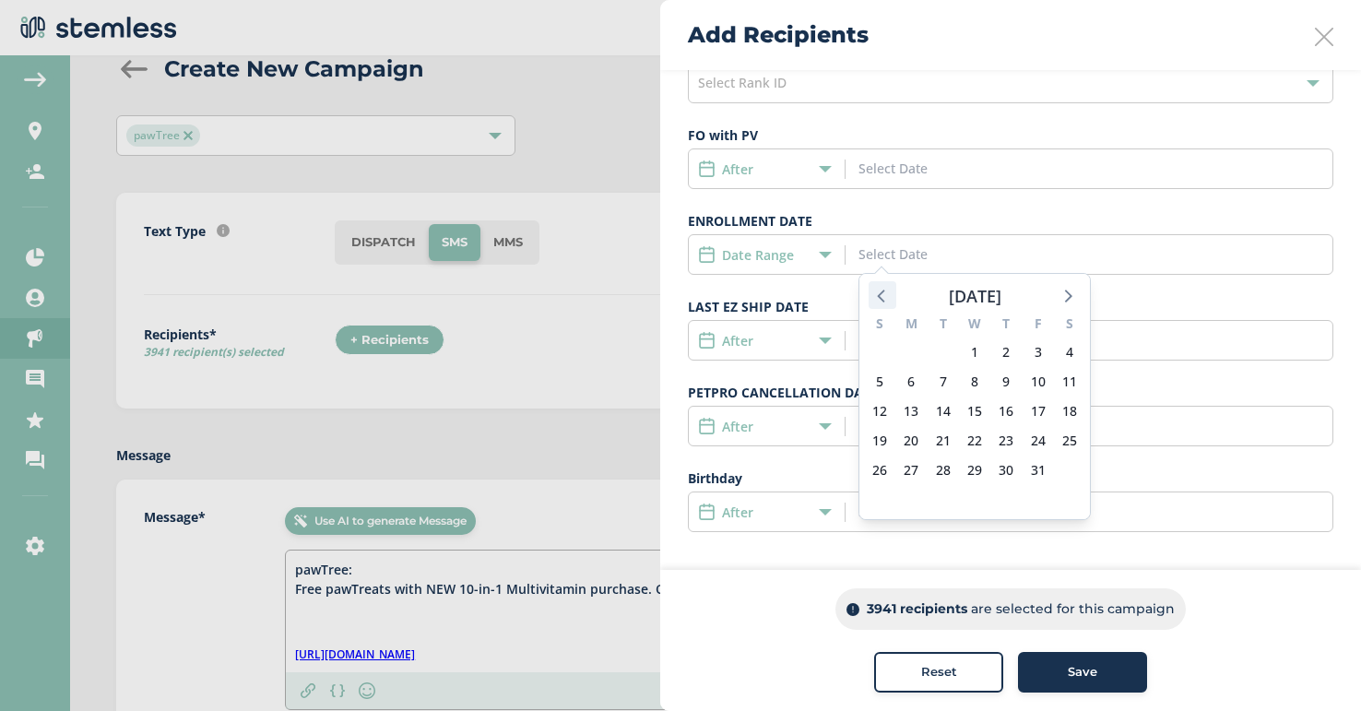
click at [889, 290] on icon at bounding box center [883, 295] width 24 height 24
click at [887, 303] on icon at bounding box center [883, 295] width 24 height 24
click at [887, 304] on icon at bounding box center [883, 295] width 24 height 24
click at [908, 348] on span "1" at bounding box center [911, 352] width 26 height 26
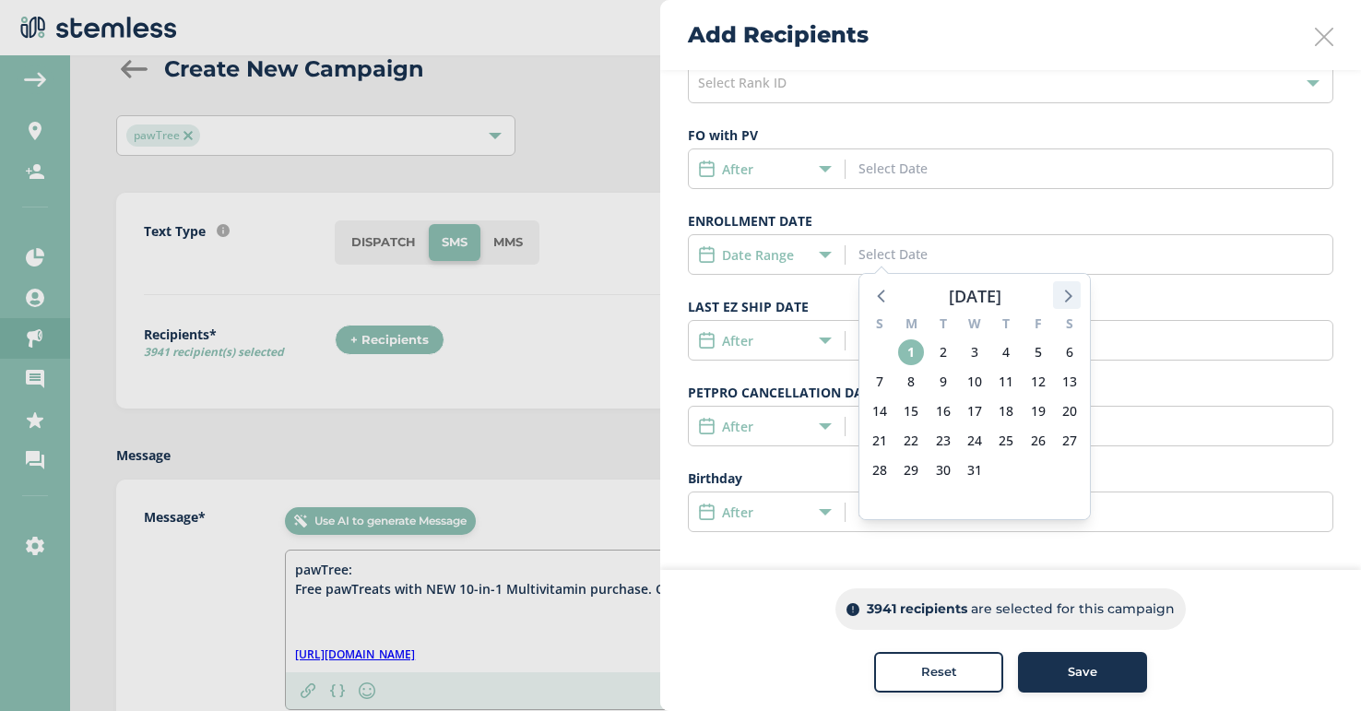
click at [1066, 301] on icon at bounding box center [1068, 296] width 7 height 13
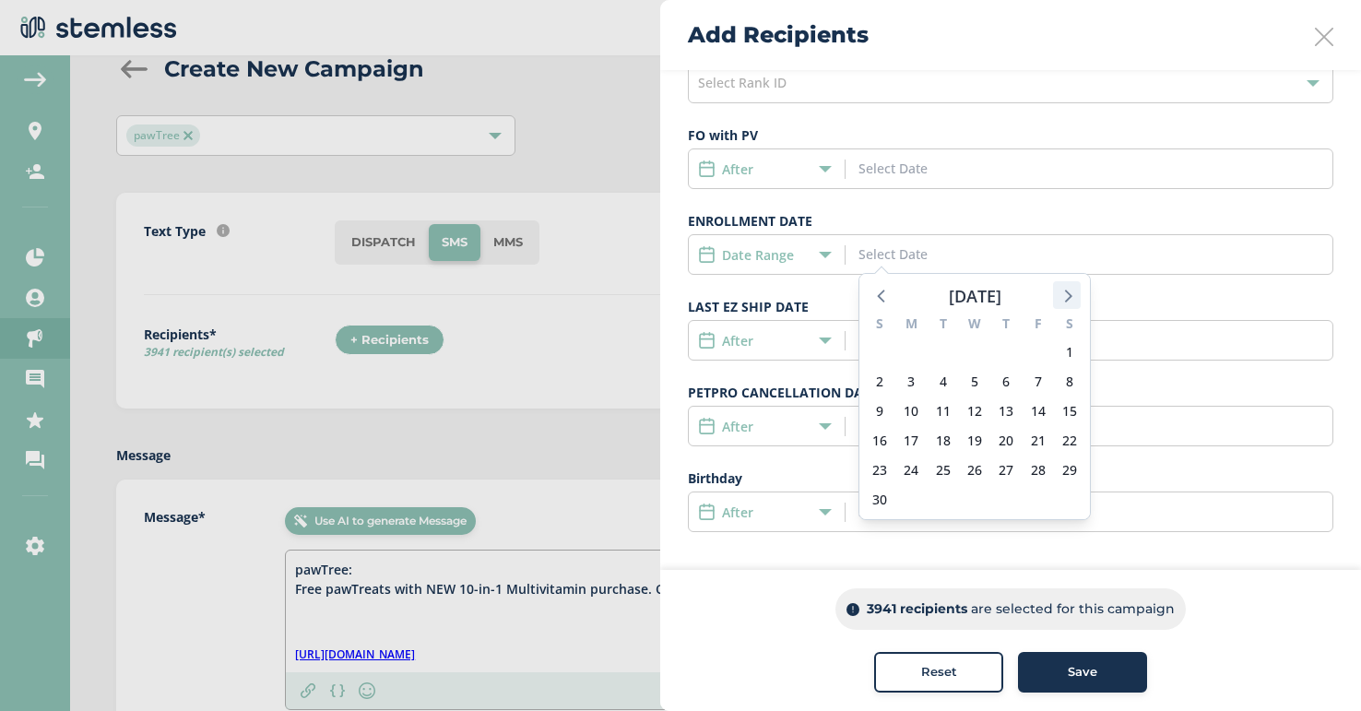
click at [1066, 301] on icon at bounding box center [1068, 296] width 7 height 13
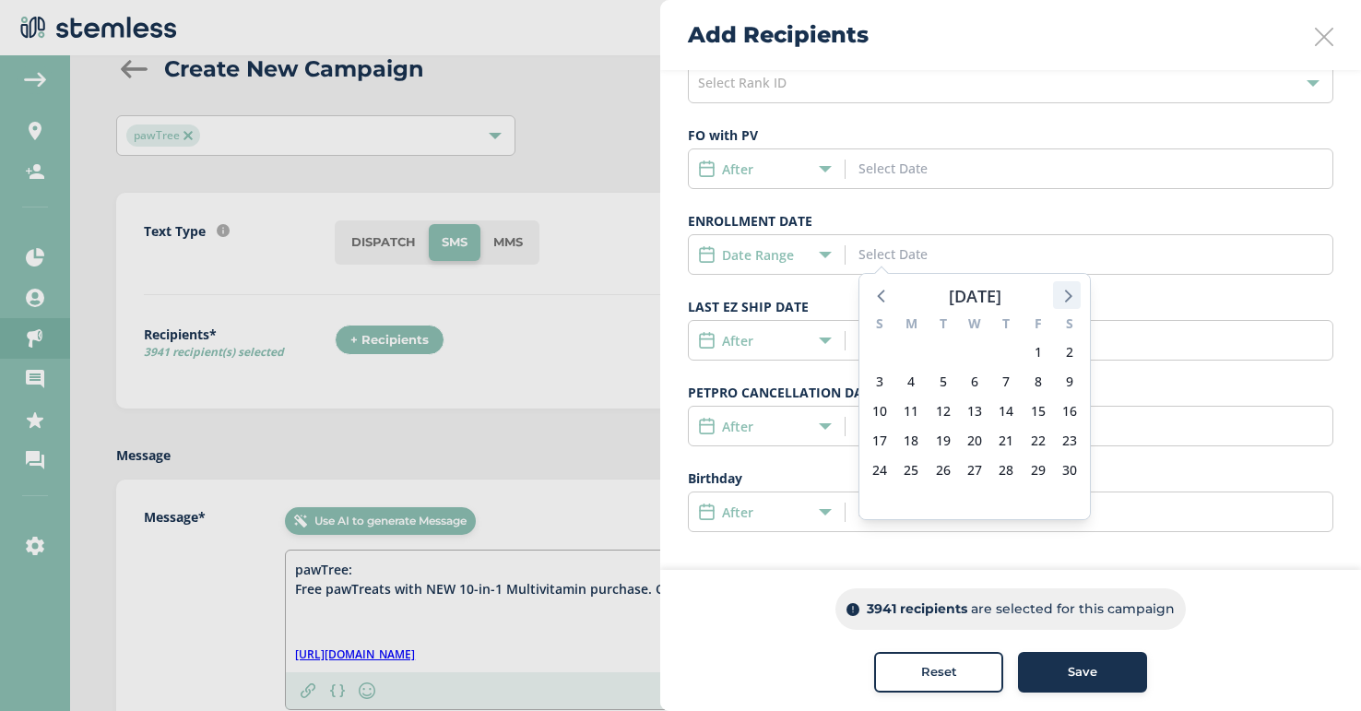
click at [1066, 301] on icon at bounding box center [1068, 296] width 7 height 13
click at [1072, 292] on icon at bounding box center [1067, 295] width 24 height 24
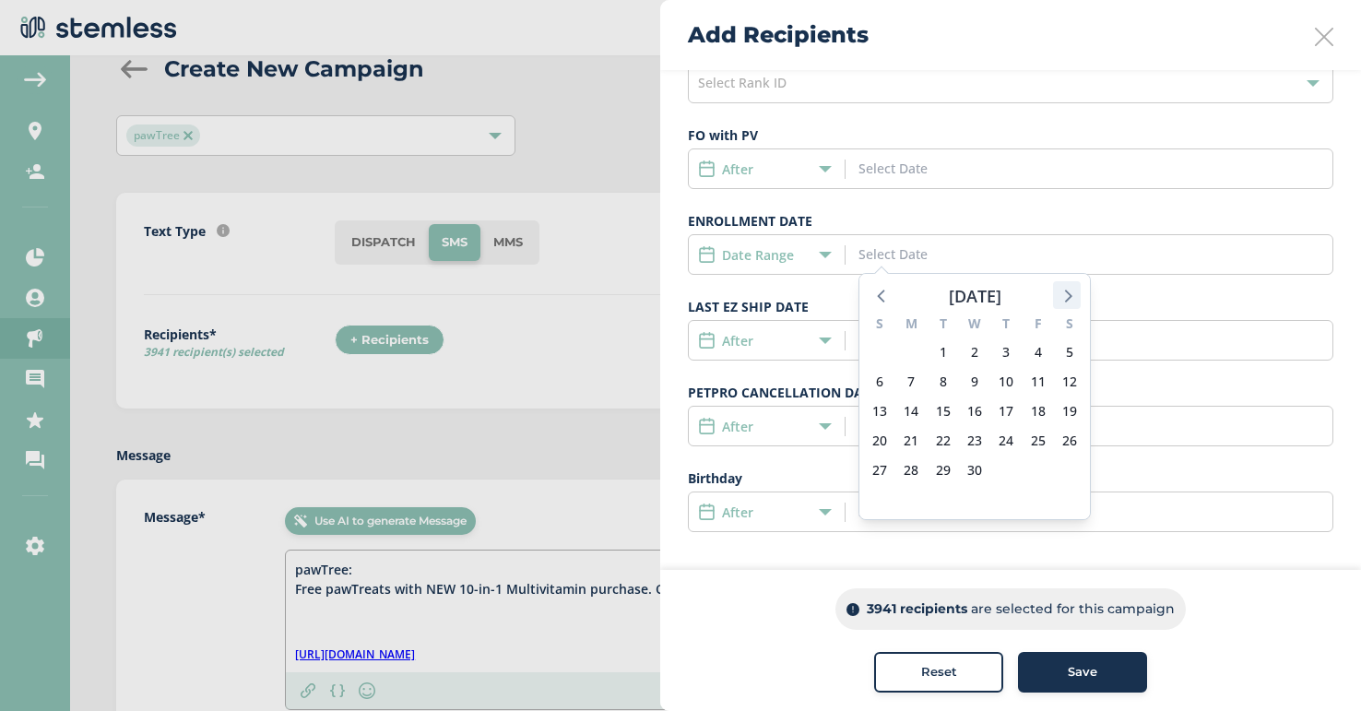
click at [1072, 292] on icon at bounding box center [1067, 295] width 24 height 24
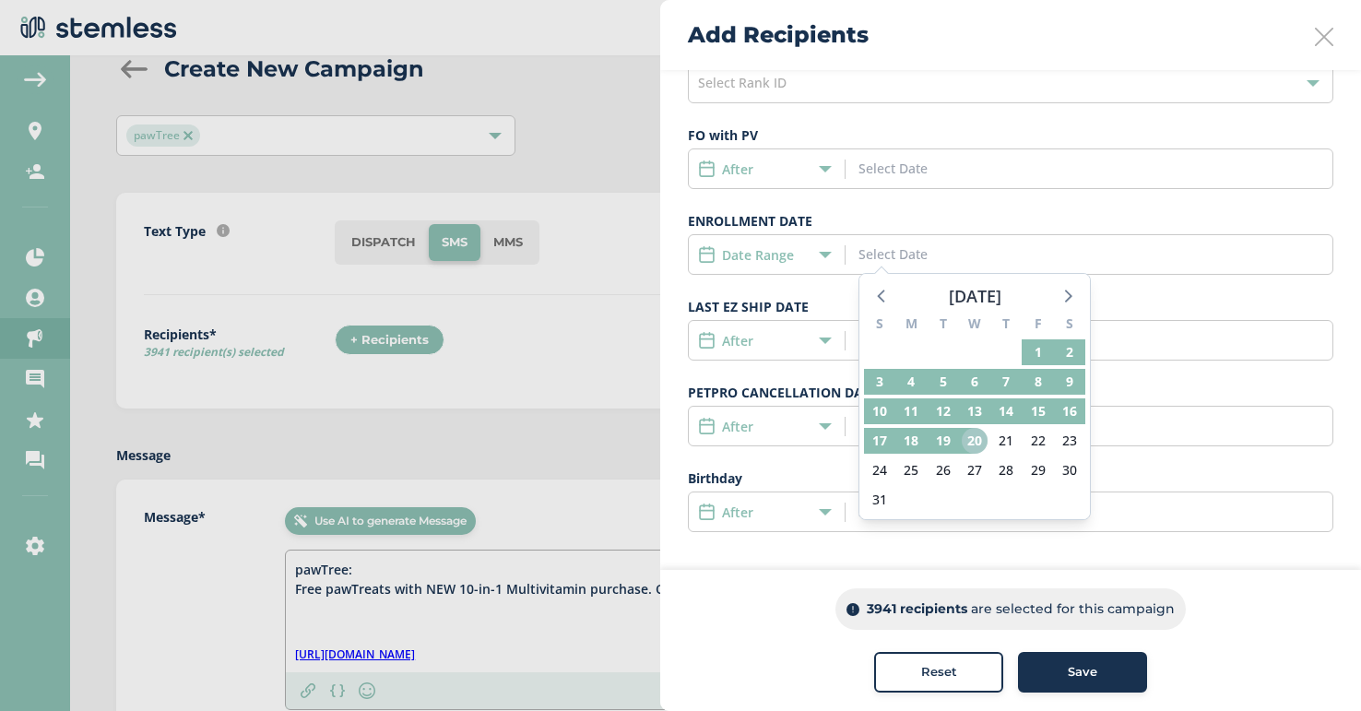
click at [981, 441] on span "20" at bounding box center [975, 441] width 26 height 26
type input "[DATE] - [DATE]"
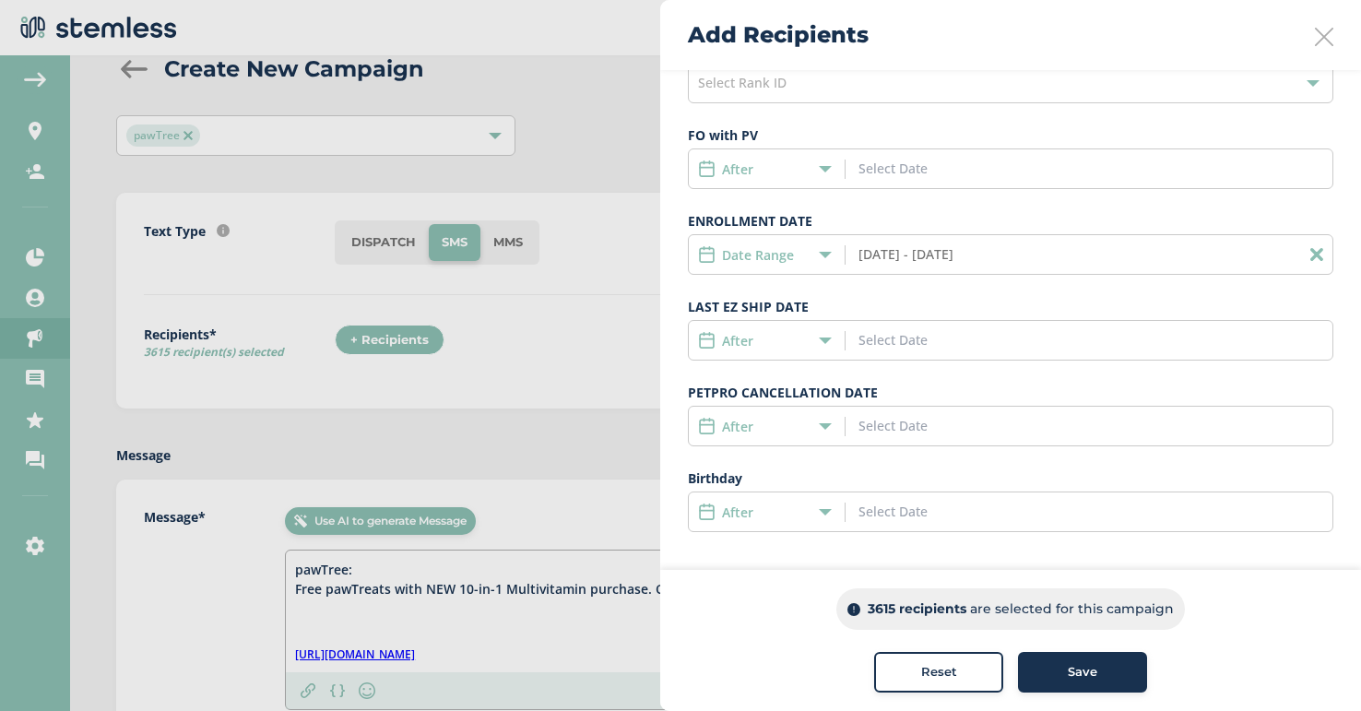
click at [943, 685] on button "Reset" at bounding box center [938, 672] width 129 height 41
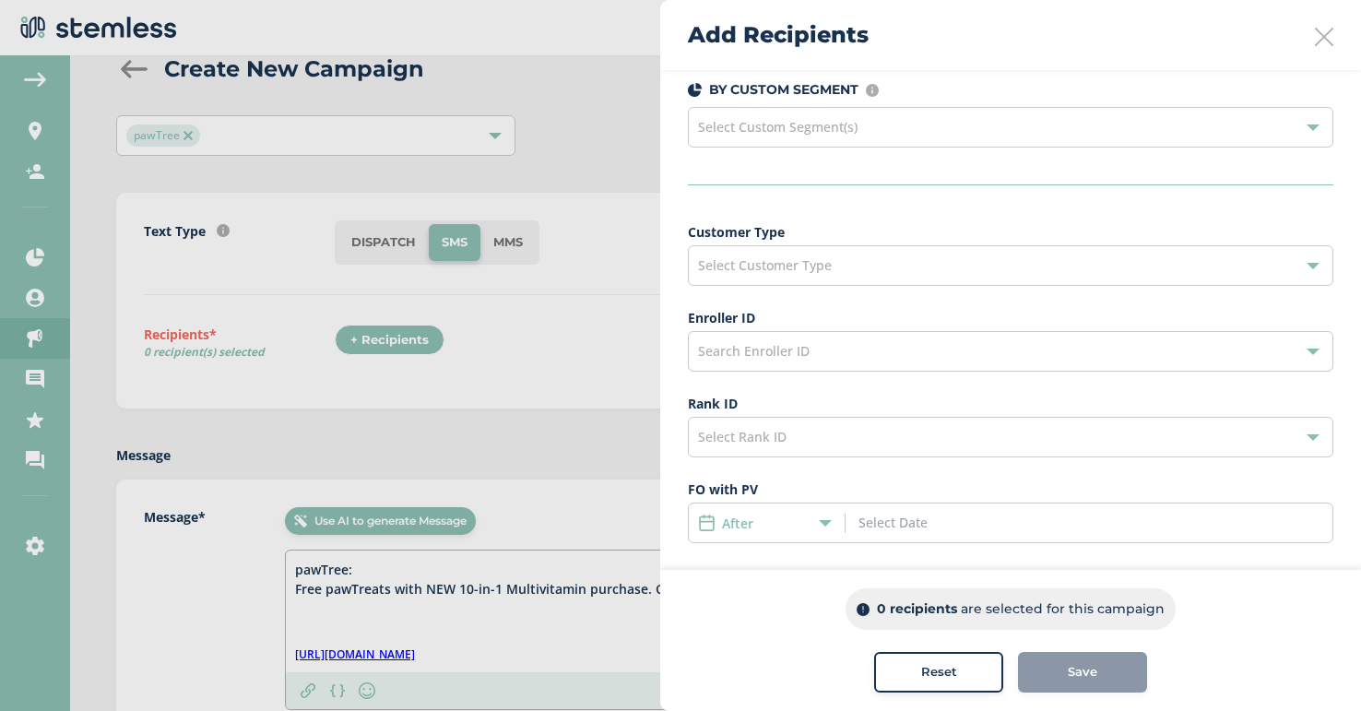
scroll to position [113, 0]
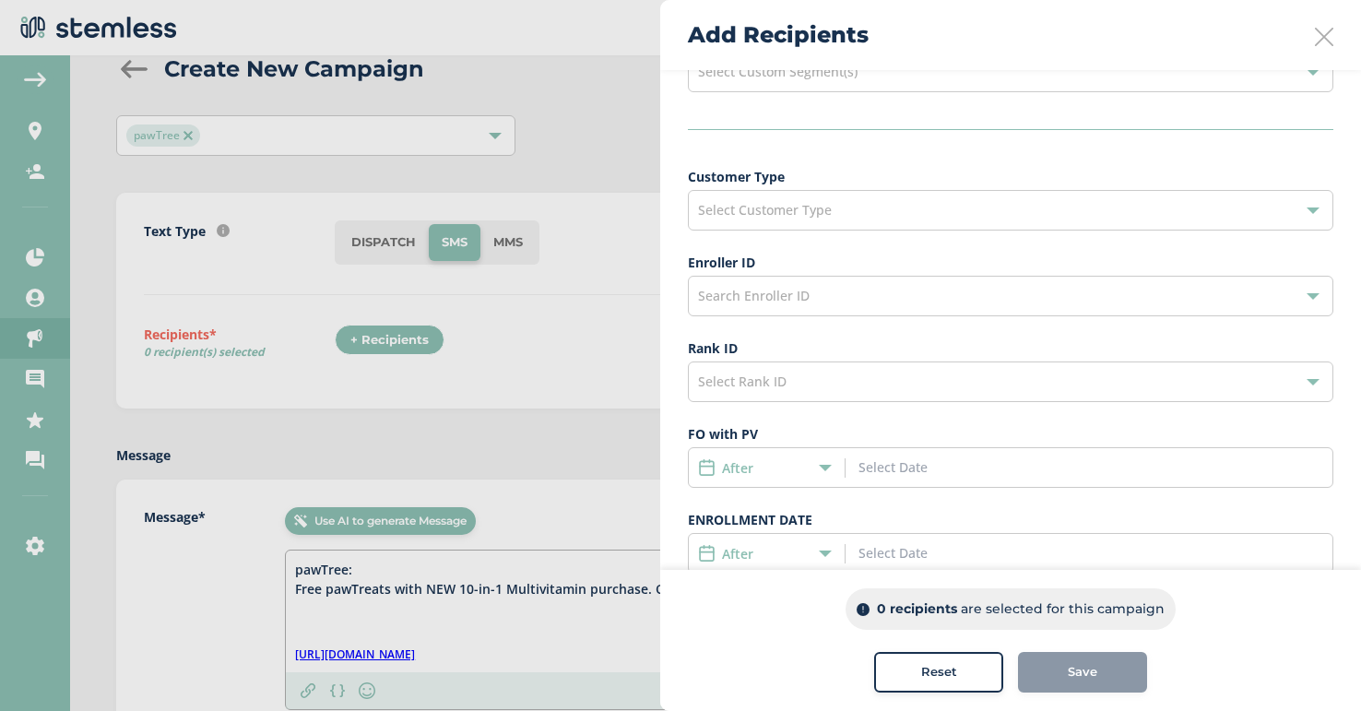
click at [913, 213] on div "Select Customer Type" at bounding box center [1011, 210] width 646 height 41
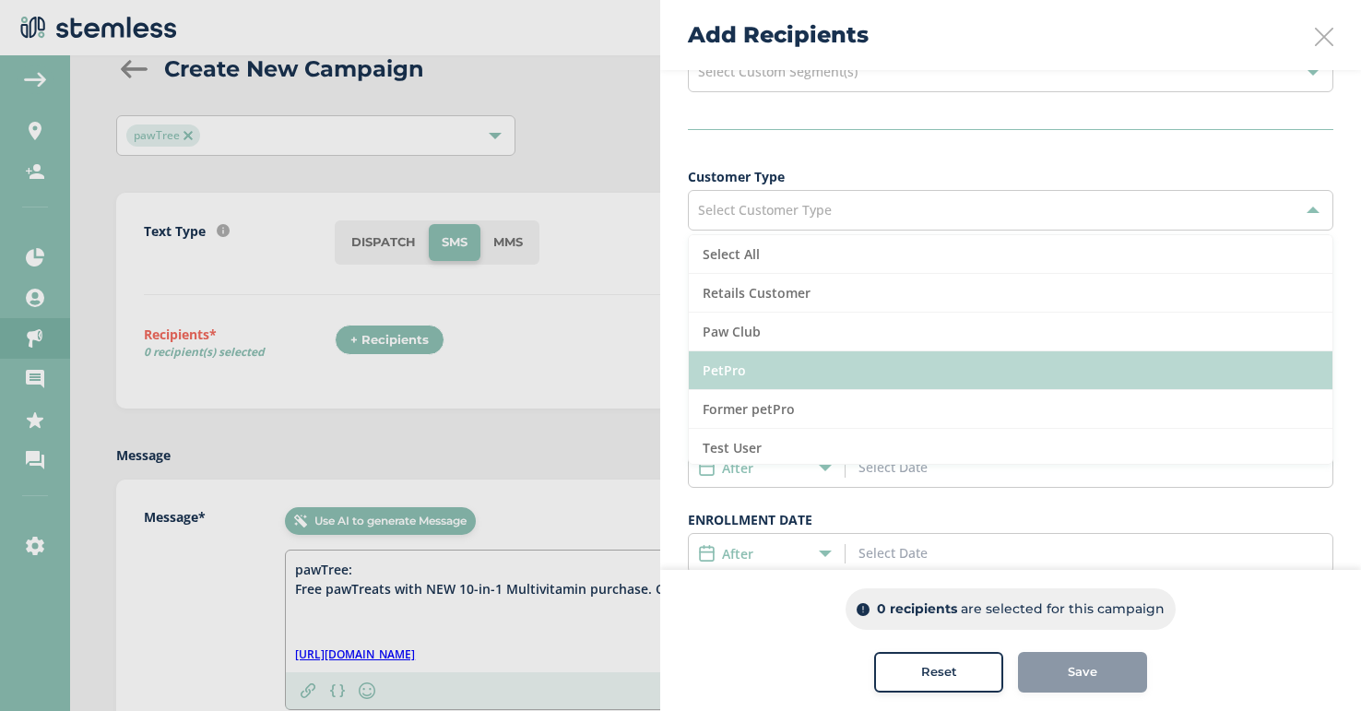
click at [841, 369] on li "PetPro" at bounding box center [1011, 370] width 644 height 39
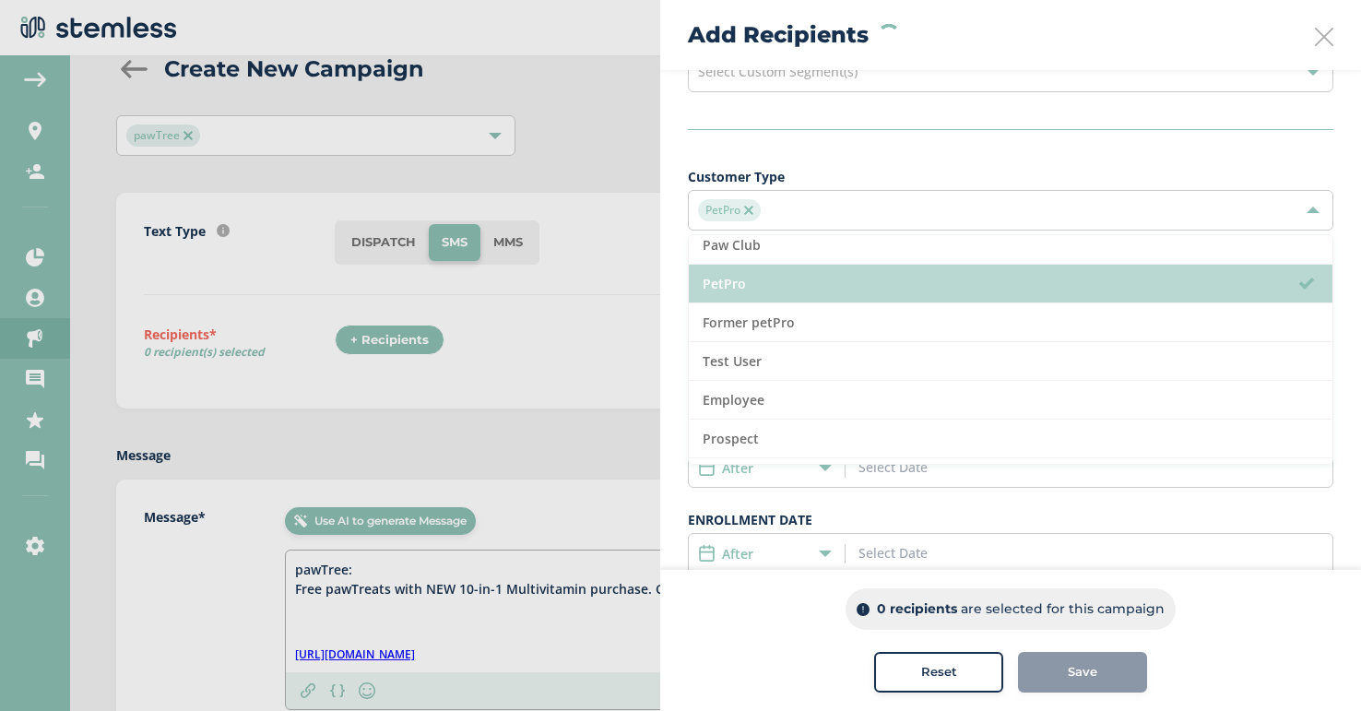
scroll to position [119, 0]
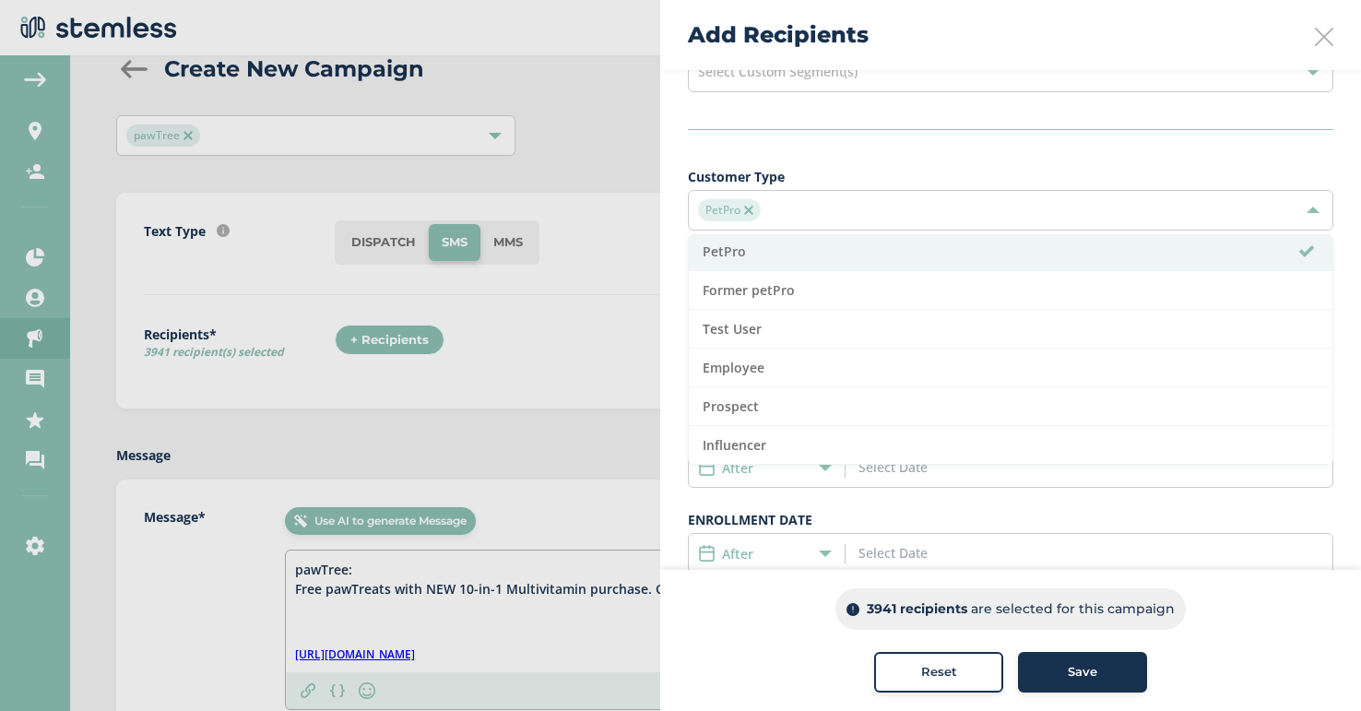
click at [824, 494] on div "Customer Type PetPro Select All Retails Customer Paw Club PetPro Former petPro …" at bounding box center [1011, 499] width 646 height 664
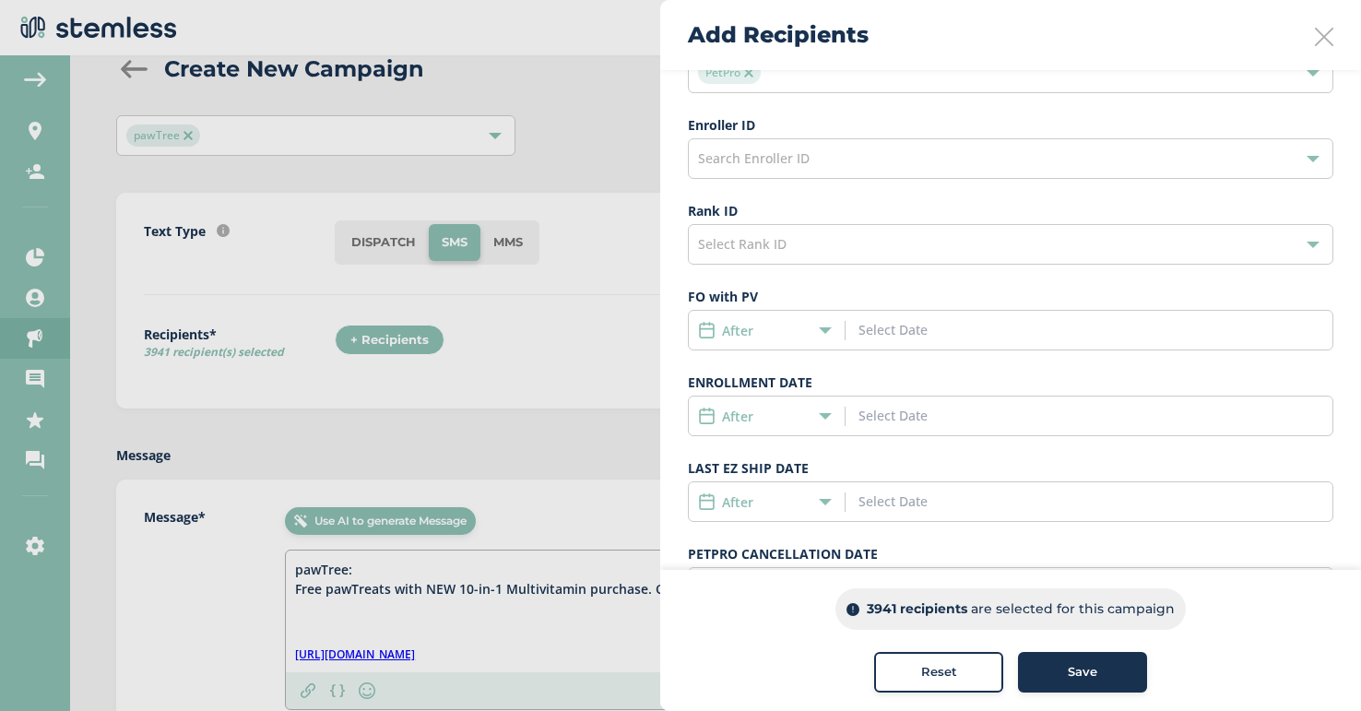
scroll to position [267, 0]
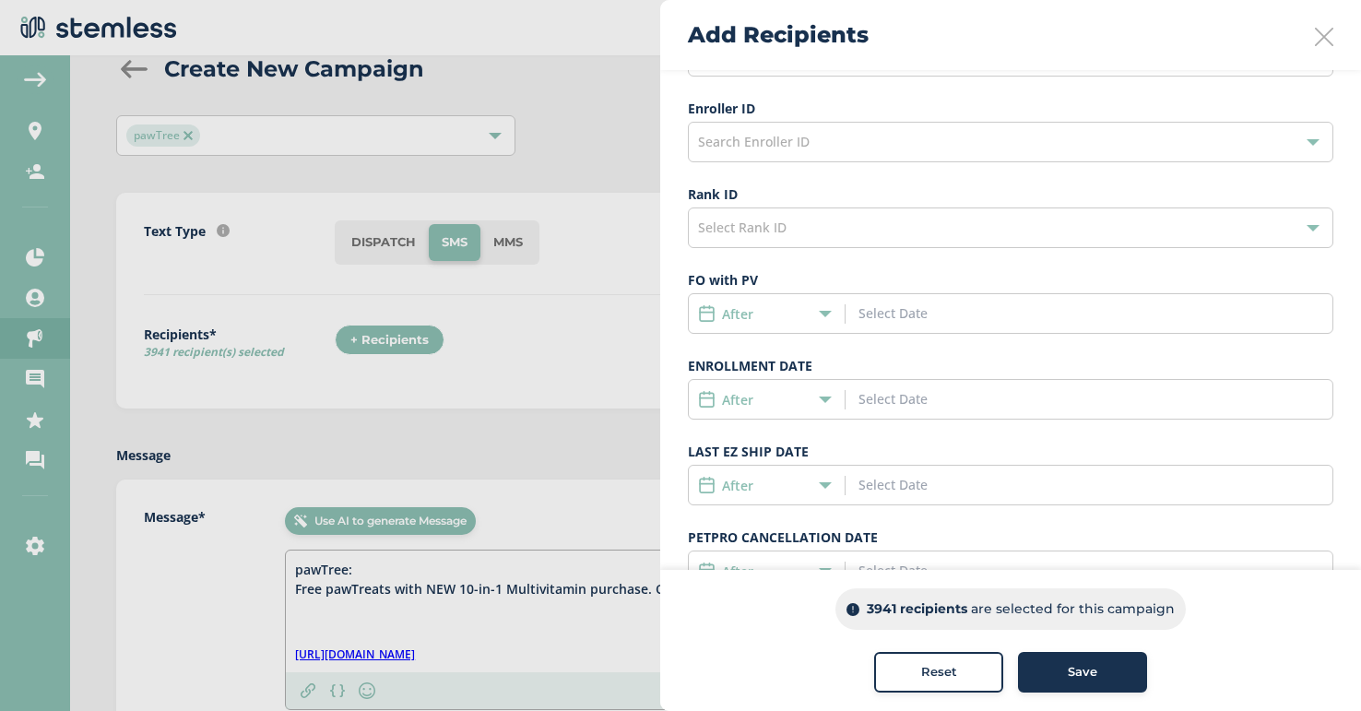
click at [822, 320] on div "After" at bounding box center [762, 313] width 128 height 19
click at [804, 346] on li "After" at bounding box center [767, 350] width 156 height 34
click at [886, 329] on div "After" at bounding box center [1011, 313] width 646 height 41
click at [883, 314] on input at bounding box center [942, 312] width 167 height 19
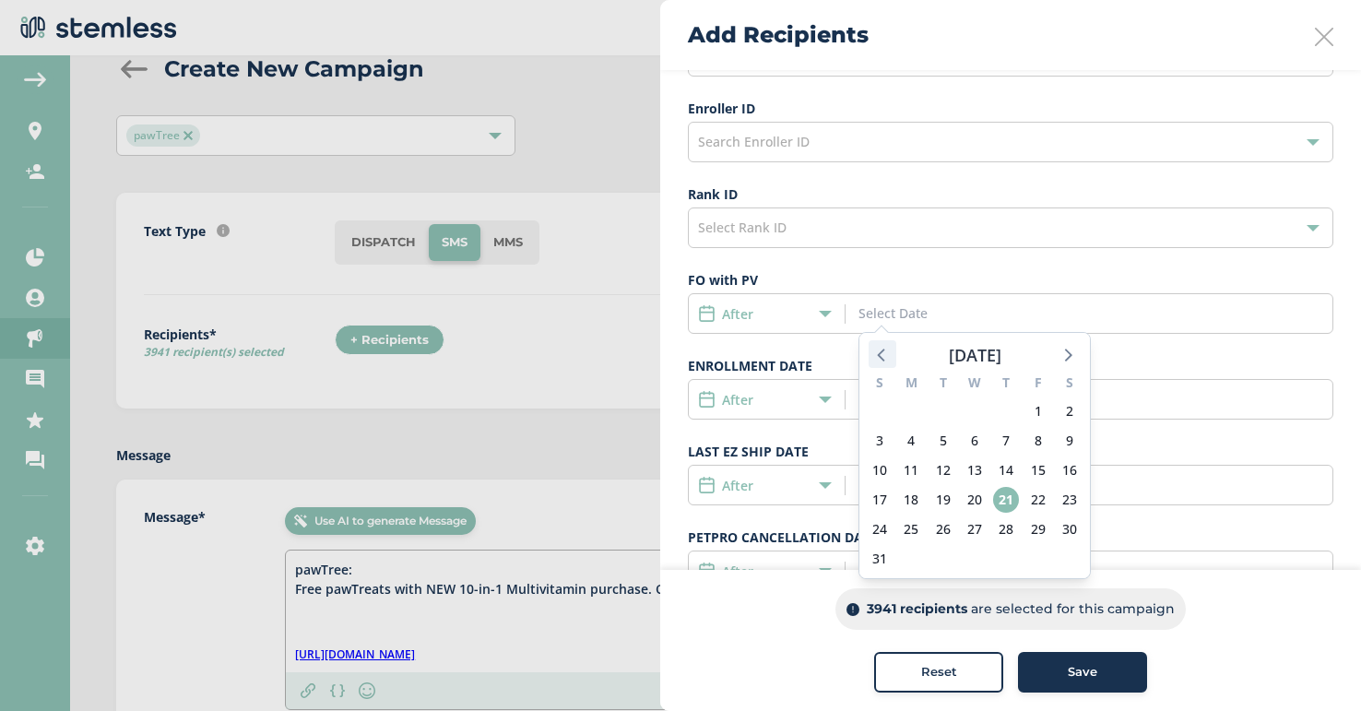
click at [887, 351] on icon at bounding box center [883, 354] width 24 height 24
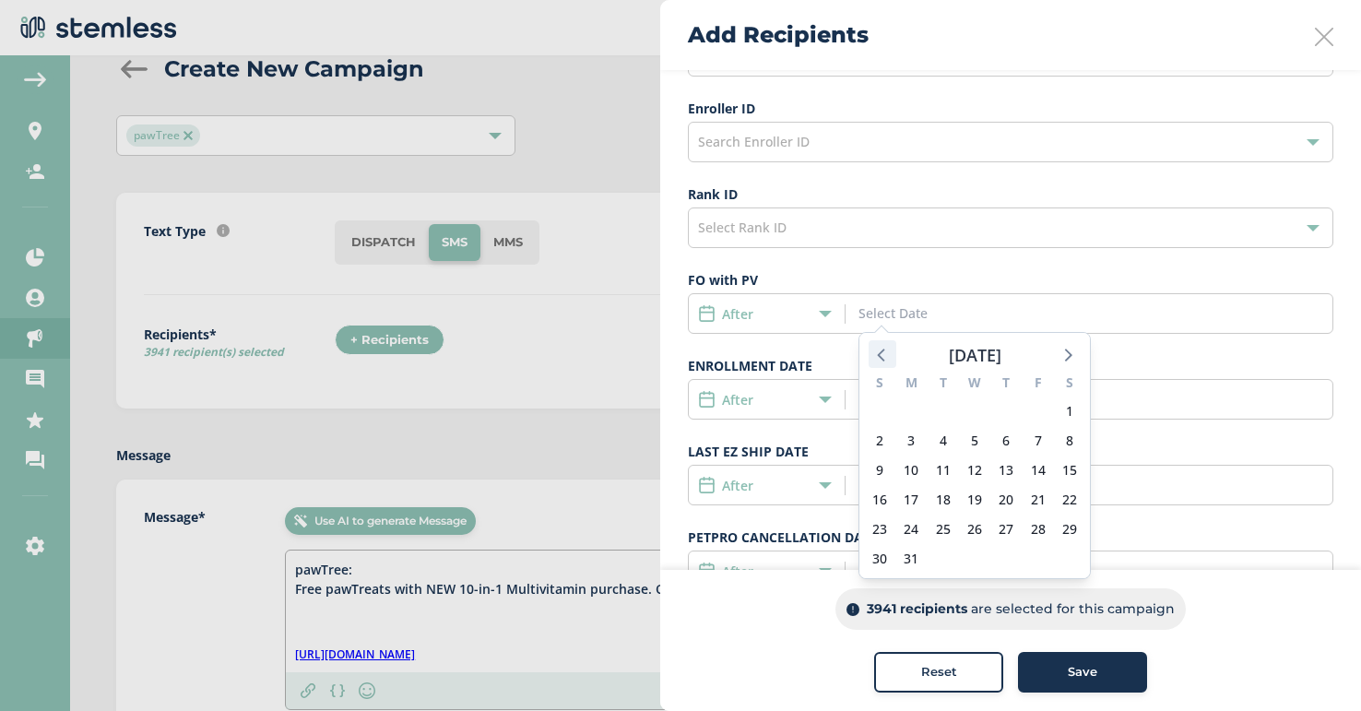
click at [887, 351] on icon at bounding box center [883, 354] width 24 height 24
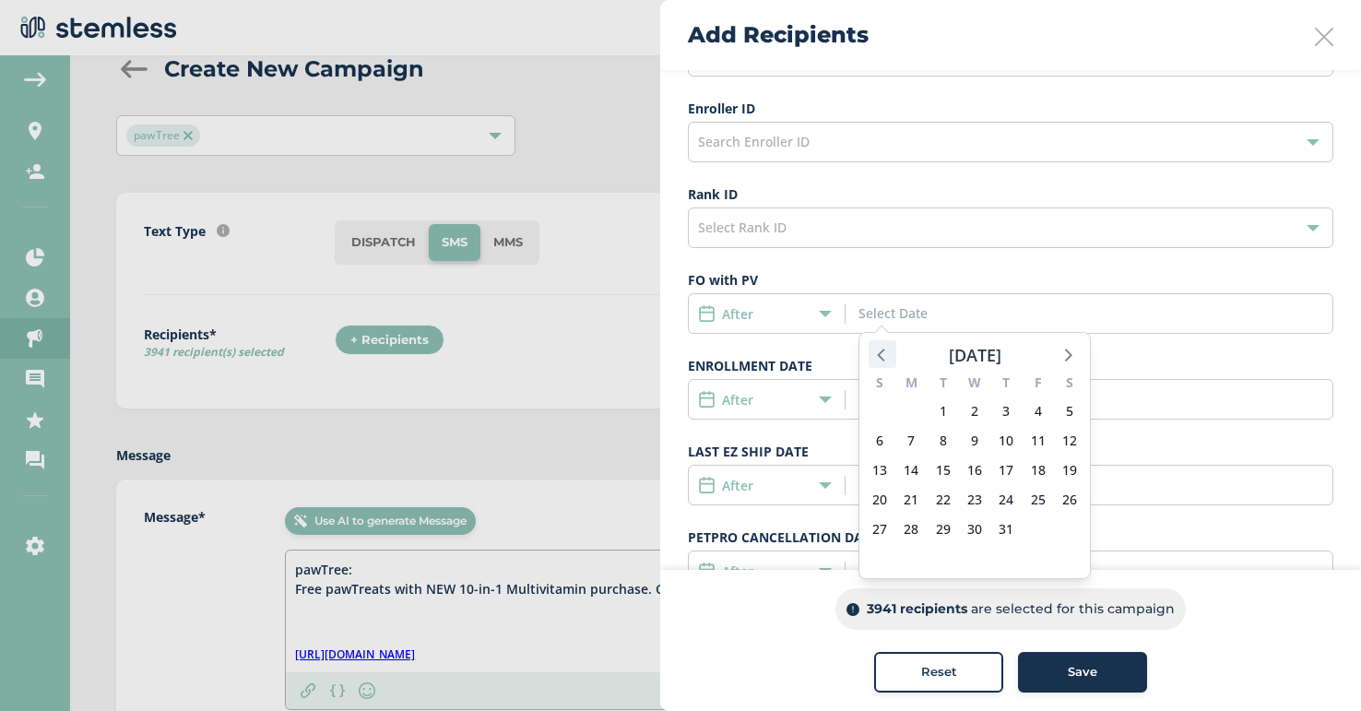
click at [887, 351] on icon at bounding box center [883, 354] width 24 height 24
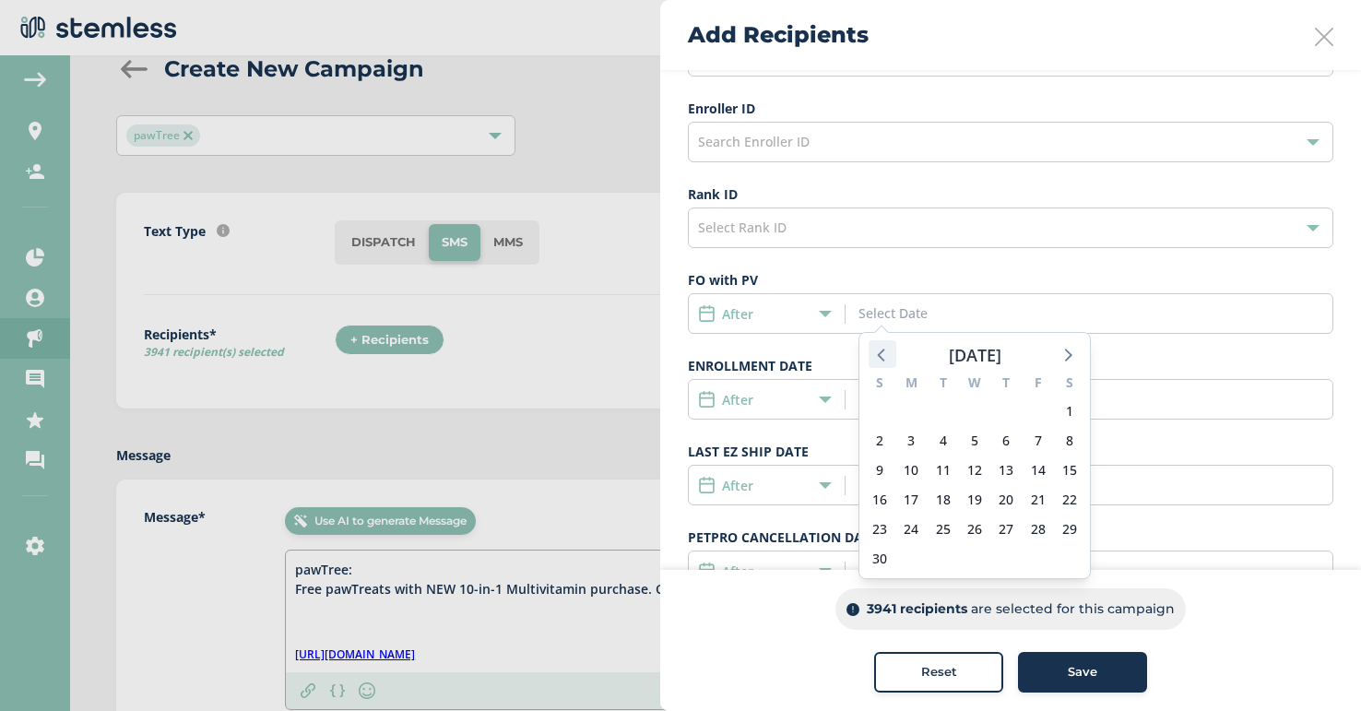
click at [887, 351] on icon at bounding box center [883, 354] width 24 height 24
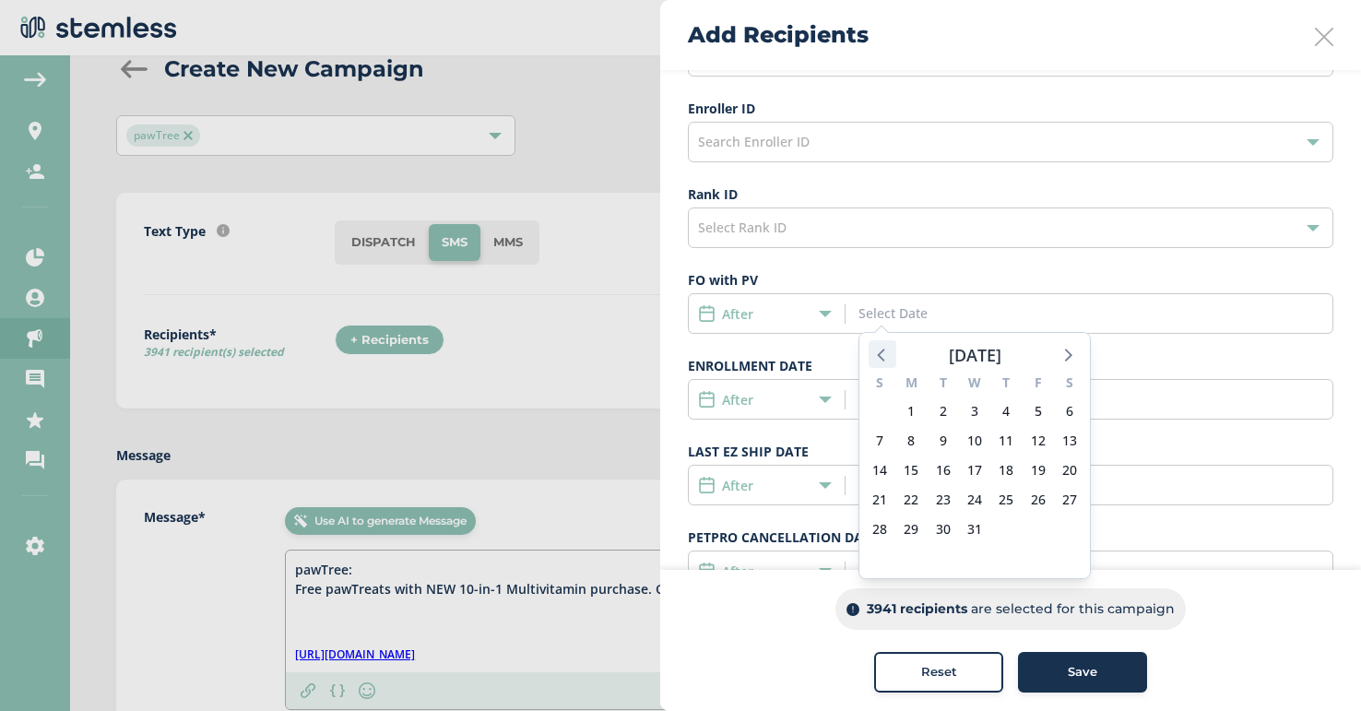
click at [887, 351] on icon at bounding box center [883, 354] width 24 height 24
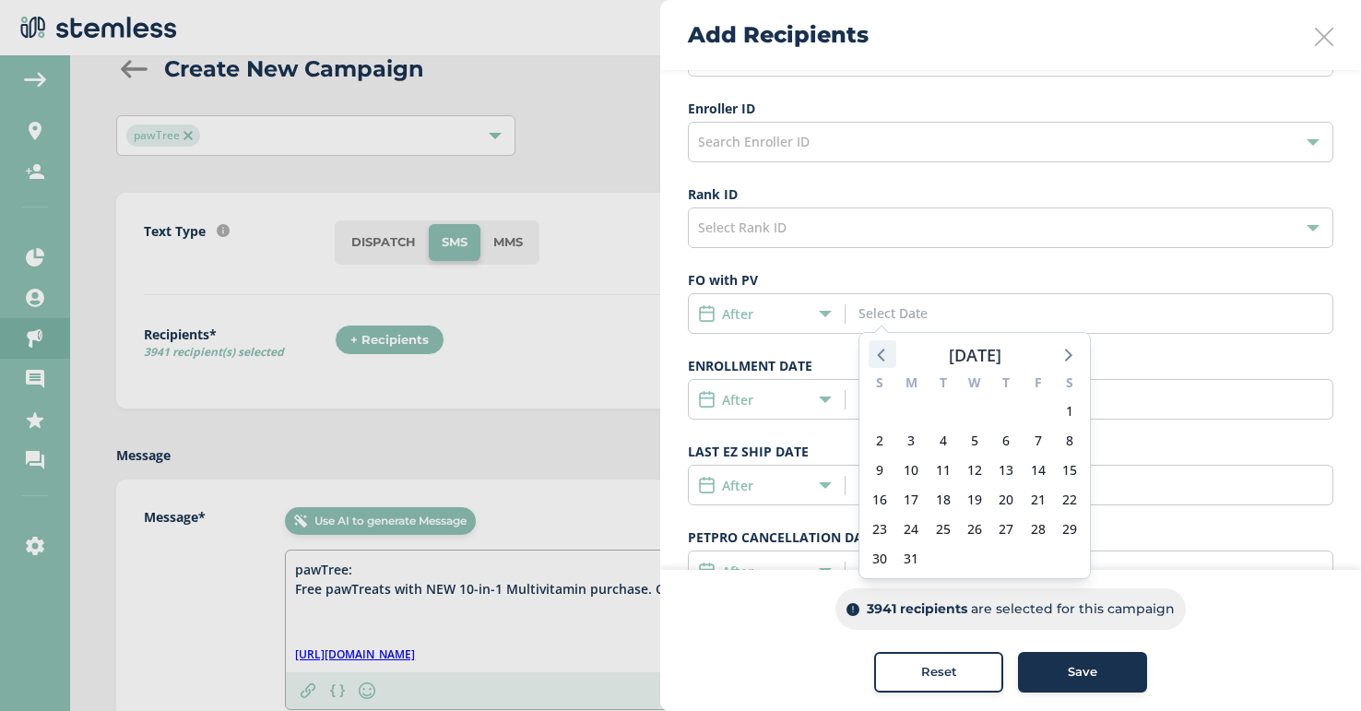
click at [887, 351] on icon at bounding box center [883, 354] width 24 height 24
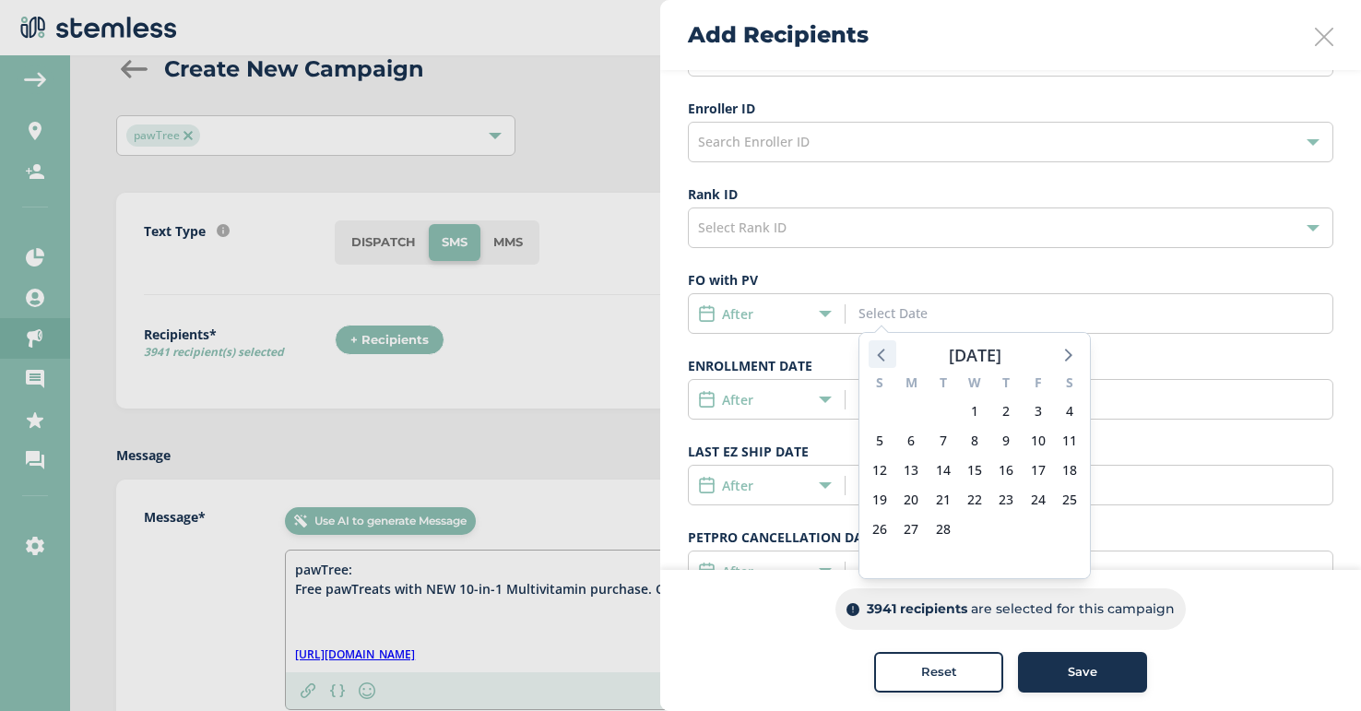
click at [887, 351] on icon at bounding box center [883, 354] width 24 height 24
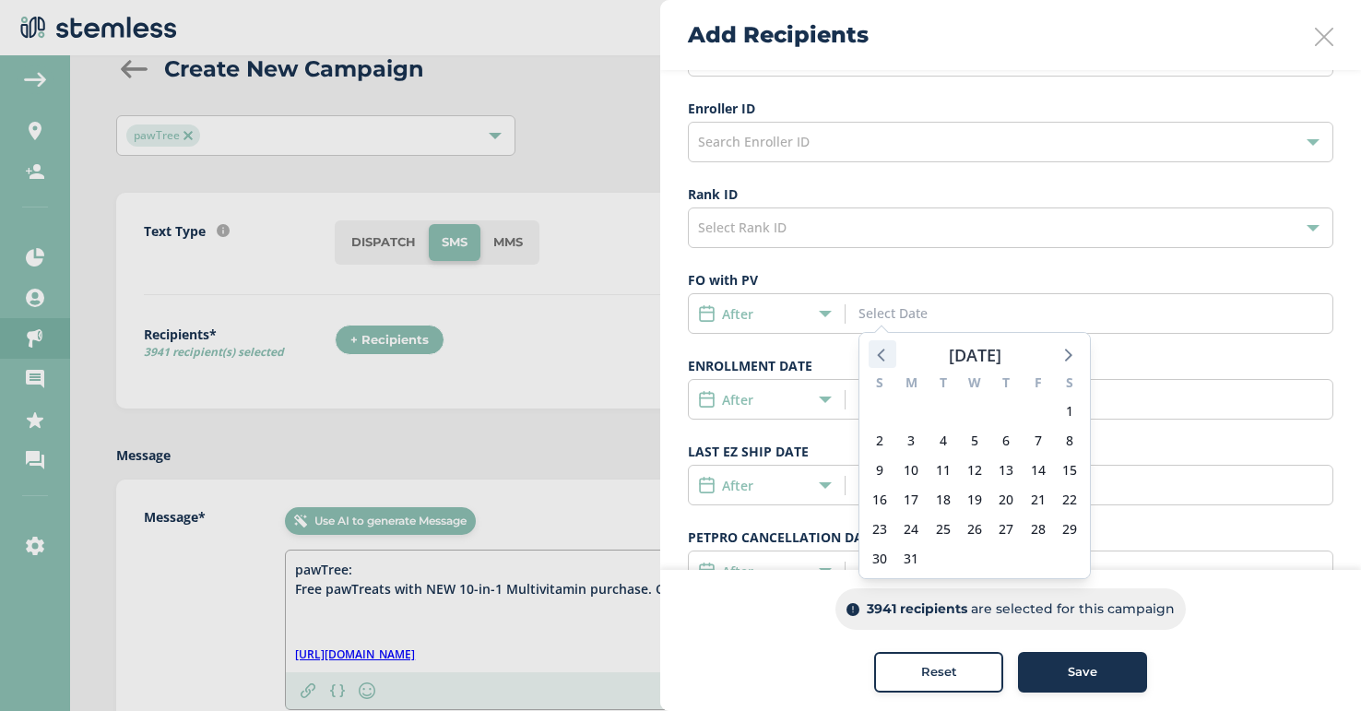
click at [887, 351] on icon at bounding box center [883, 354] width 24 height 24
click at [966, 409] on span "1" at bounding box center [975, 411] width 26 height 26
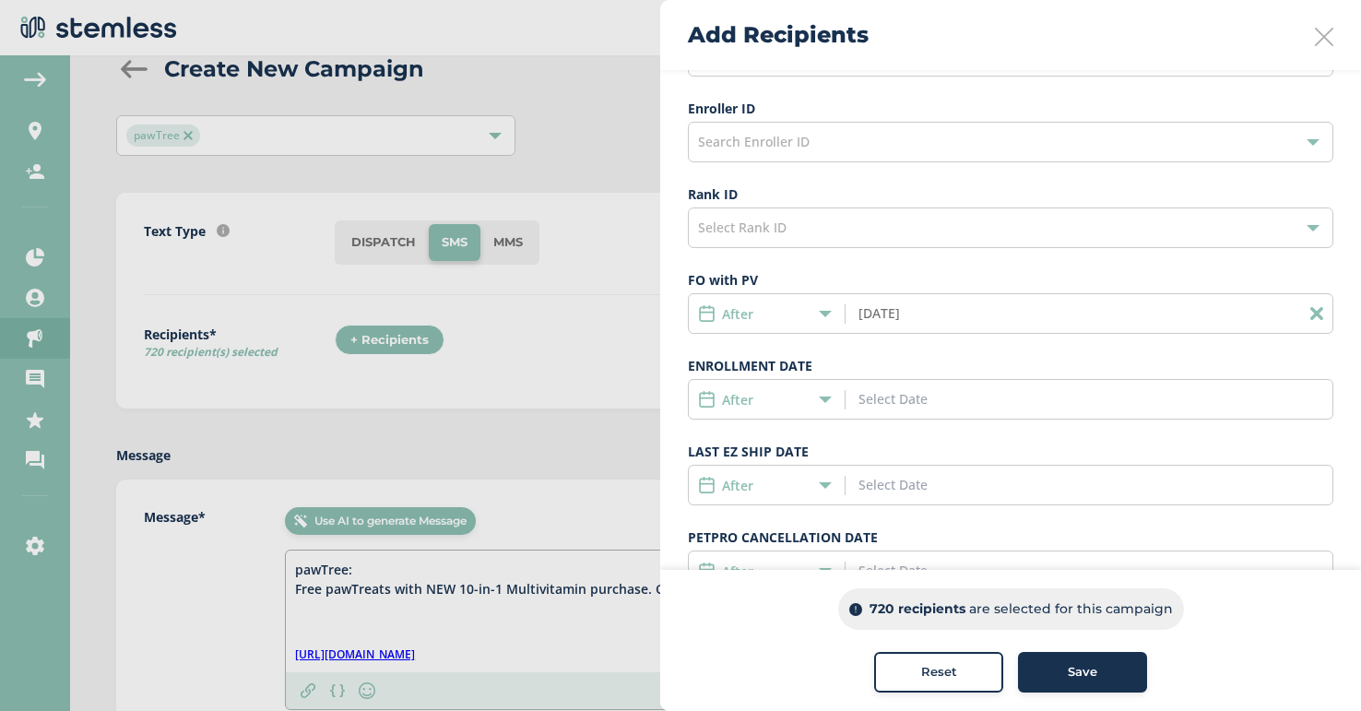
click at [876, 314] on input "[DATE]" at bounding box center [942, 312] width 167 height 19
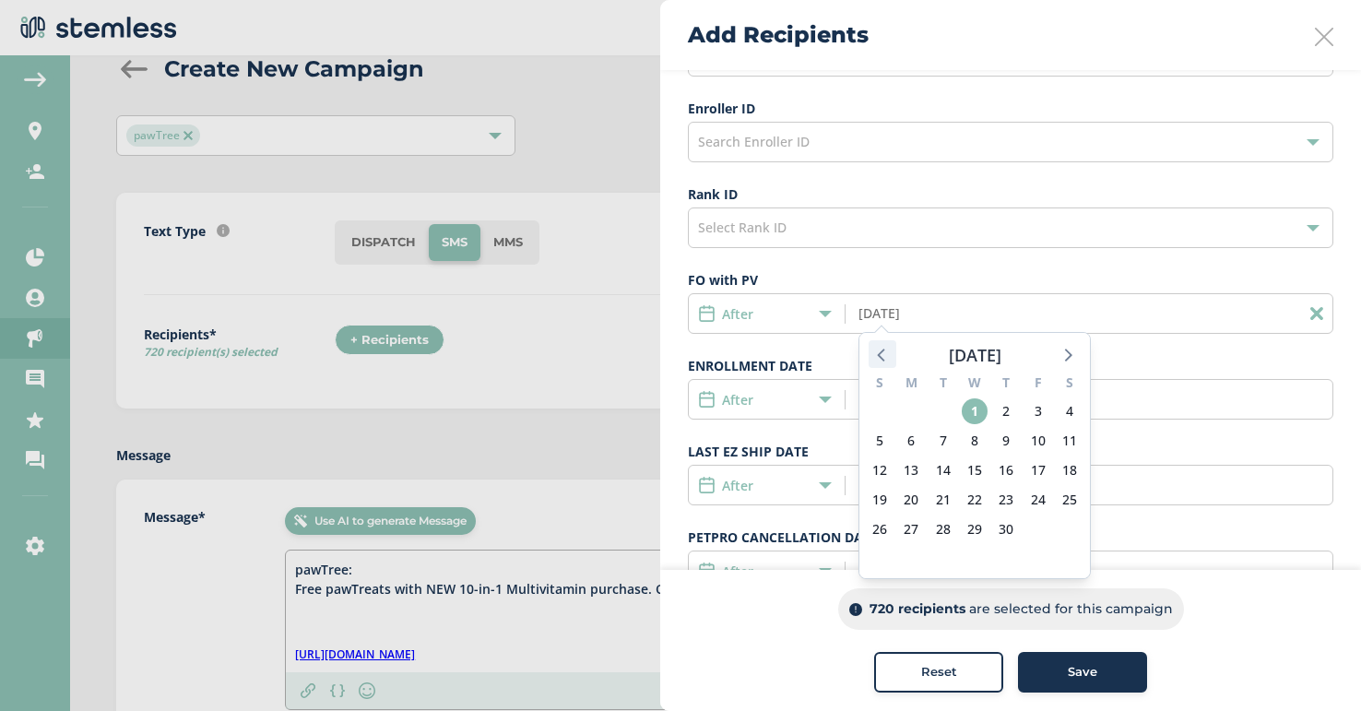
click at [874, 351] on icon at bounding box center [883, 354] width 24 height 24
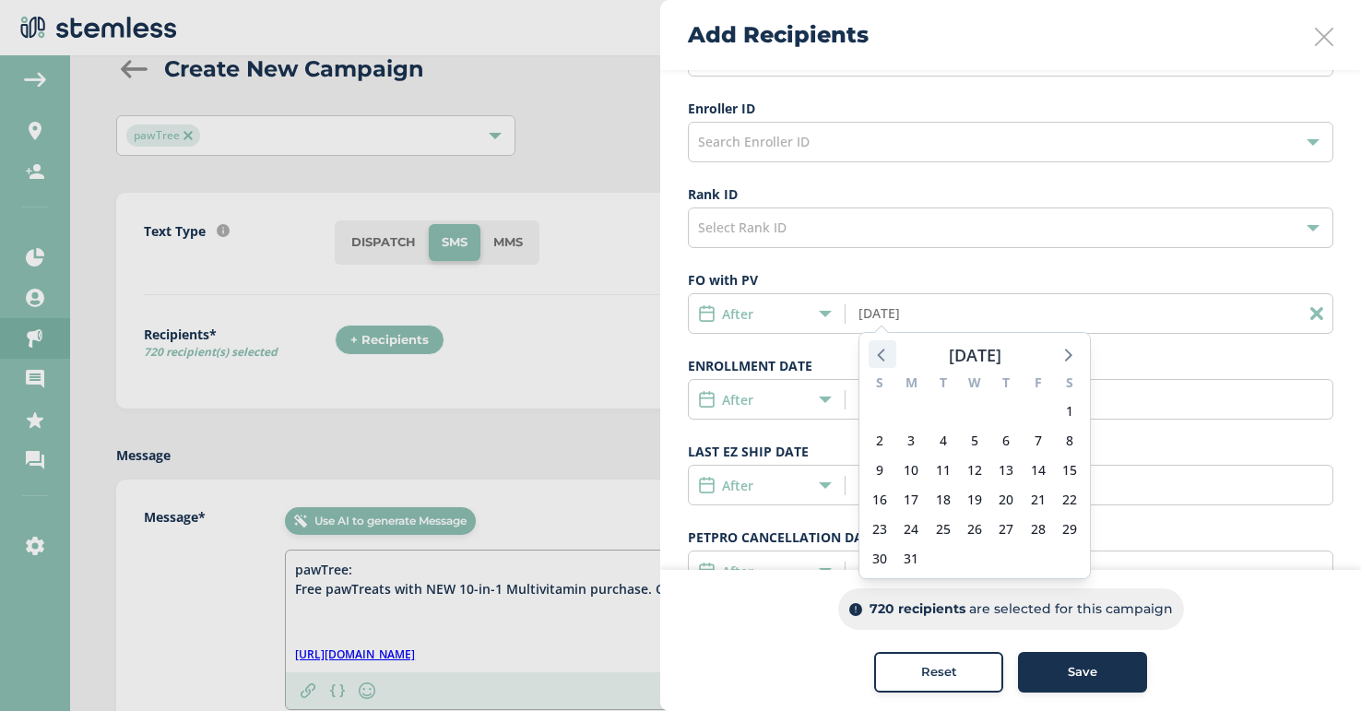
click at [874, 351] on icon at bounding box center [883, 354] width 24 height 24
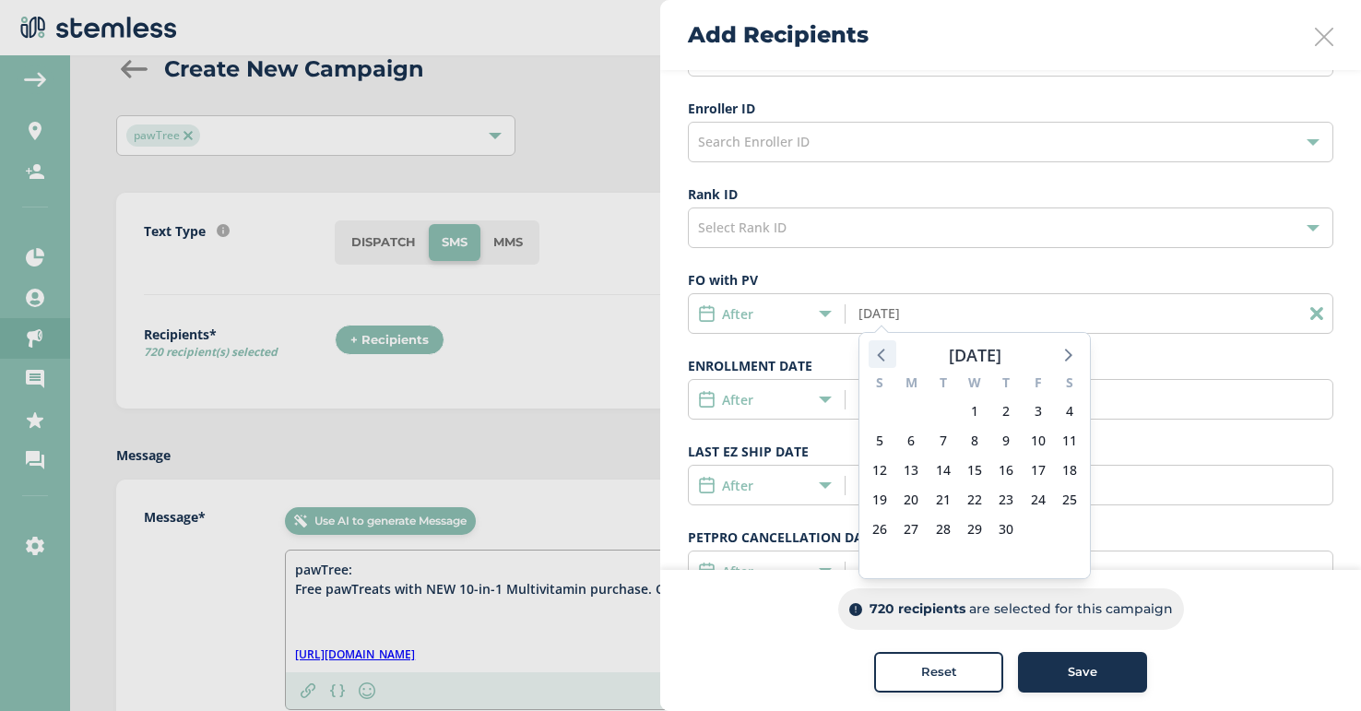
click at [874, 351] on icon at bounding box center [883, 354] width 24 height 24
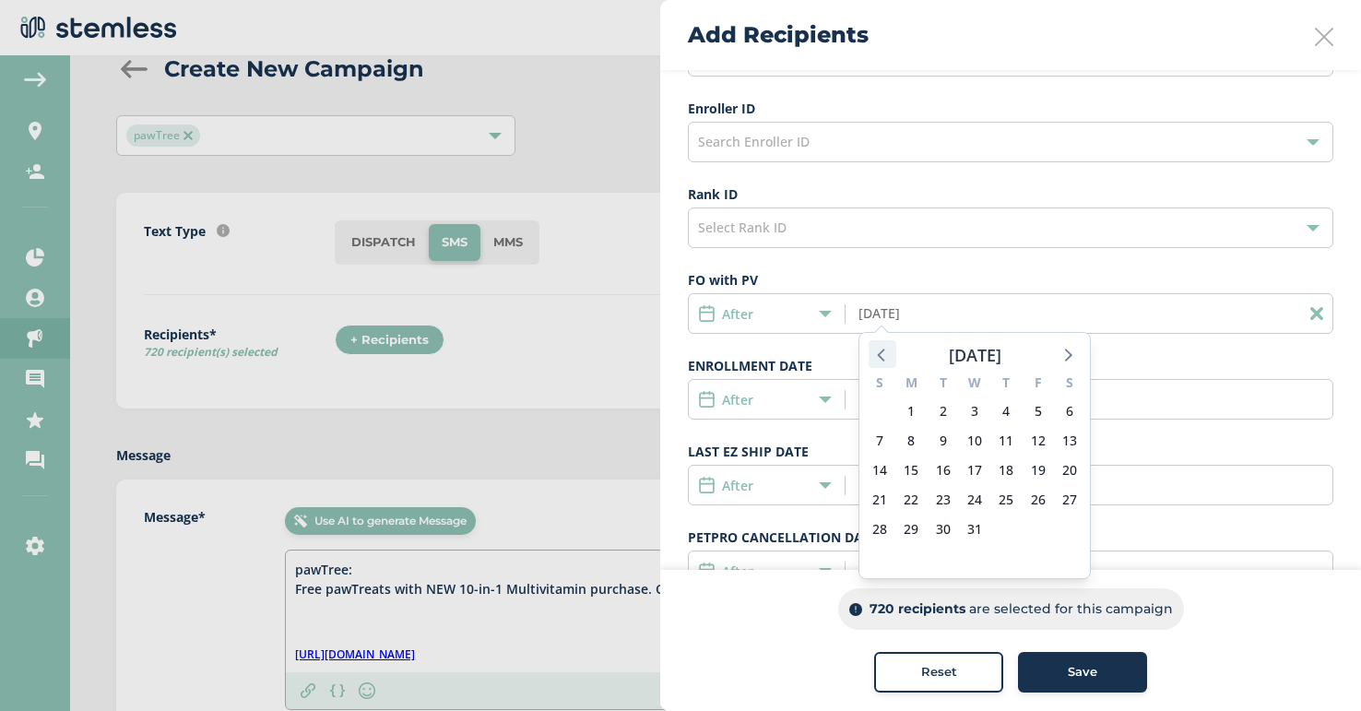
click at [874, 351] on icon at bounding box center [883, 354] width 24 height 24
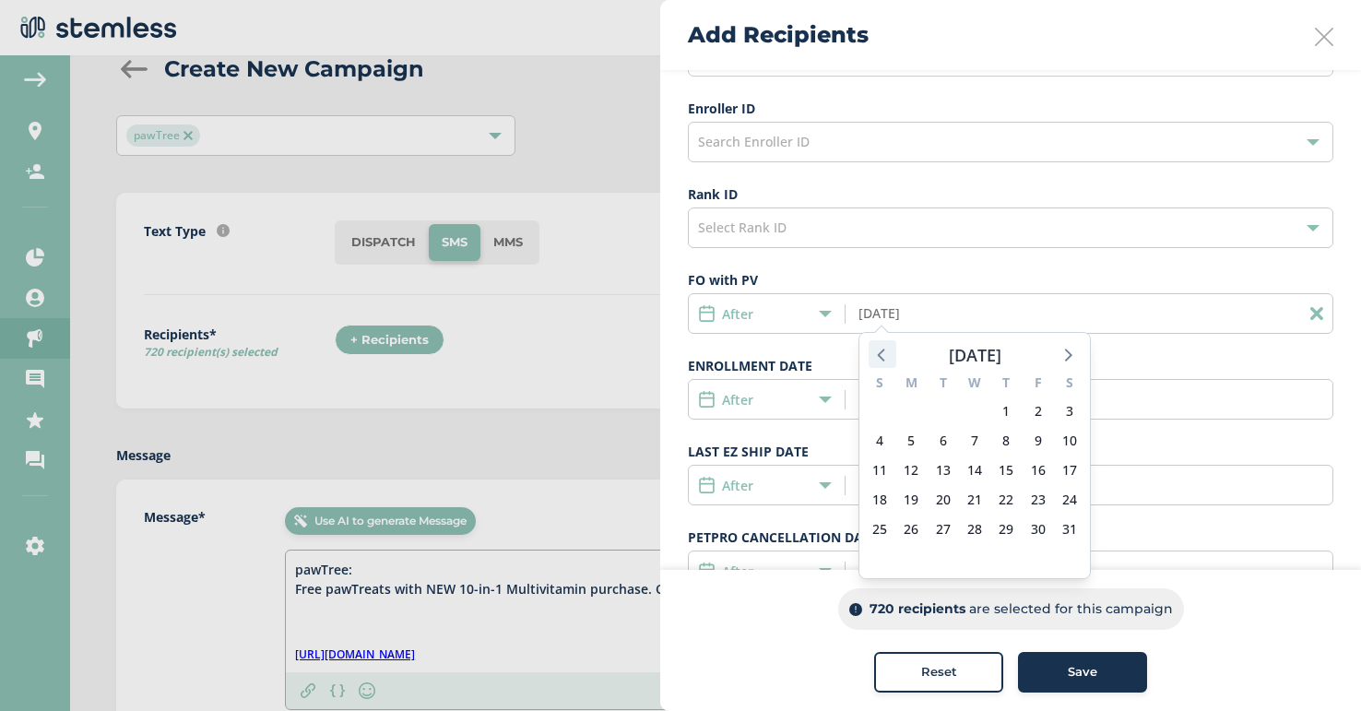
click at [874, 351] on icon at bounding box center [883, 354] width 24 height 24
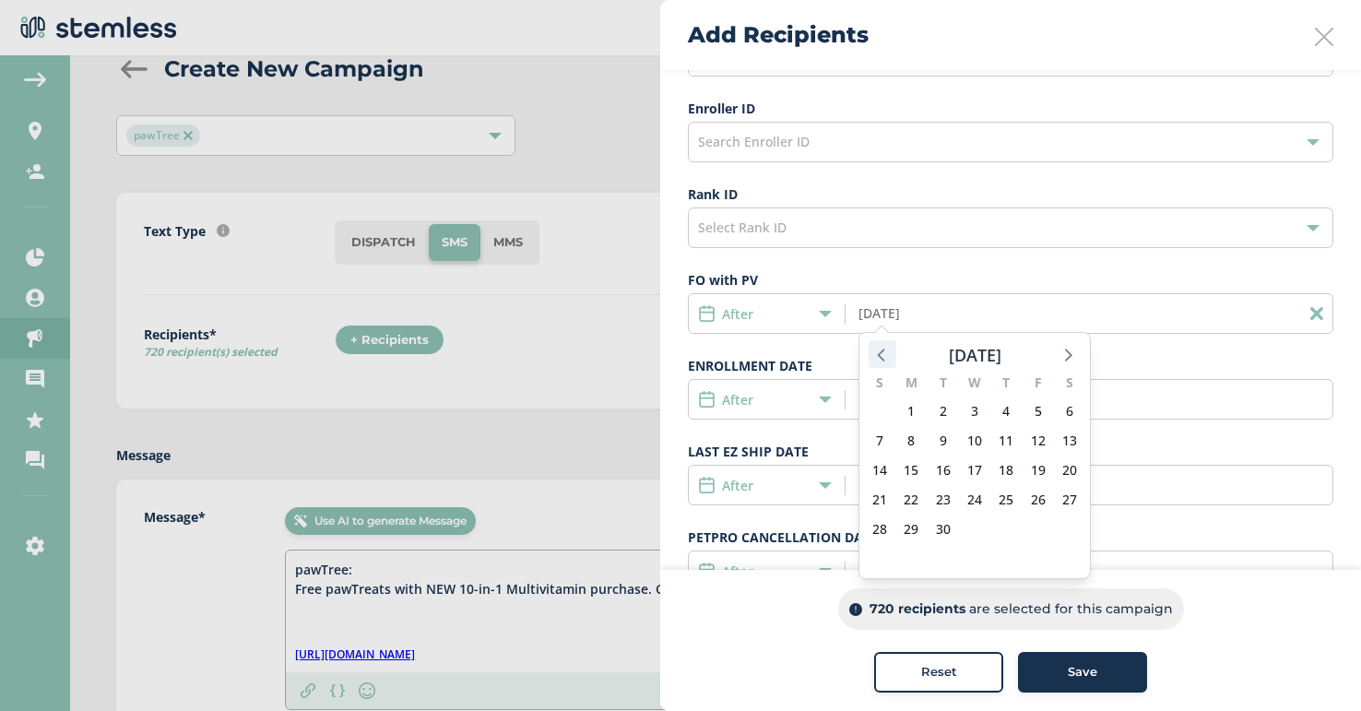
click at [874, 351] on icon at bounding box center [883, 354] width 24 height 24
click at [1064, 419] on span "1" at bounding box center [1070, 411] width 26 height 26
type input "[DATE]"
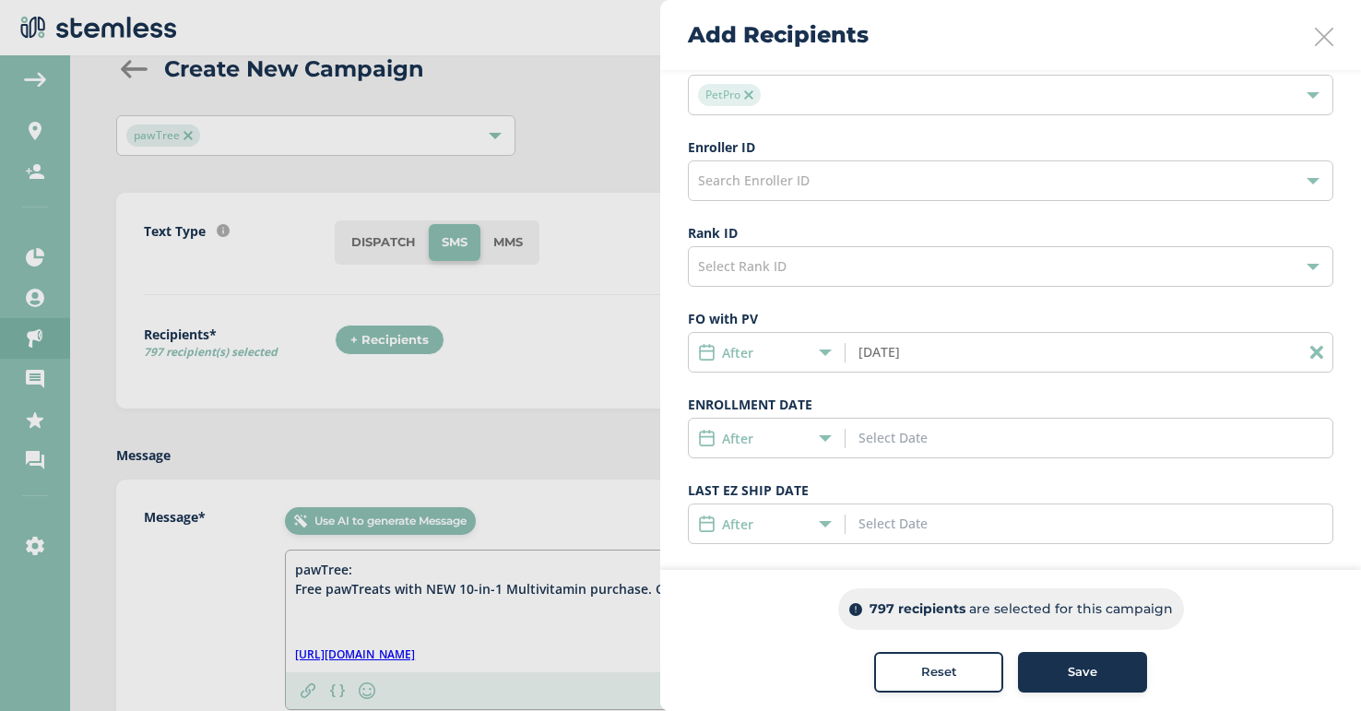
scroll to position [411, 0]
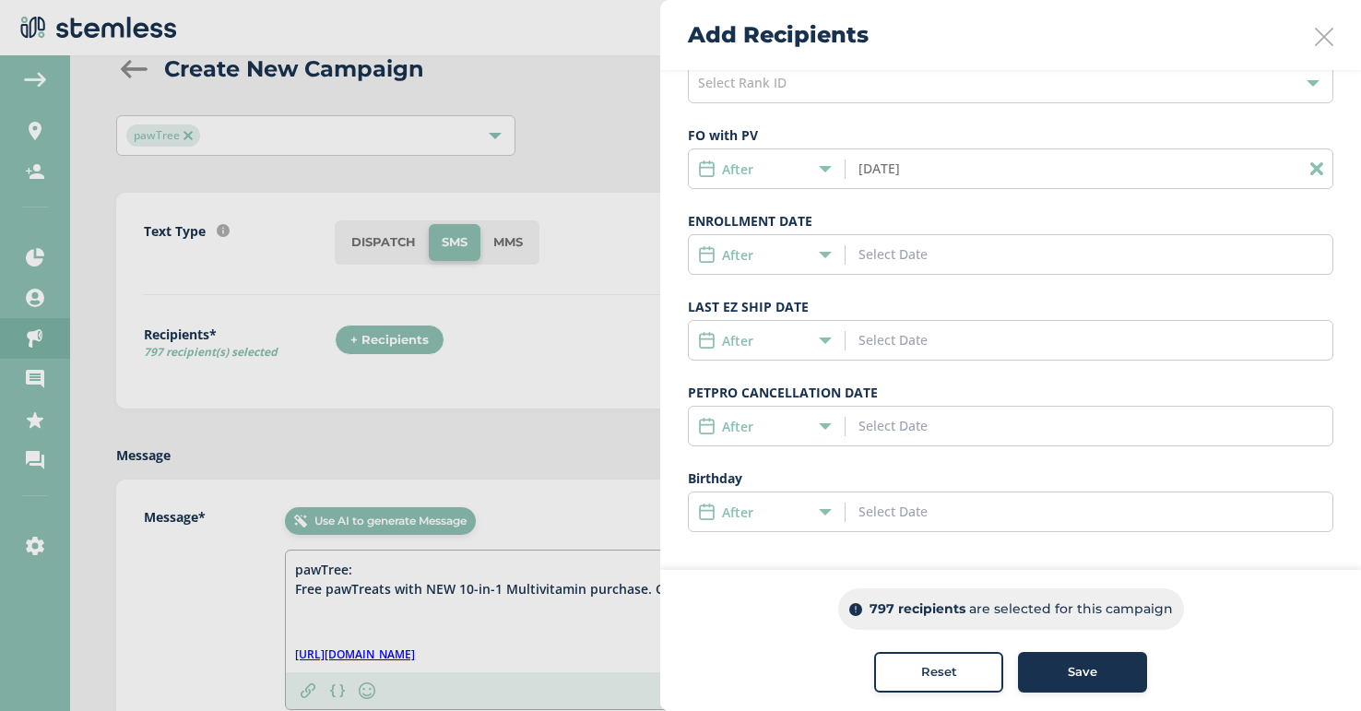
click at [1060, 670] on div "Save" at bounding box center [1083, 672] width 100 height 18
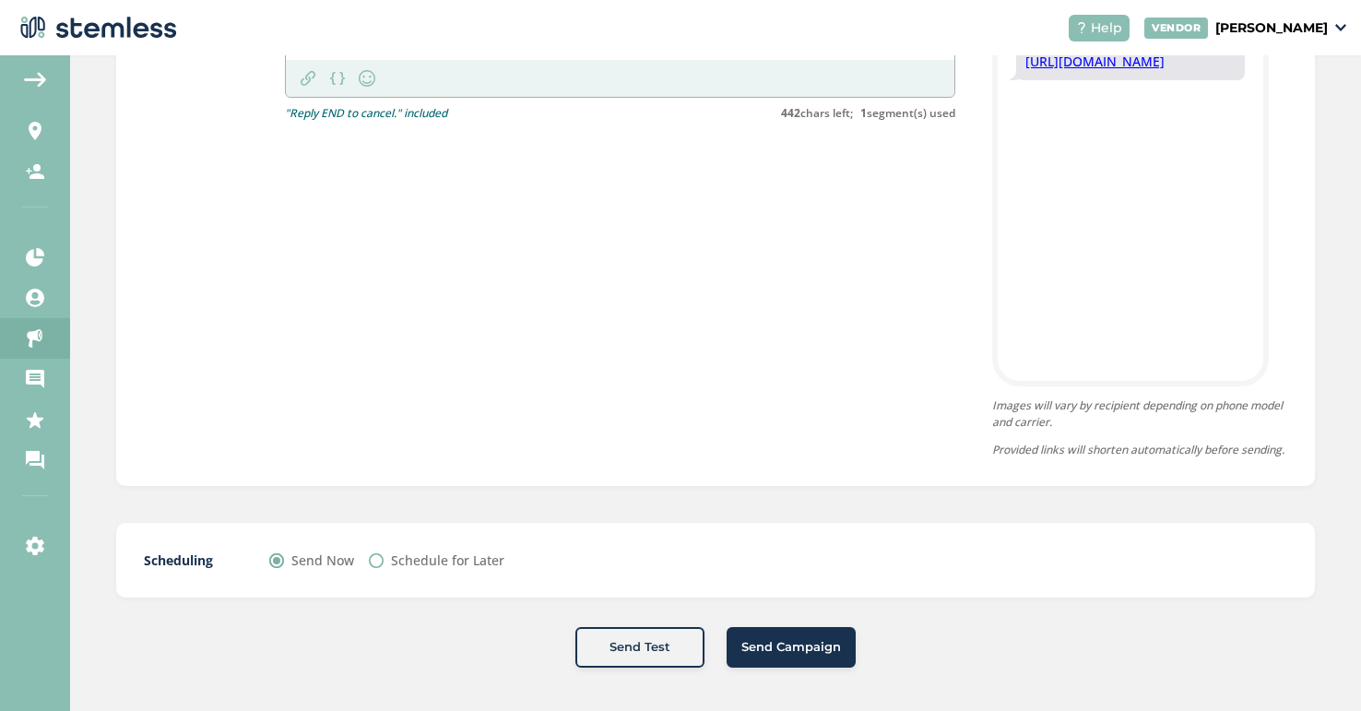
scroll to position [681, 0]
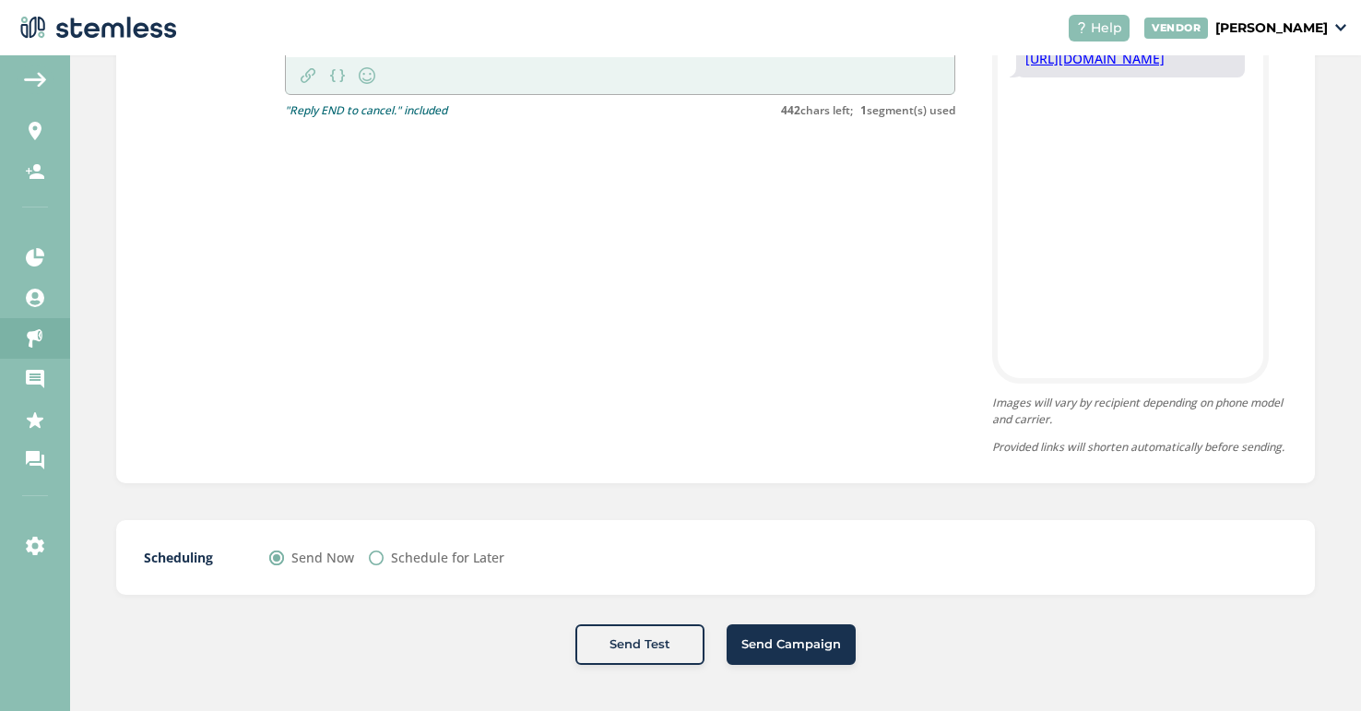
click at [451, 554] on label "Schedule for Later" at bounding box center [447, 557] width 113 height 19
click at [384, 554] on input "Schedule for Later" at bounding box center [376, 558] width 15 height 15
radio input "true"
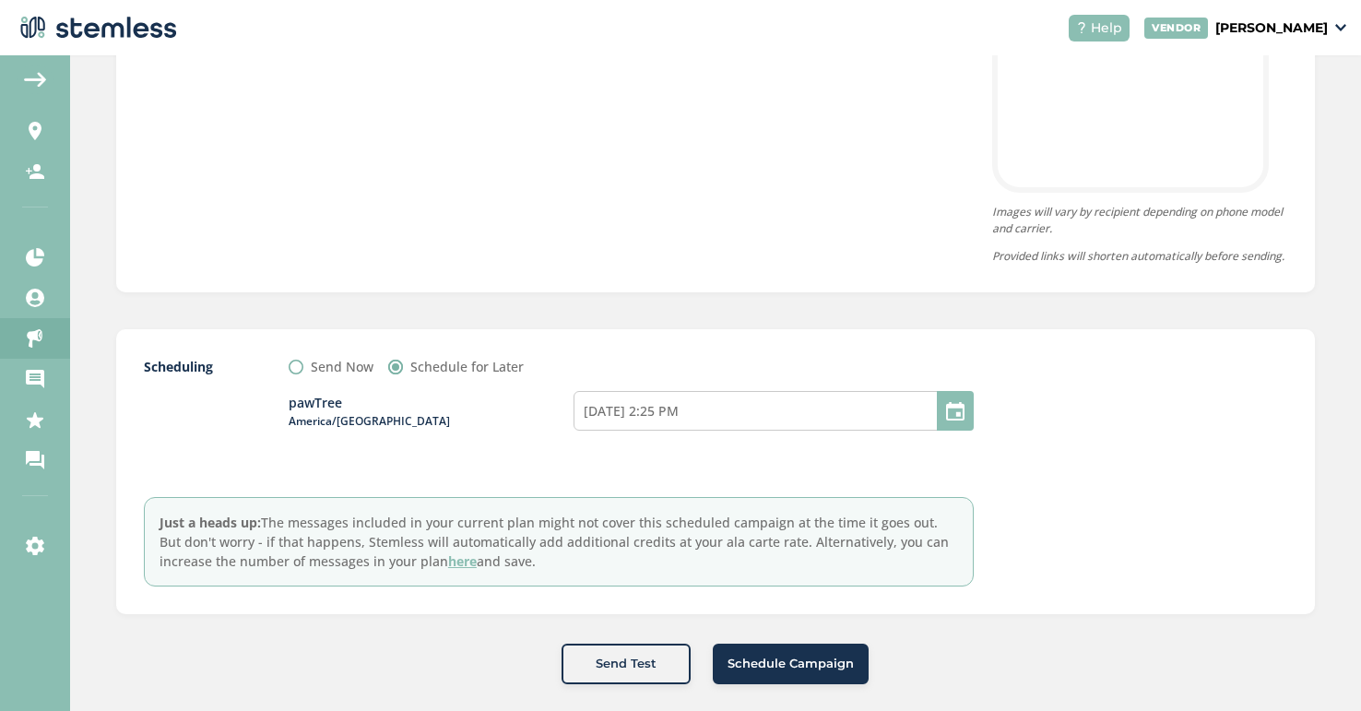
scroll to position [853, 0]
click at [331, 378] on label "Send Now" at bounding box center [342, 368] width 63 height 19
click at [303, 376] on input "Send Now" at bounding box center [296, 369] width 15 height 15
radio input "true"
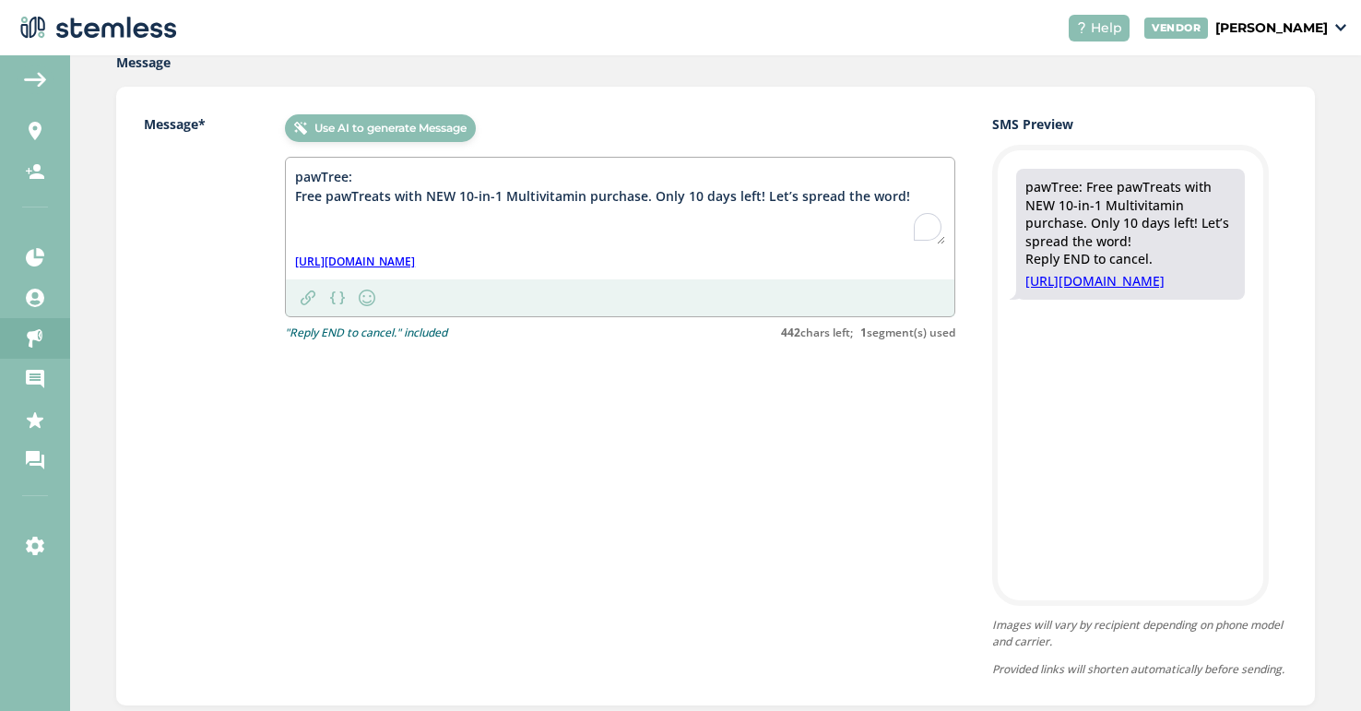
scroll to position [299, 0]
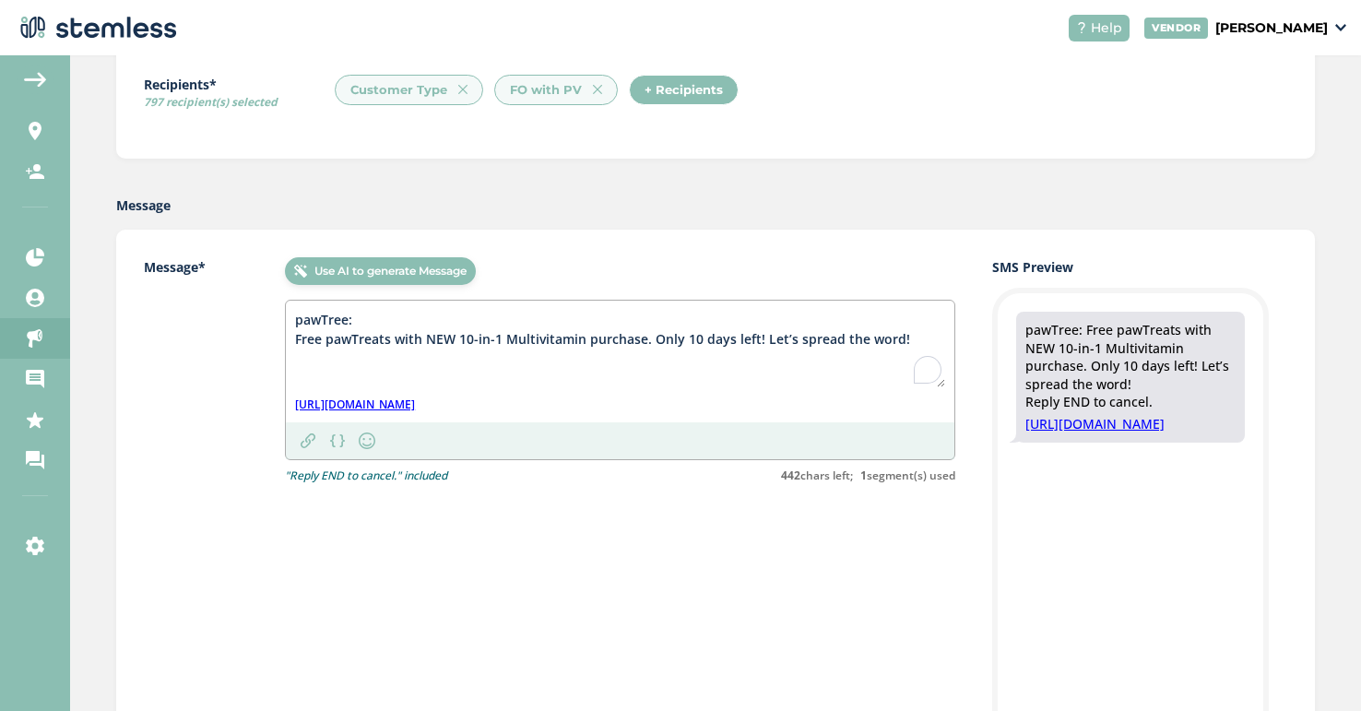
drag, startPoint x: 295, startPoint y: 317, endPoint x: 901, endPoint y: 337, distance: 606.2
click at [901, 337] on textarea "pawTree: Free pawTreats with NEW 10-in-1 Multivitamin purchase. Only 10 days le…" at bounding box center [620, 348] width 650 height 77
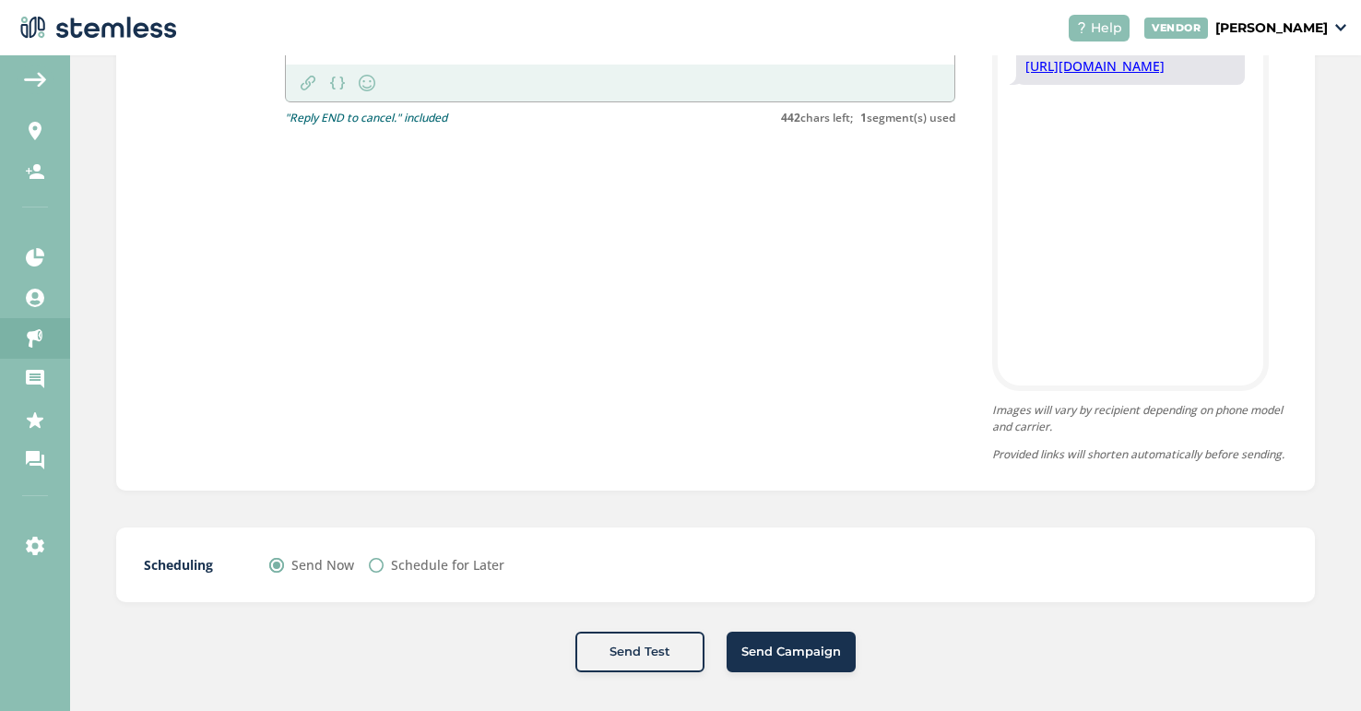
scroll to position [681, 0]
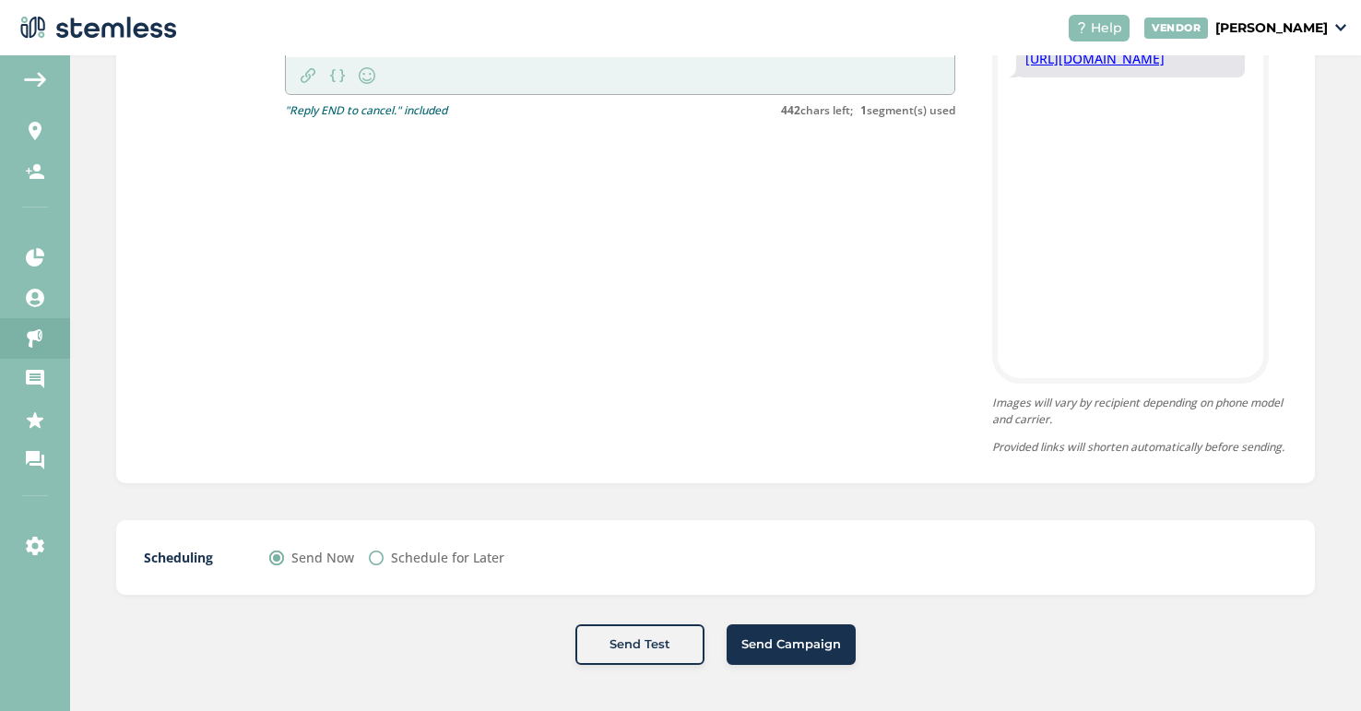
click at [461, 557] on label "Schedule for Later" at bounding box center [447, 557] width 113 height 19
click at [384, 557] on input "Schedule for Later" at bounding box center [376, 558] width 15 height 15
radio input "true"
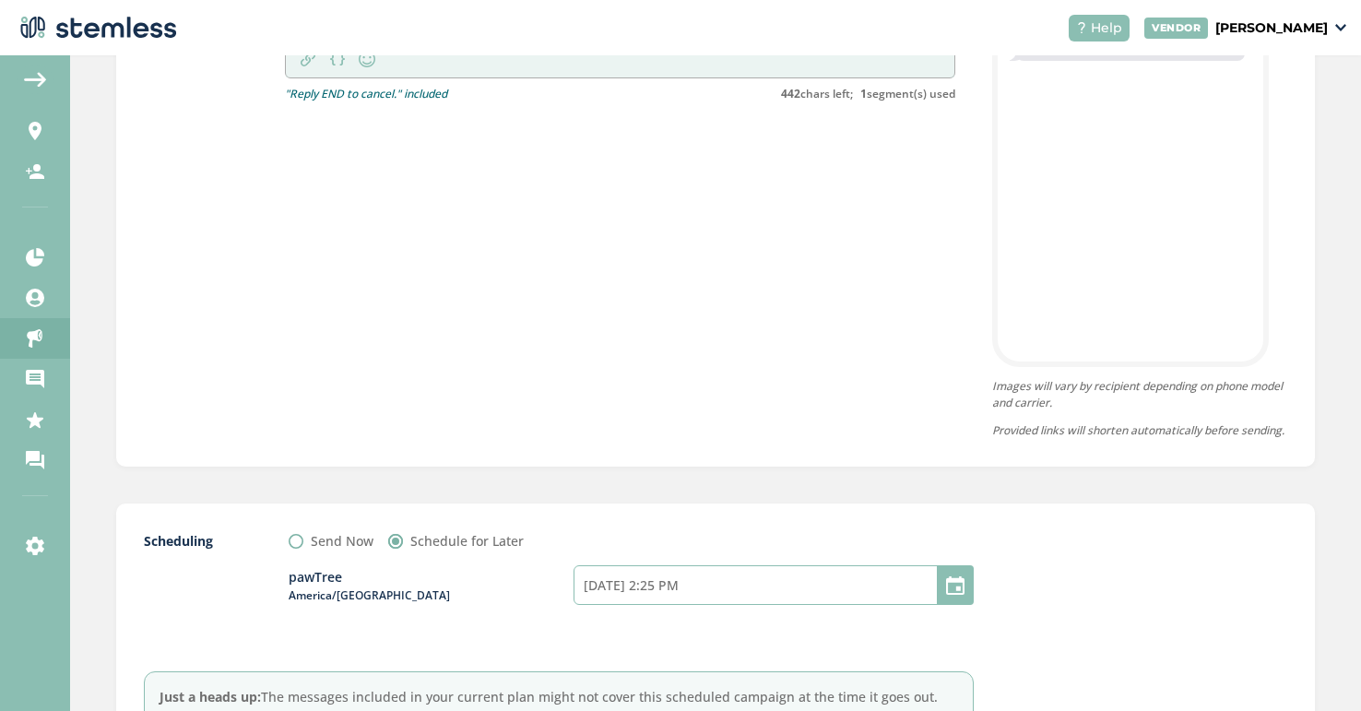
click at [744, 601] on input "[DATE] 2:25 PM" at bounding box center [774, 585] width 400 height 40
select select "25"
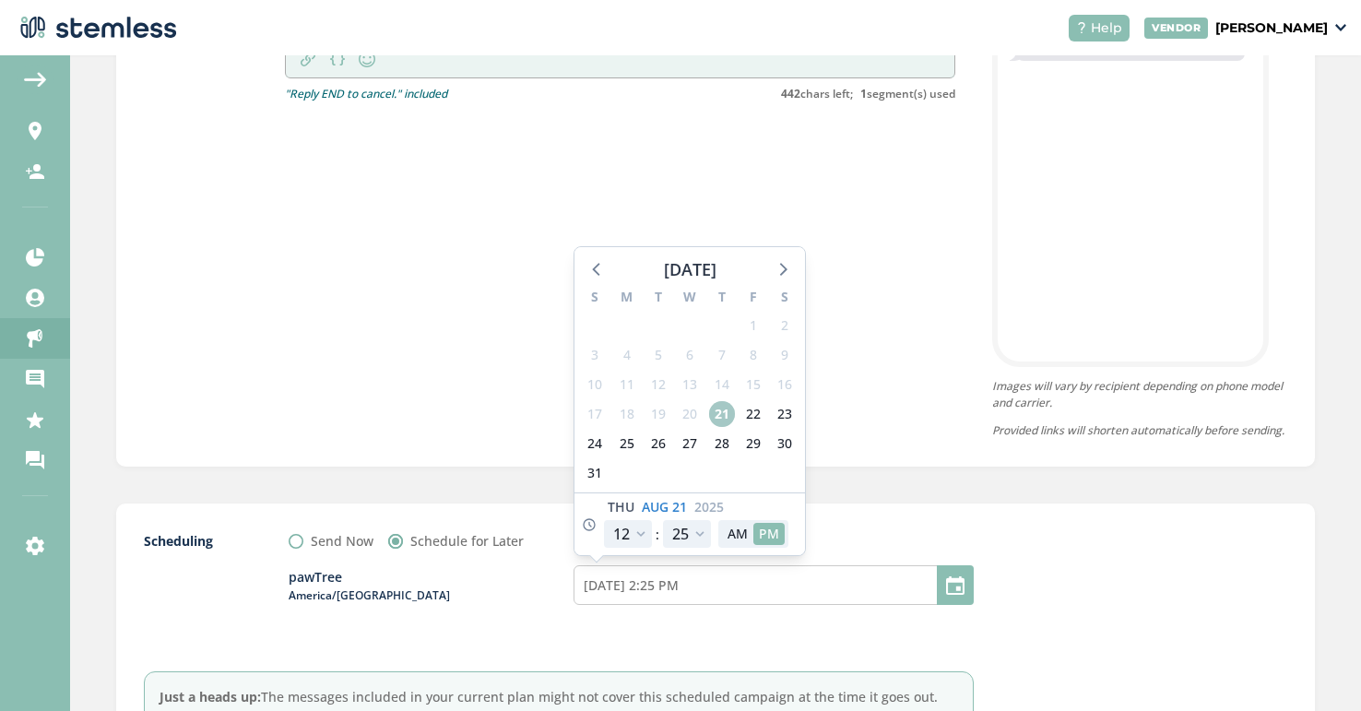
click at [721, 427] on span "21" at bounding box center [722, 414] width 26 height 26
click at [639, 548] on select "12 1 2 3 4 5 6 7 8 9 10 11" at bounding box center [628, 534] width 48 height 28
select select "15"
click at [604, 537] on select "12 1 2 3 4 5 6 7 8 9 10 11" at bounding box center [628, 534] width 48 height 28
type input "[DATE] 5:25 PM"
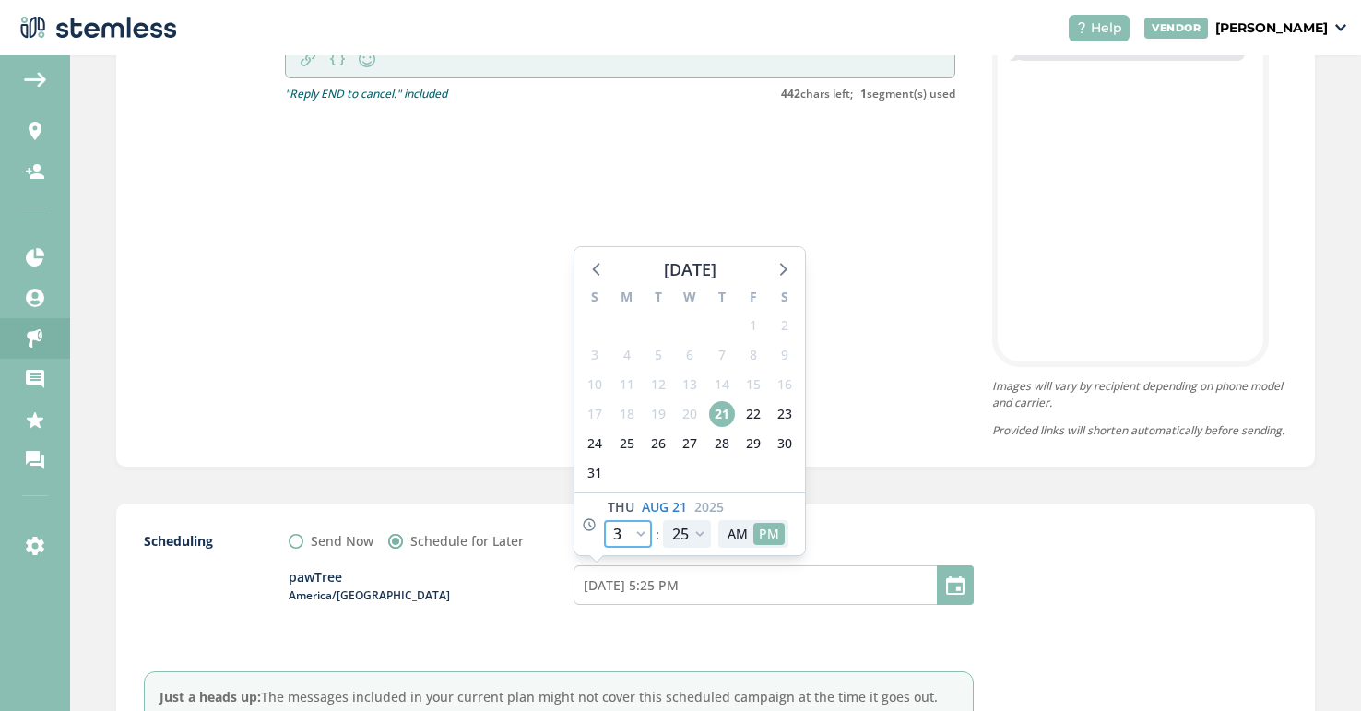
select select "15"
click at [694, 548] on select "00 05 10 15 20 25 30 35 40 45 50 55" at bounding box center [687, 534] width 48 height 28
select select "0"
click at [663, 537] on select "00 05 10 15 20 25 30 35 40 45 50 55" at bounding box center [687, 534] width 48 height 28
type input "[DATE] 5:00 PM"
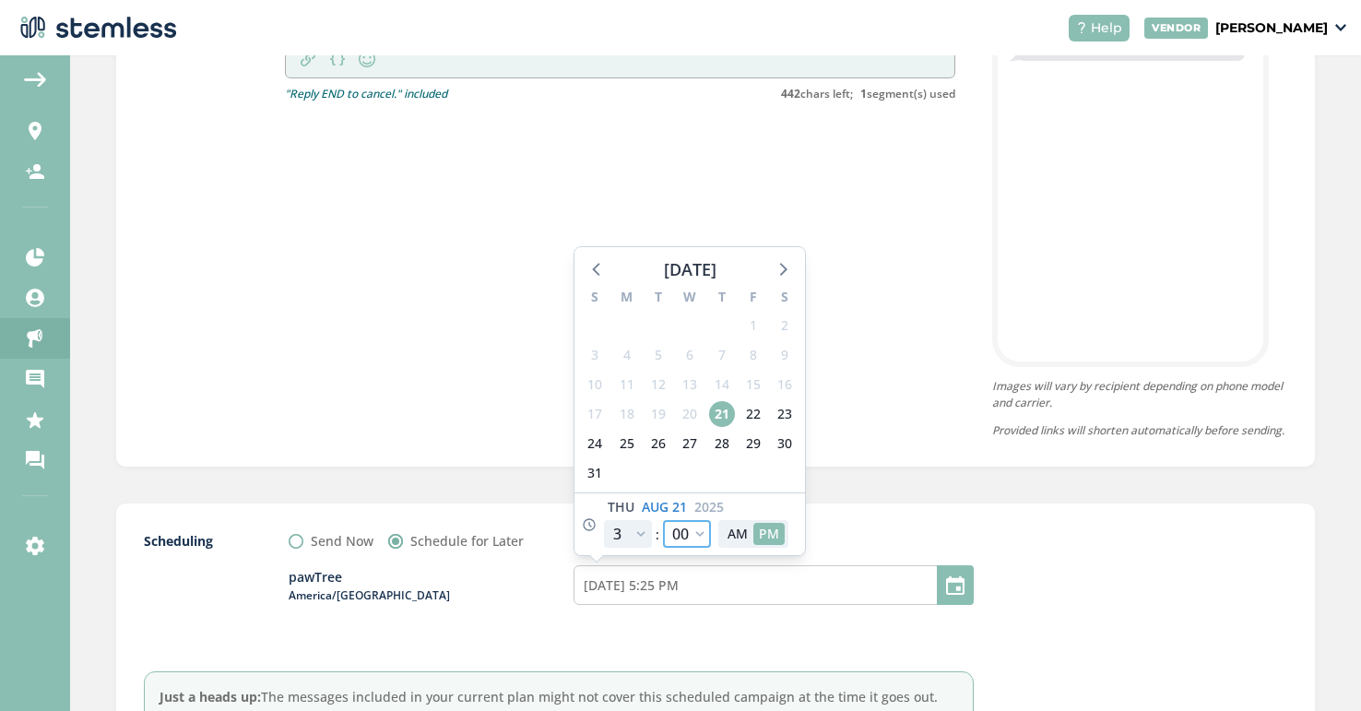
select select "0"
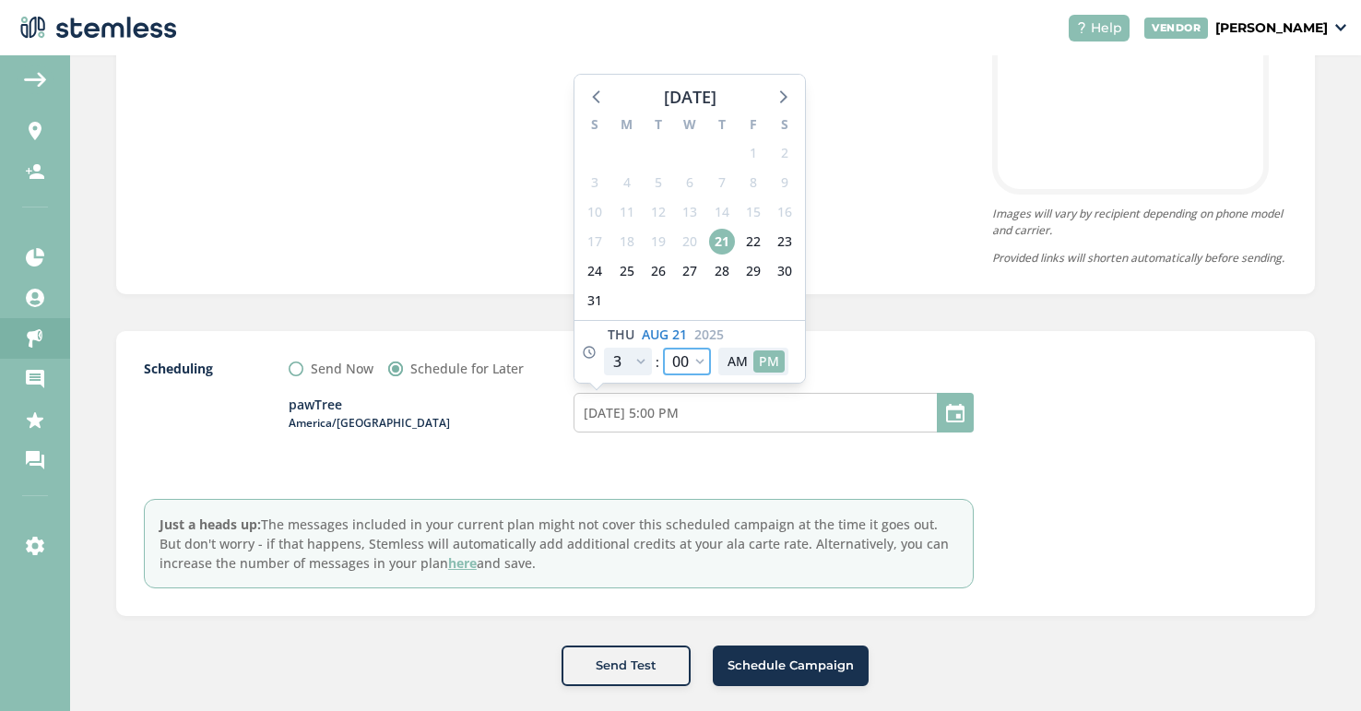
scroll to position [891, 0]
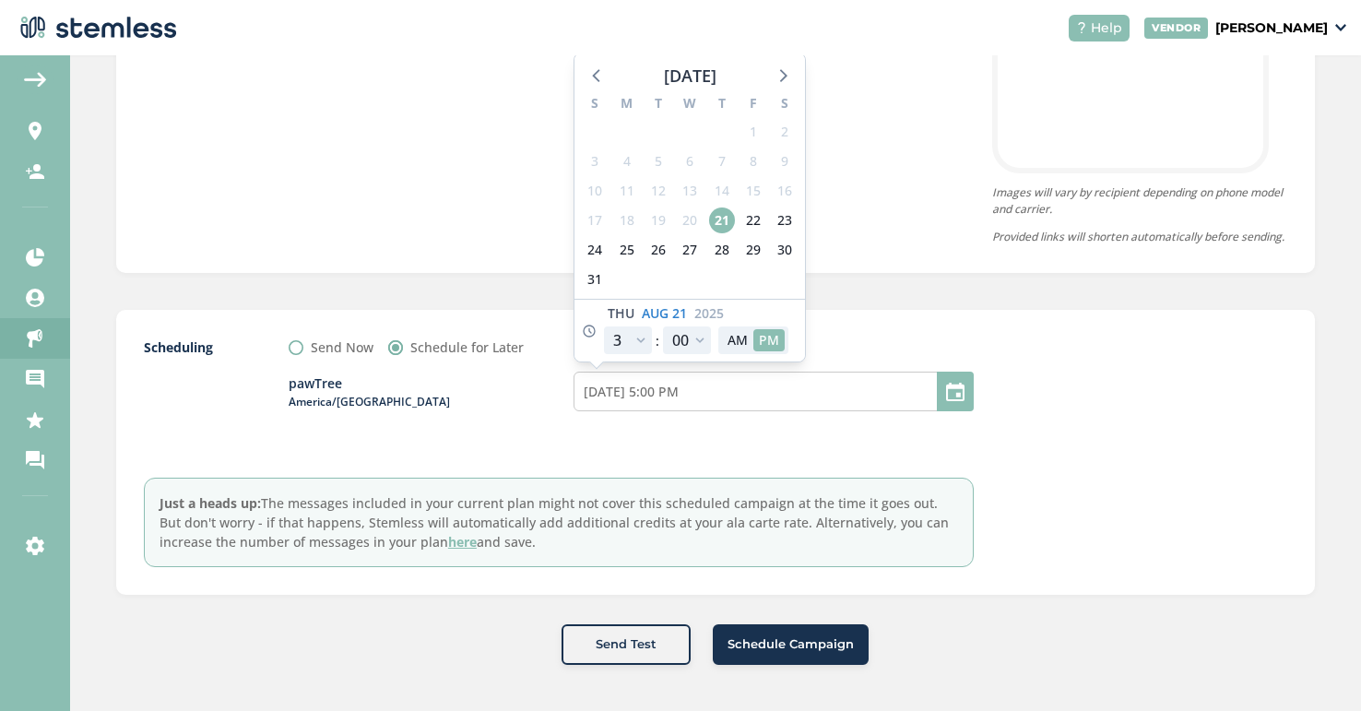
click at [778, 647] on span "Schedule Campaign" at bounding box center [791, 644] width 126 height 18
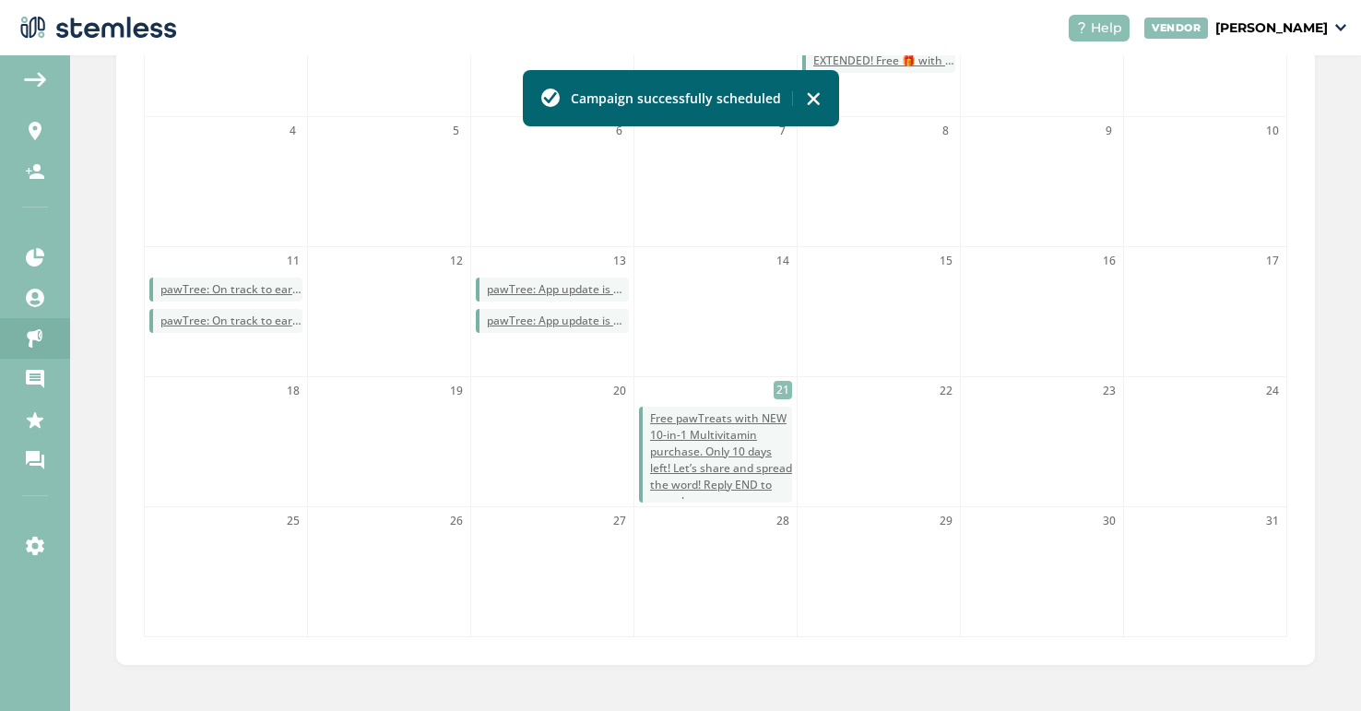
scroll to position [537, 0]
click at [30, 546] on icon at bounding box center [35, 546] width 18 height 18
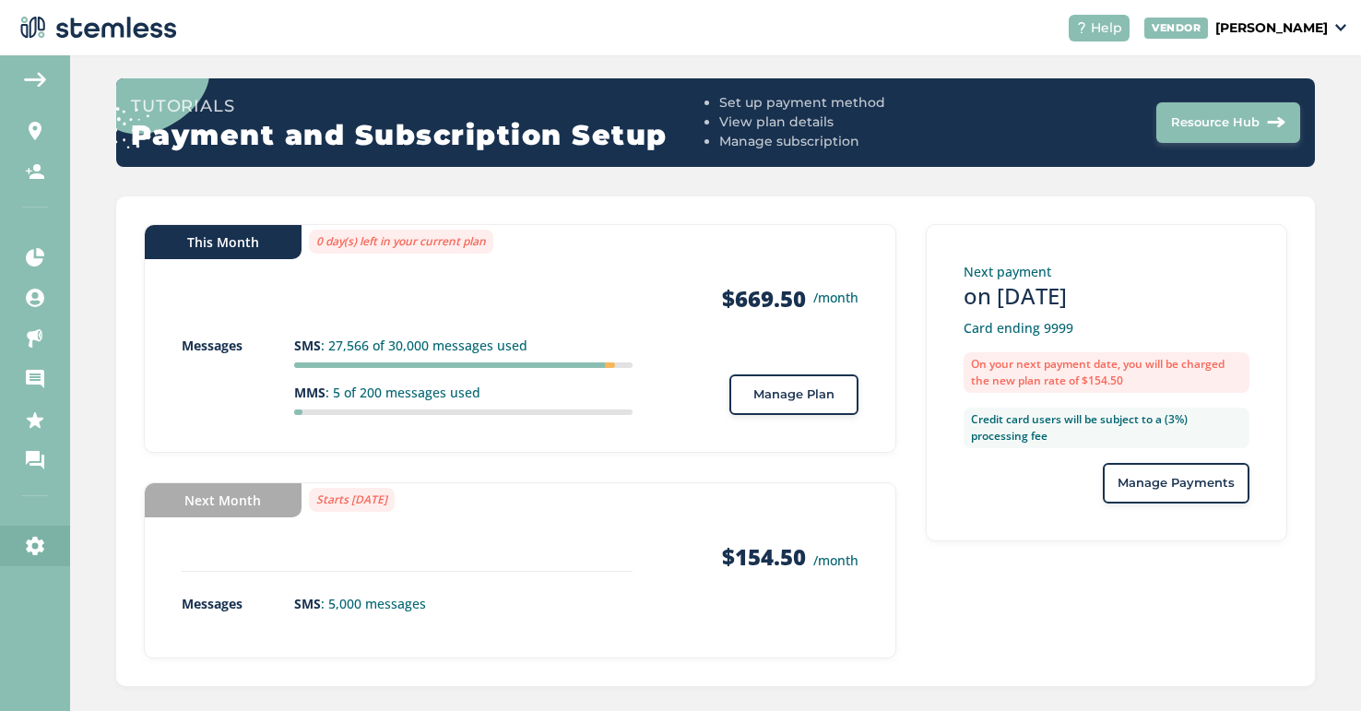
scroll to position [181, 0]
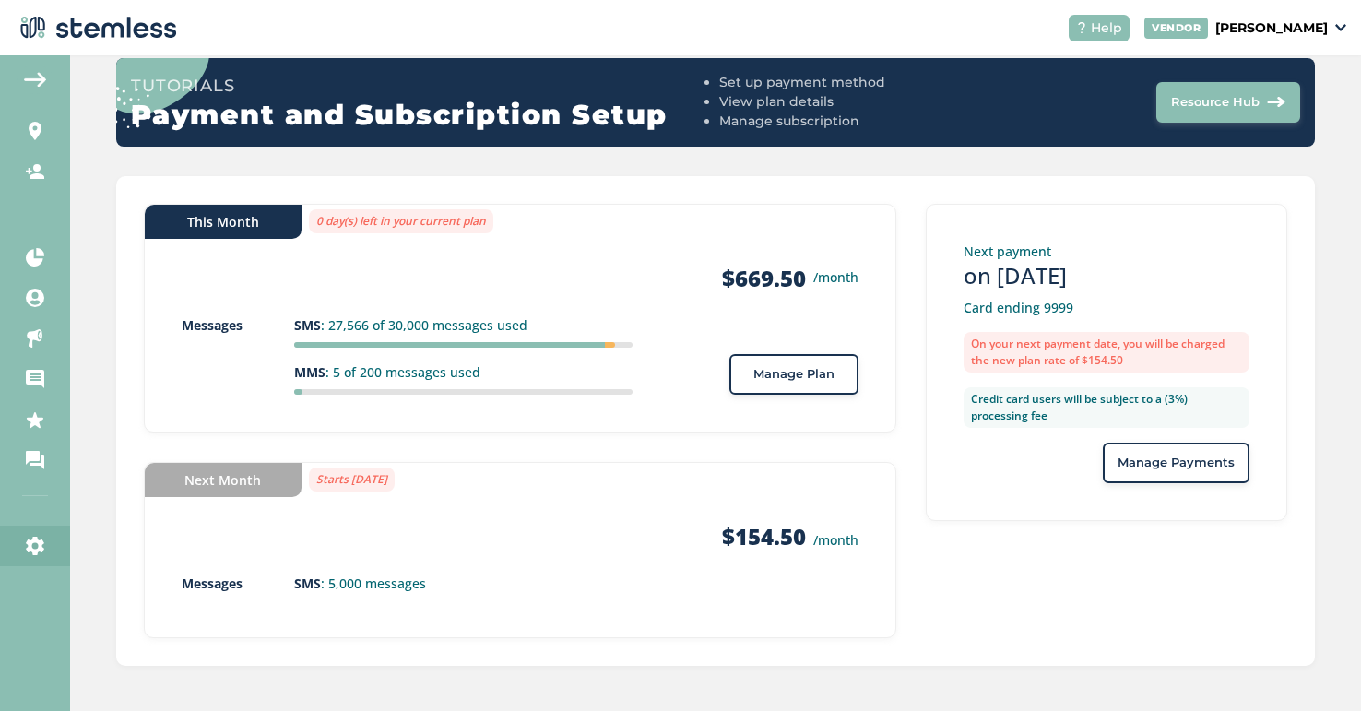
click at [41, 77] on img at bounding box center [35, 79] width 22 height 15
